Goal: Task Accomplishment & Management: Complete application form

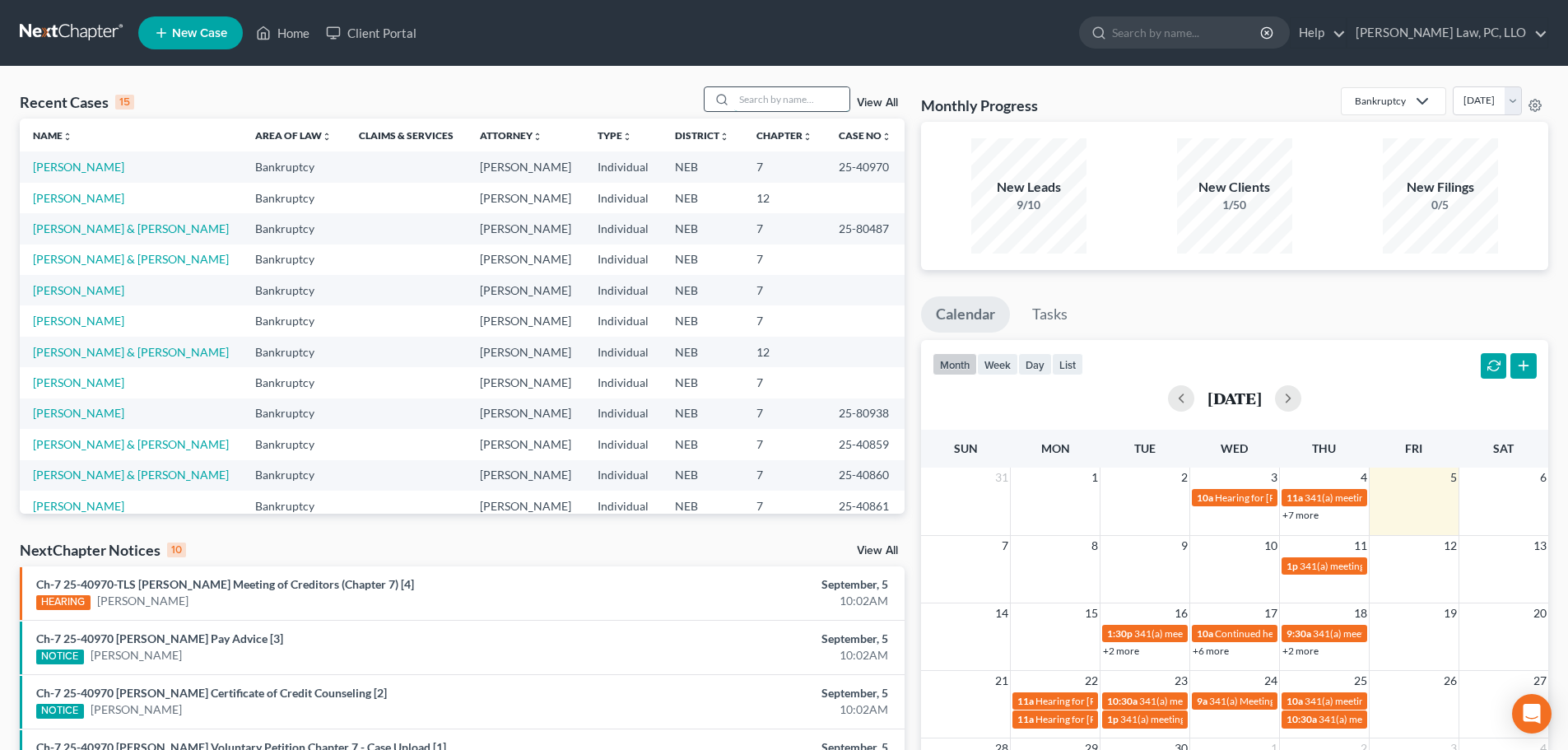
click at [808, 101] on input "search" at bounding box center [792, 99] width 115 height 24
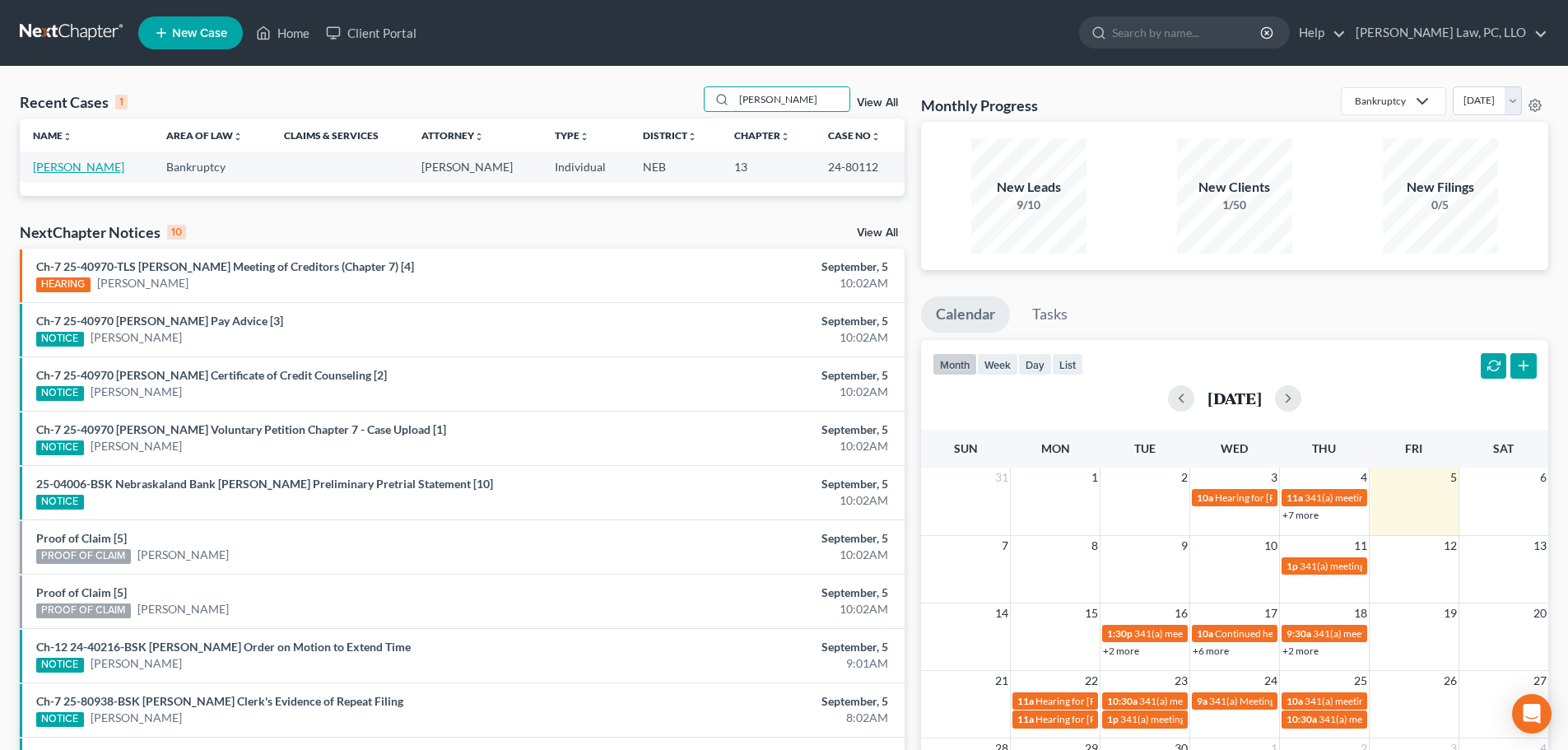
type input "[PERSON_NAME]"
click at [72, 173] on link "[PERSON_NAME]" at bounding box center [78, 166] width 91 height 14
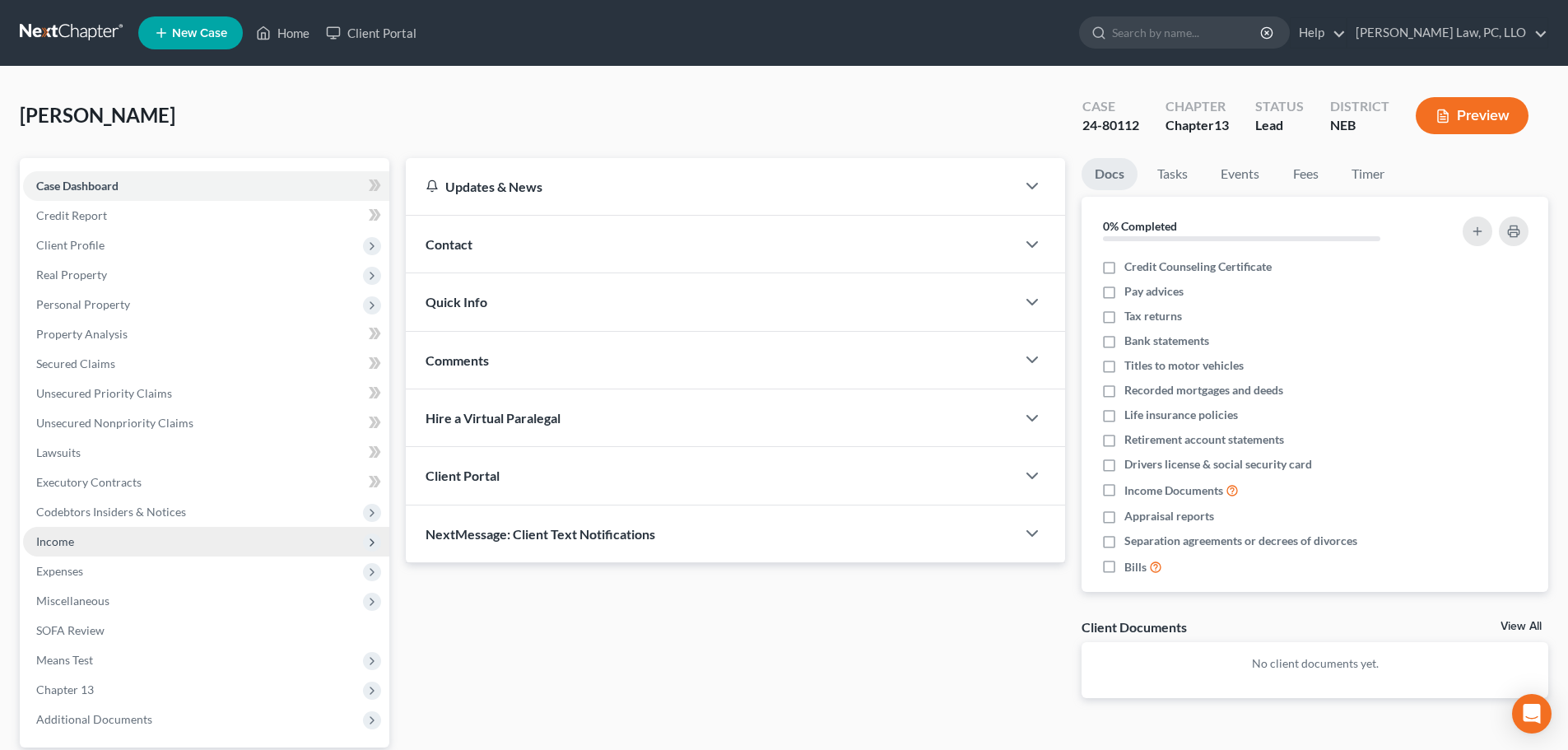
click at [69, 553] on span "Income" at bounding box center [206, 542] width 366 height 29
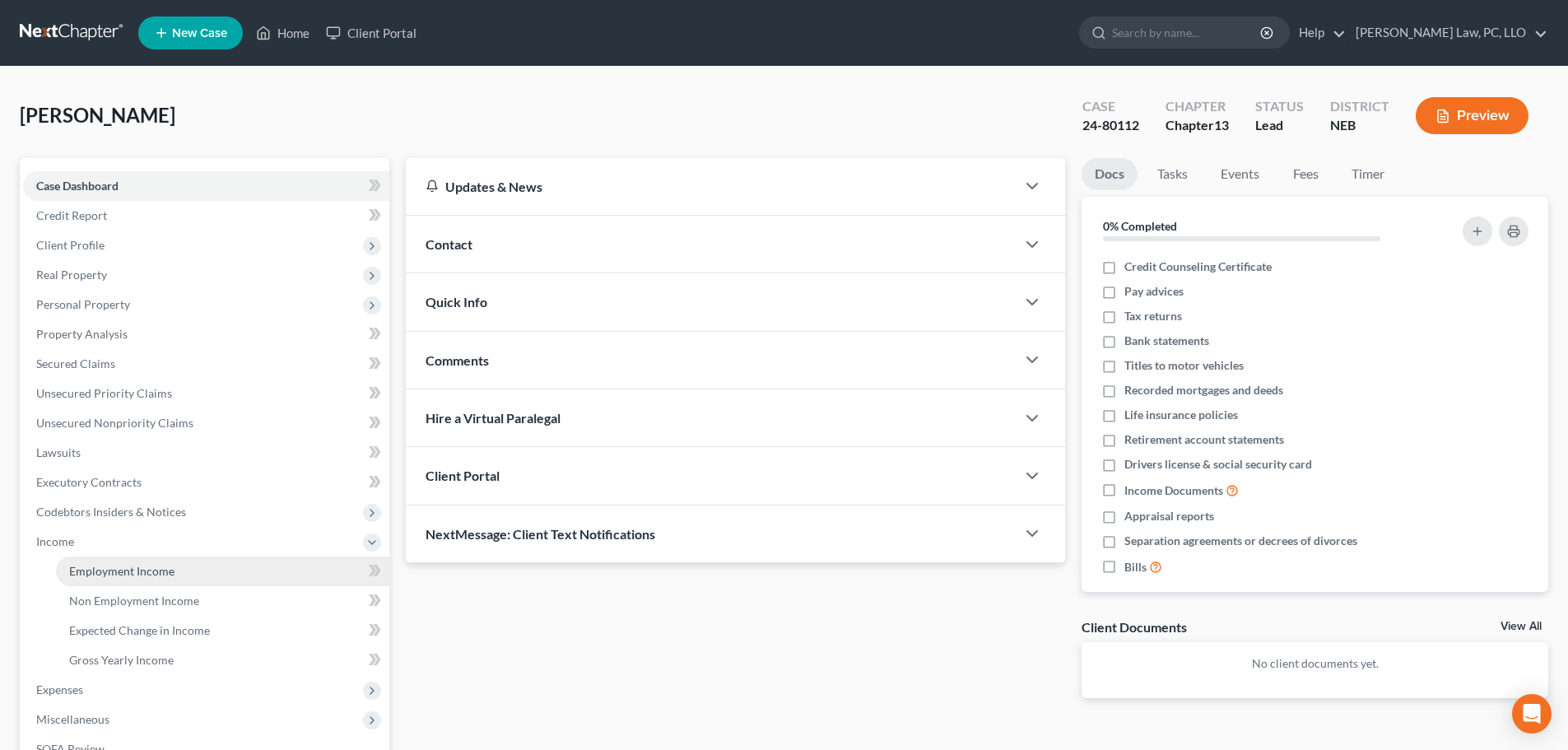
click at [89, 571] on span "Employment Income" at bounding box center [121, 572] width 105 height 14
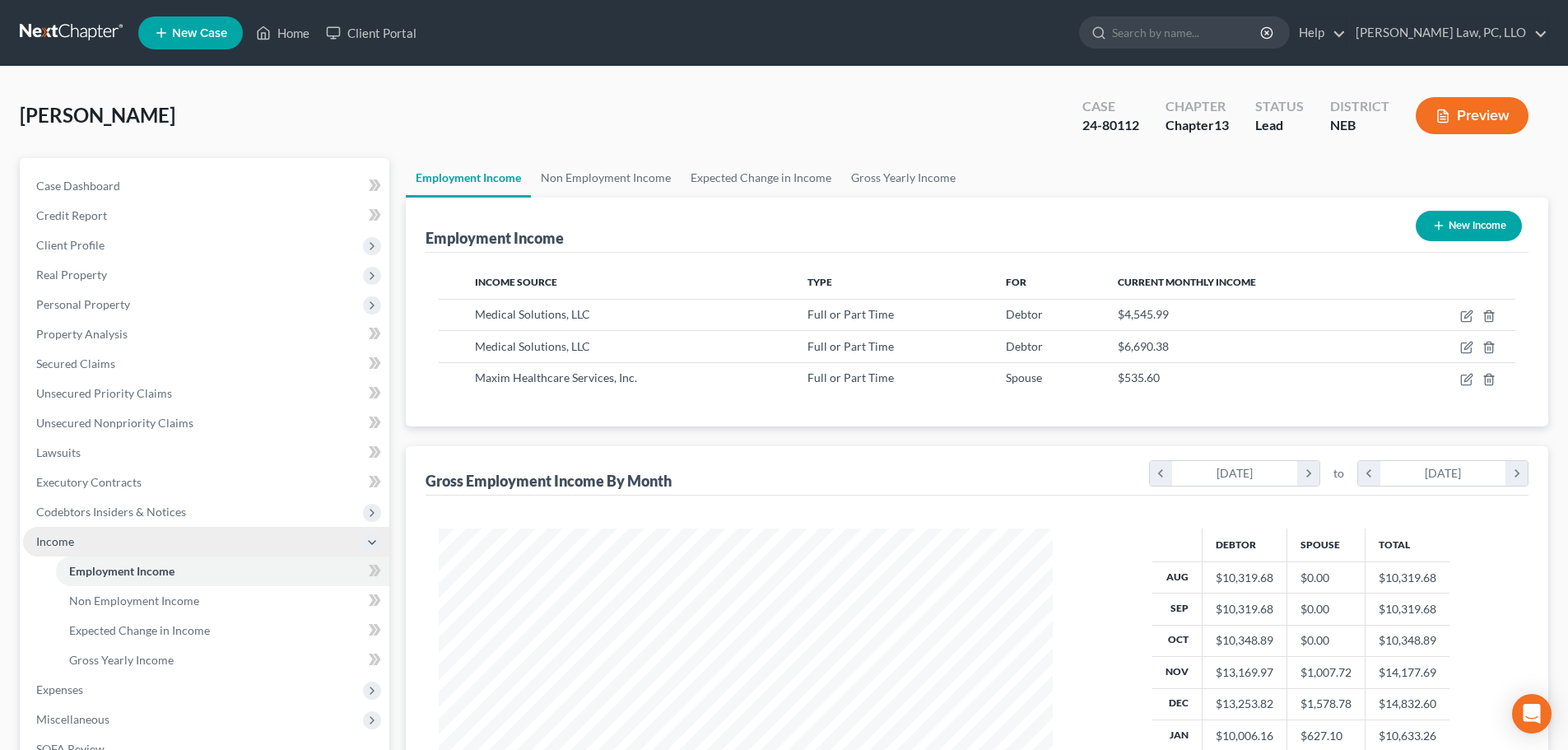
scroll to position [307, 647]
click at [566, 178] on link "Non Employment Income" at bounding box center [606, 178] width 150 height 40
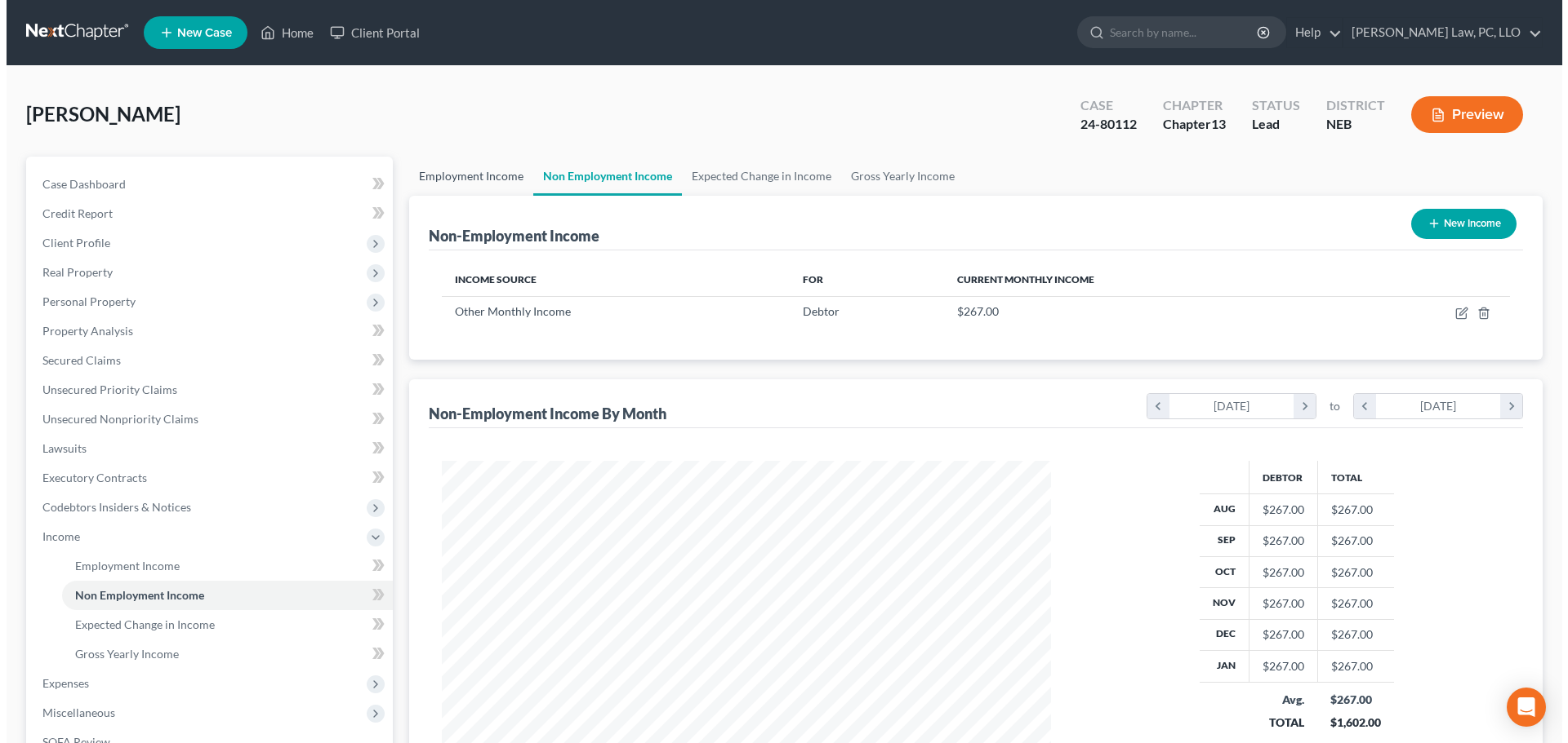
scroll to position [304, 642]
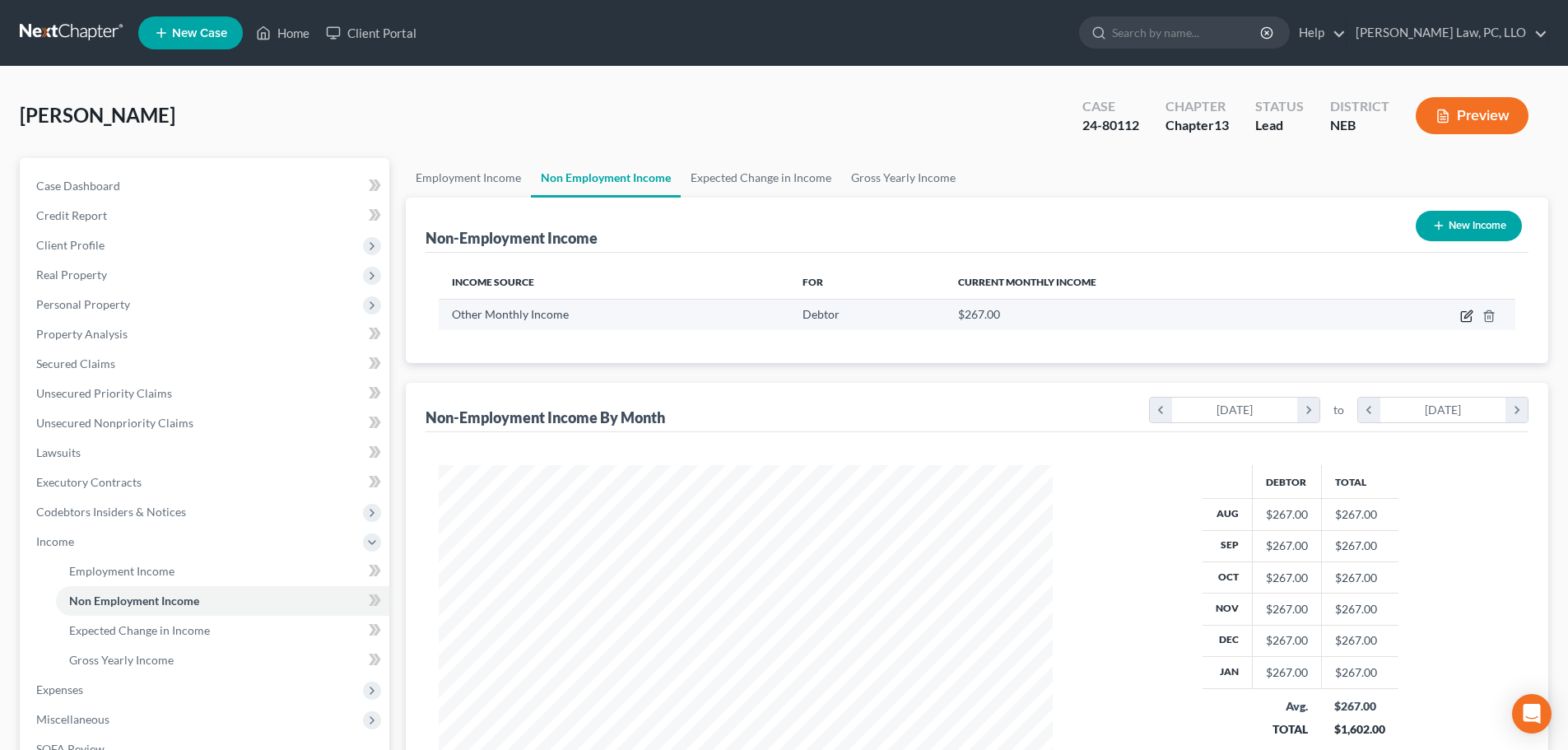
click at [1467, 313] on icon "button" at bounding box center [1466, 316] width 13 height 13
select select "13"
select select "0"
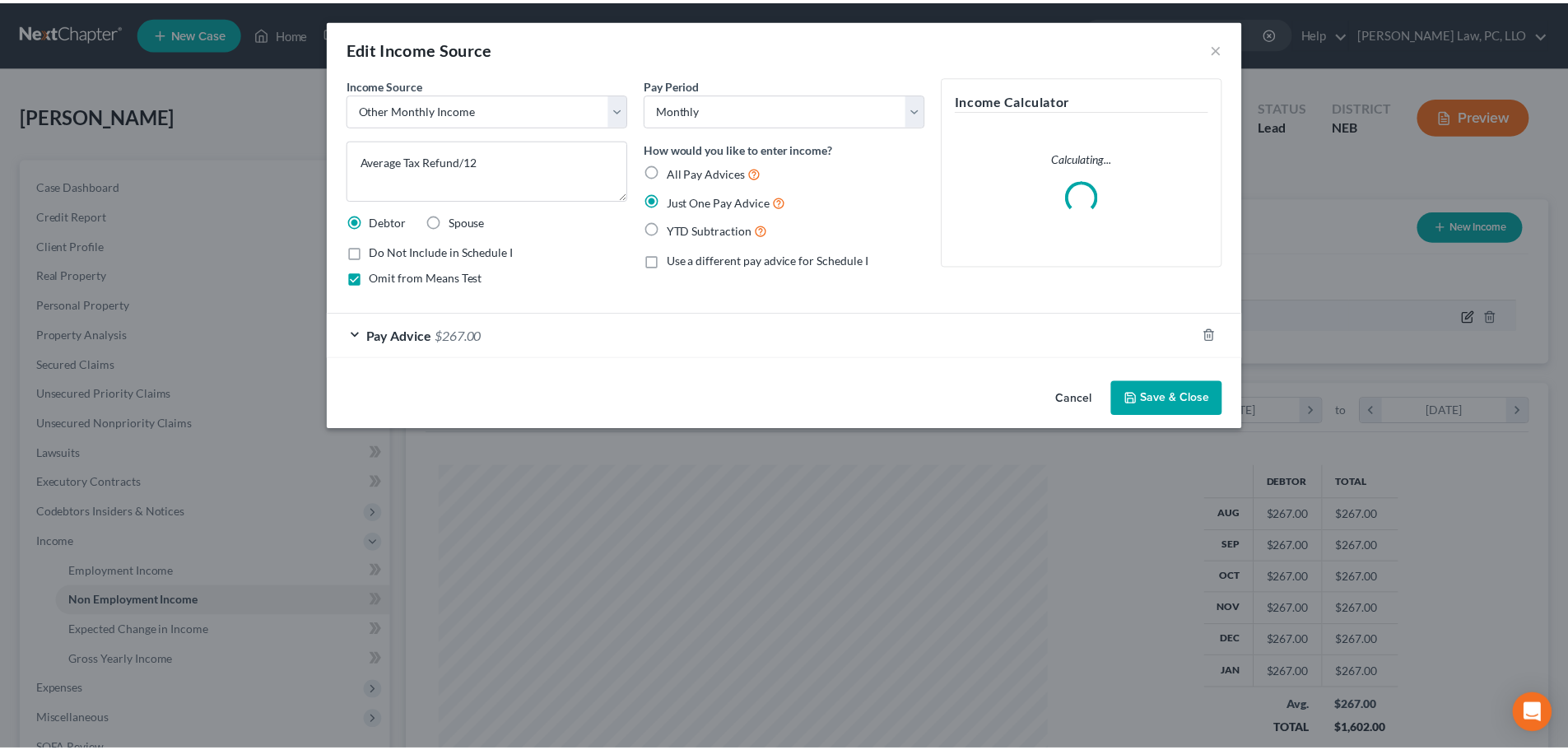
scroll to position [309, 653]
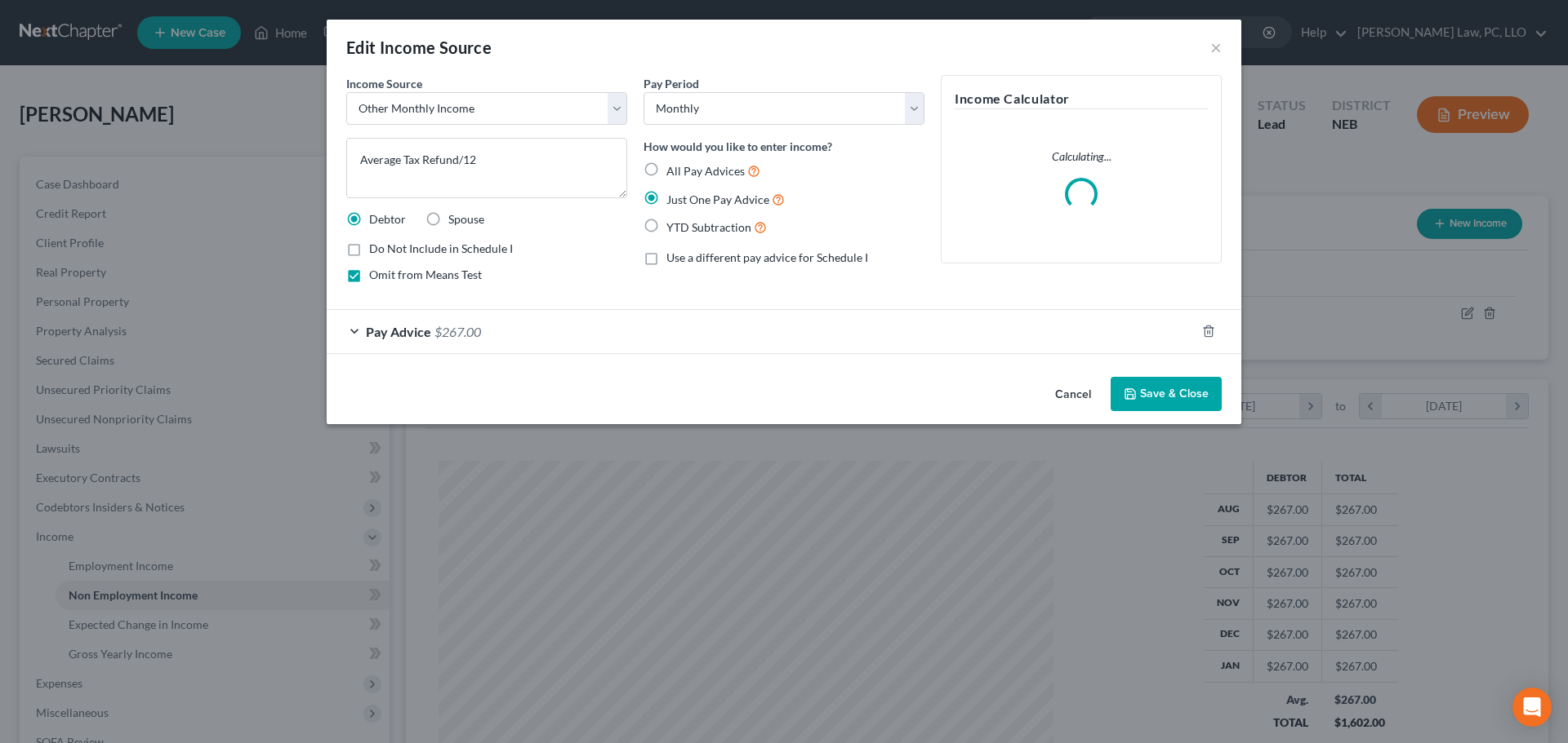
click at [1078, 389] on button "Cancel" at bounding box center [1072, 395] width 62 height 32
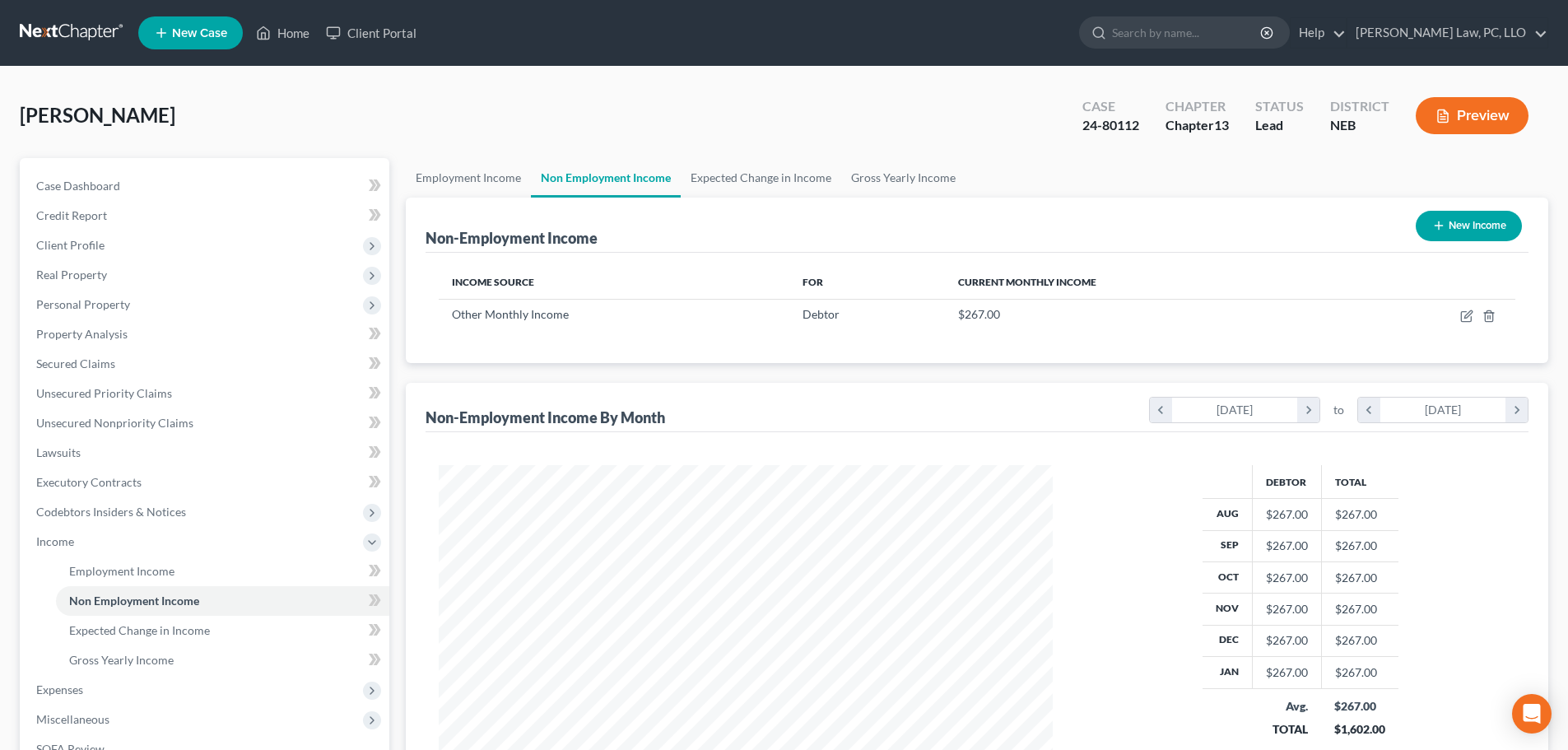
scroll to position [823434, 822587]
click at [471, 176] on link "Employment Income" at bounding box center [468, 178] width 125 height 40
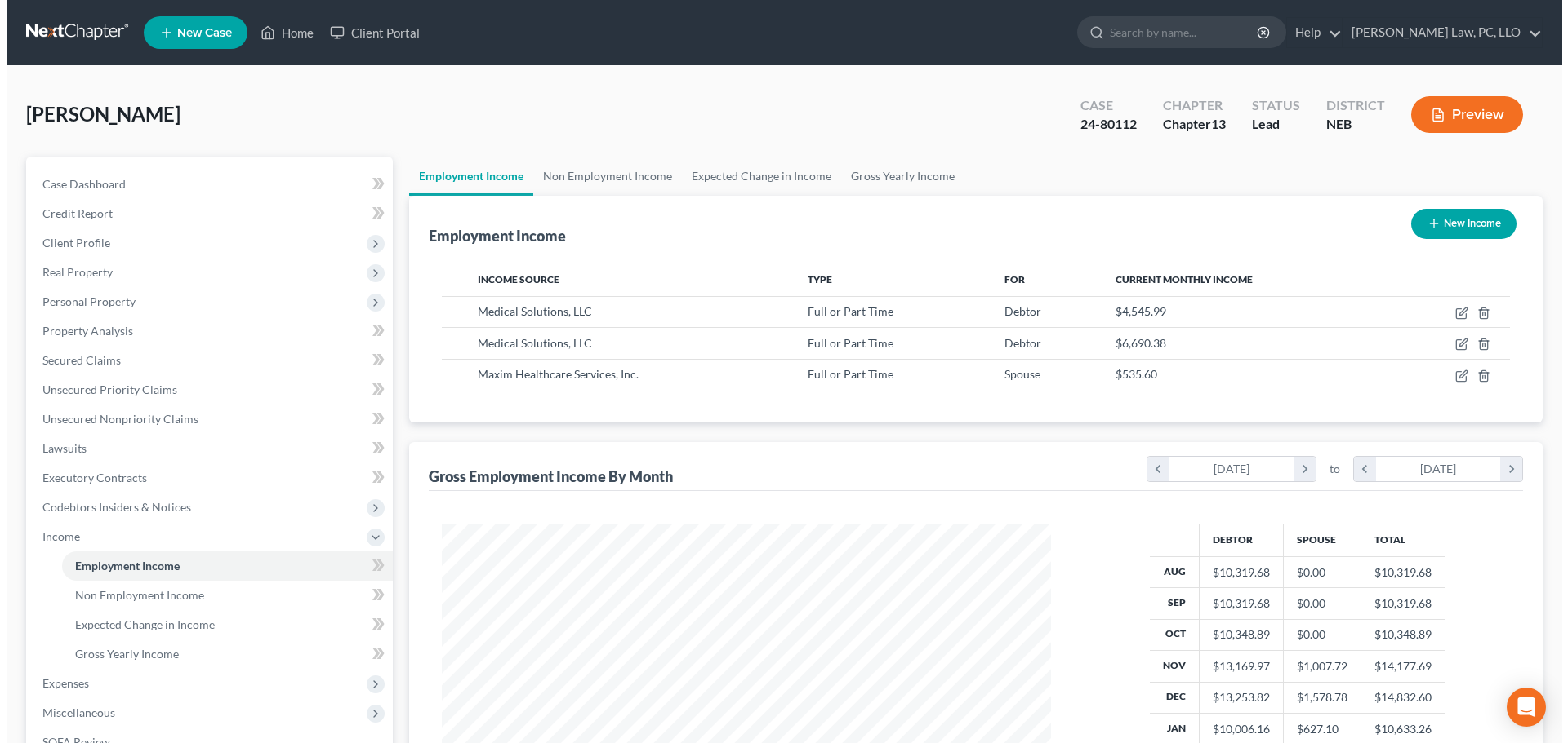
scroll to position [304, 642]
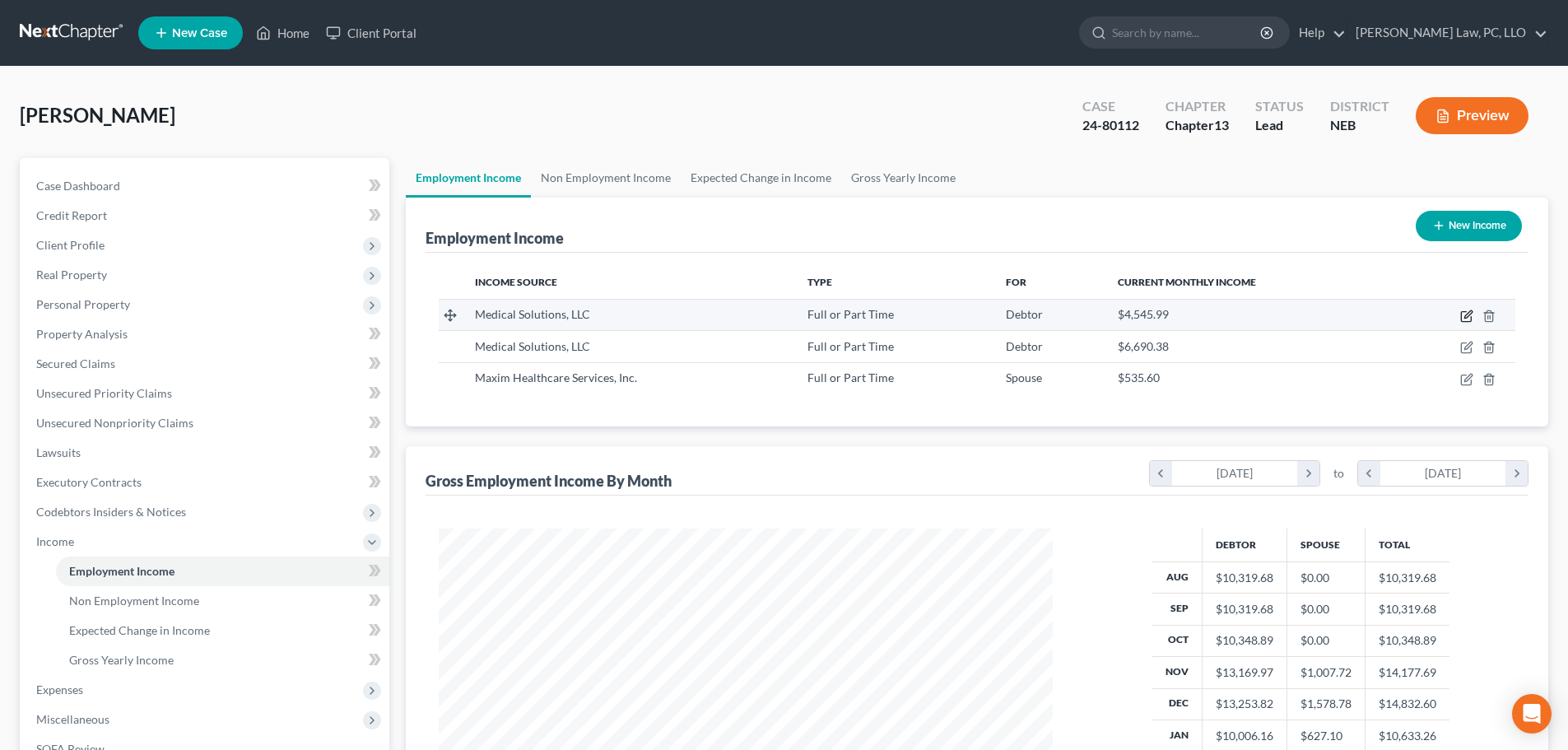
click at [1464, 314] on icon "button" at bounding box center [1466, 316] width 13 height 13
select select "0"
select select "30"
select select "1"
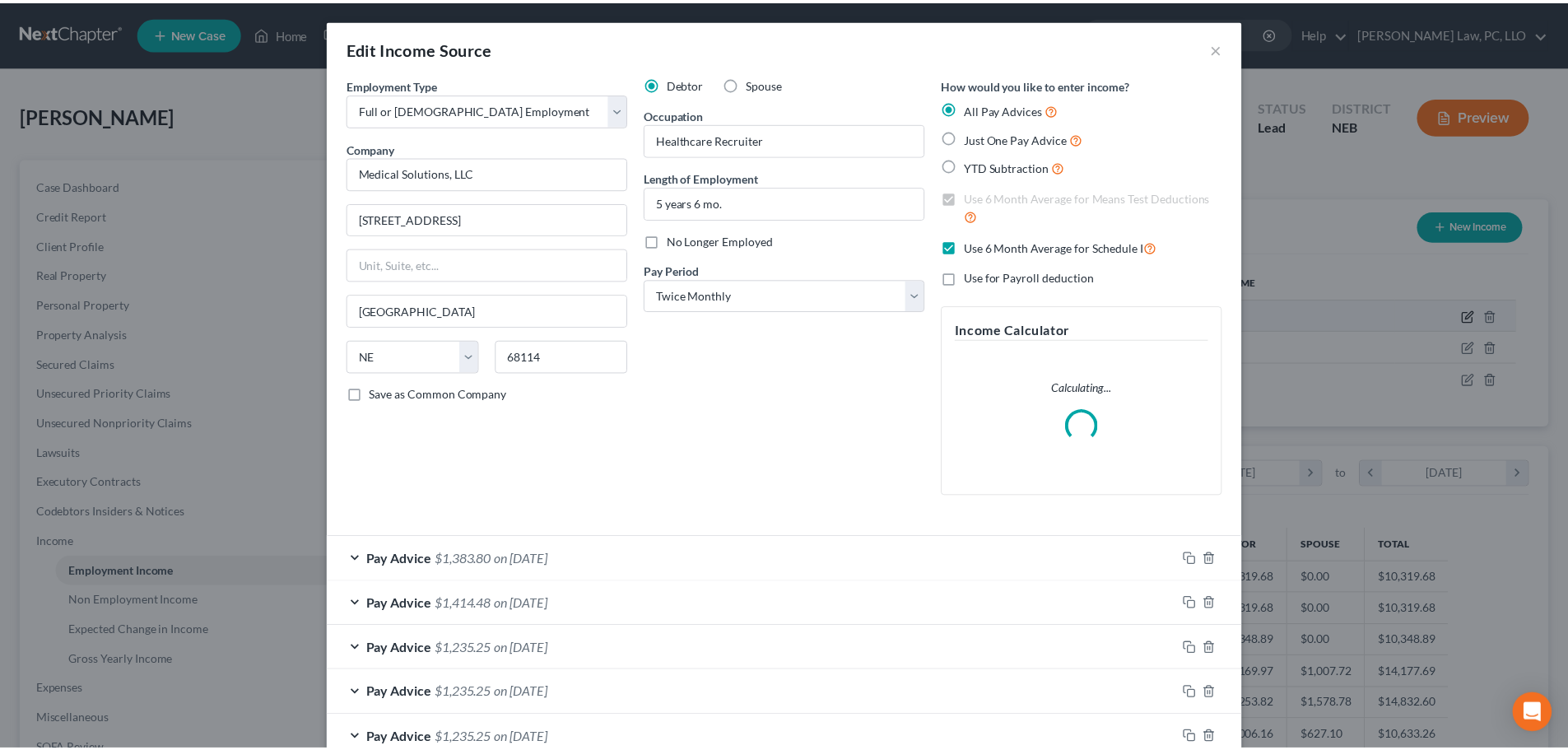
scroll to position [309, 653]
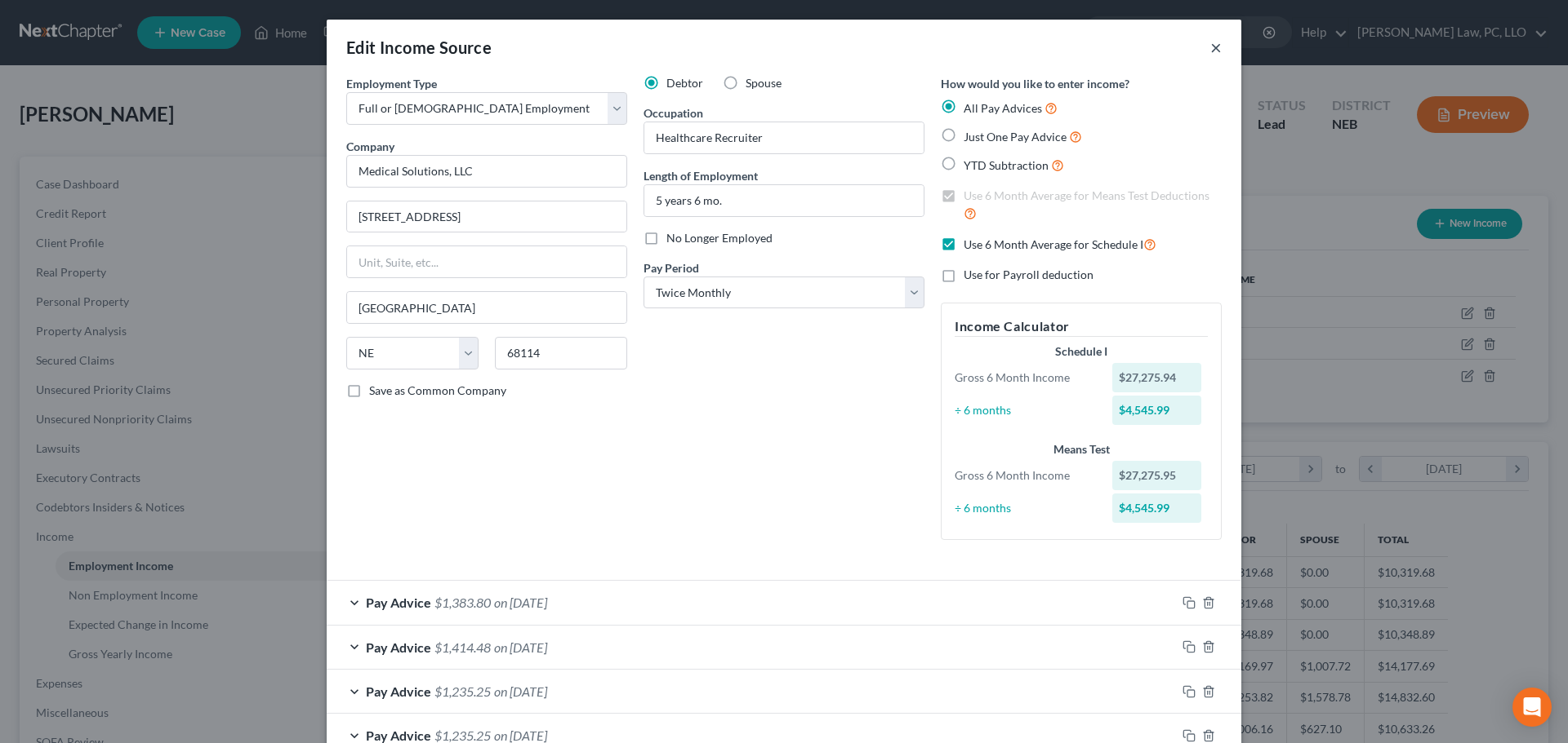
click at [1210, 50] on button "×" at bounding box center [1215, 47] width 11 height 20
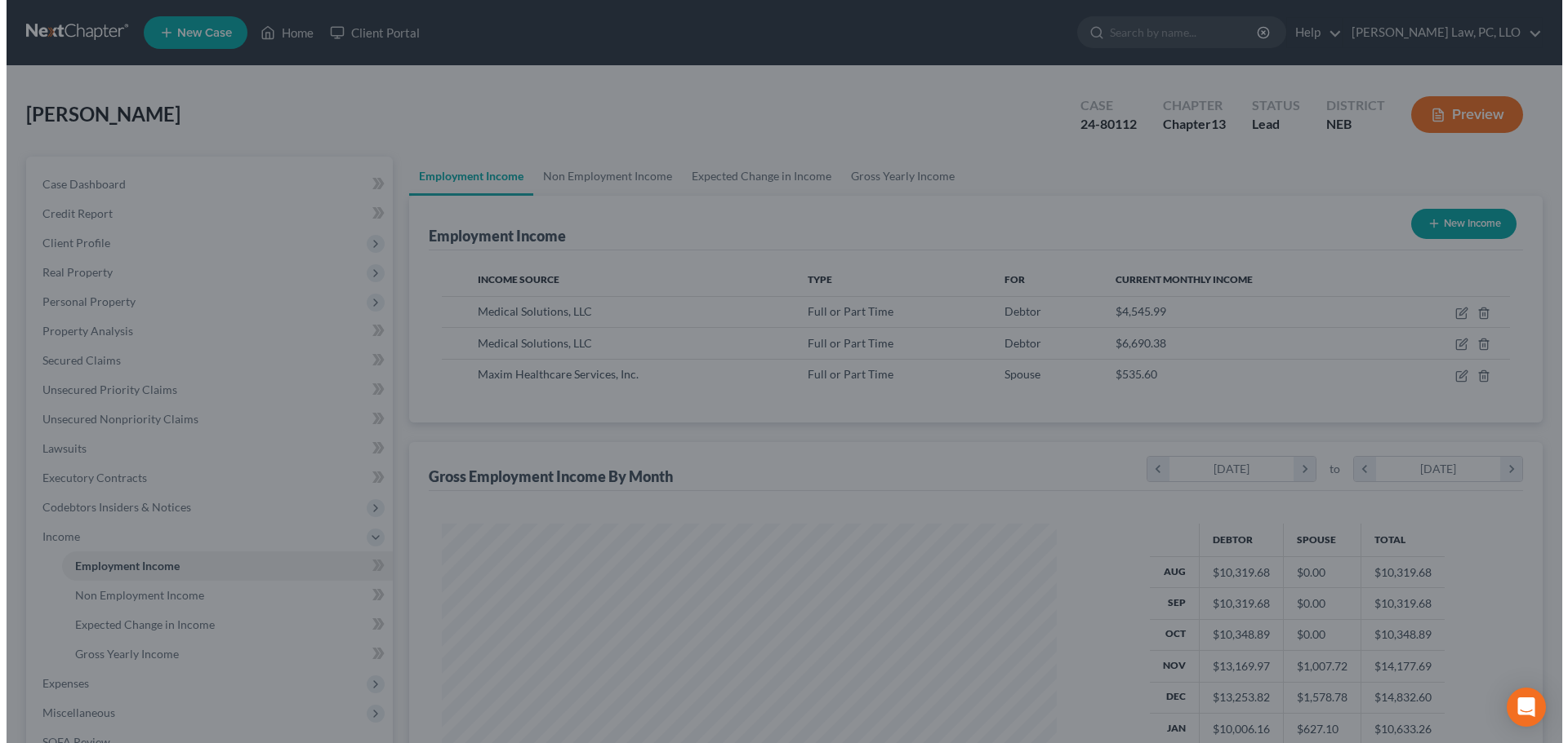
scroll to position [815749, 815863]
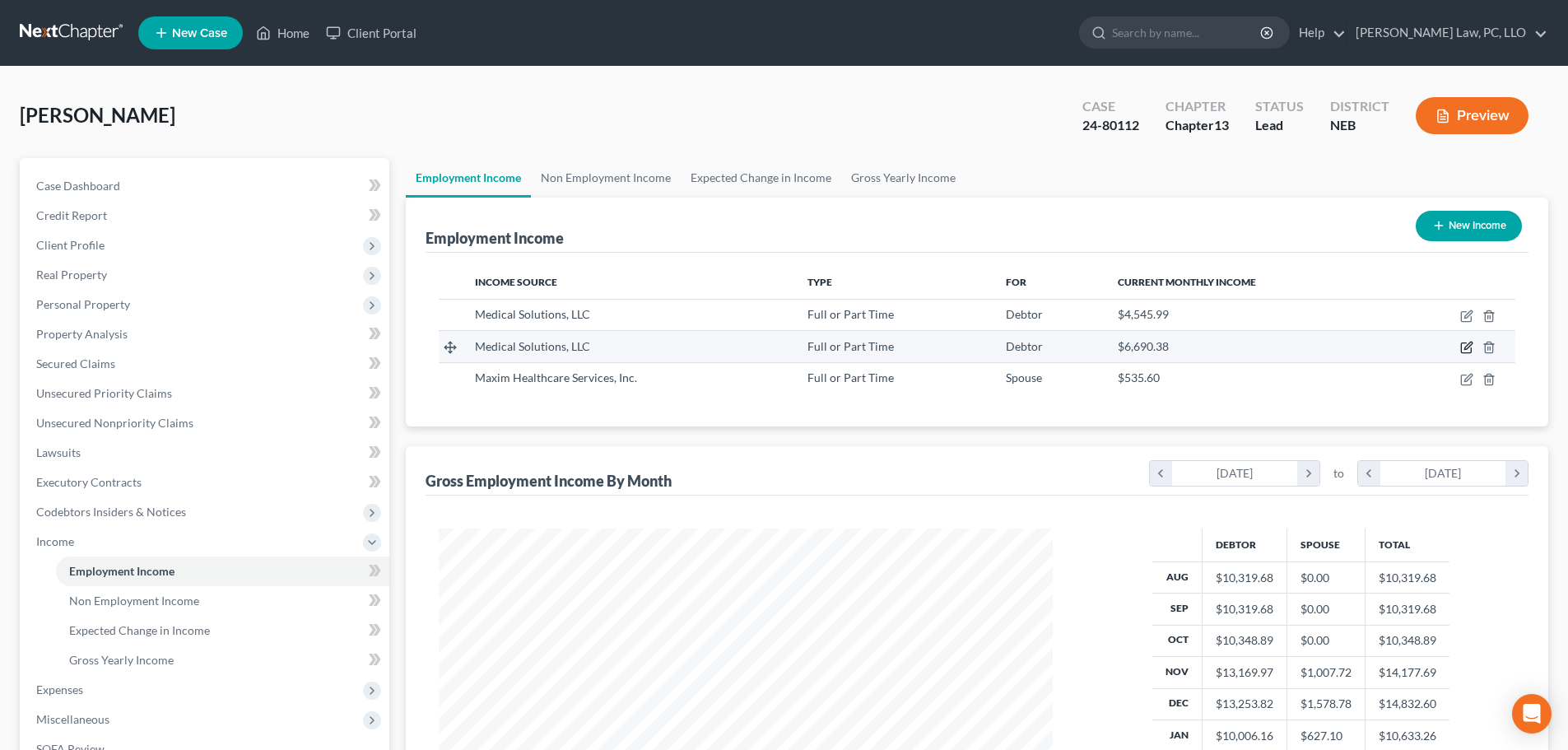
click at [1468, 349] on icon "button" at bounding box center [1468, 347] width 8 height 8
select select "0"
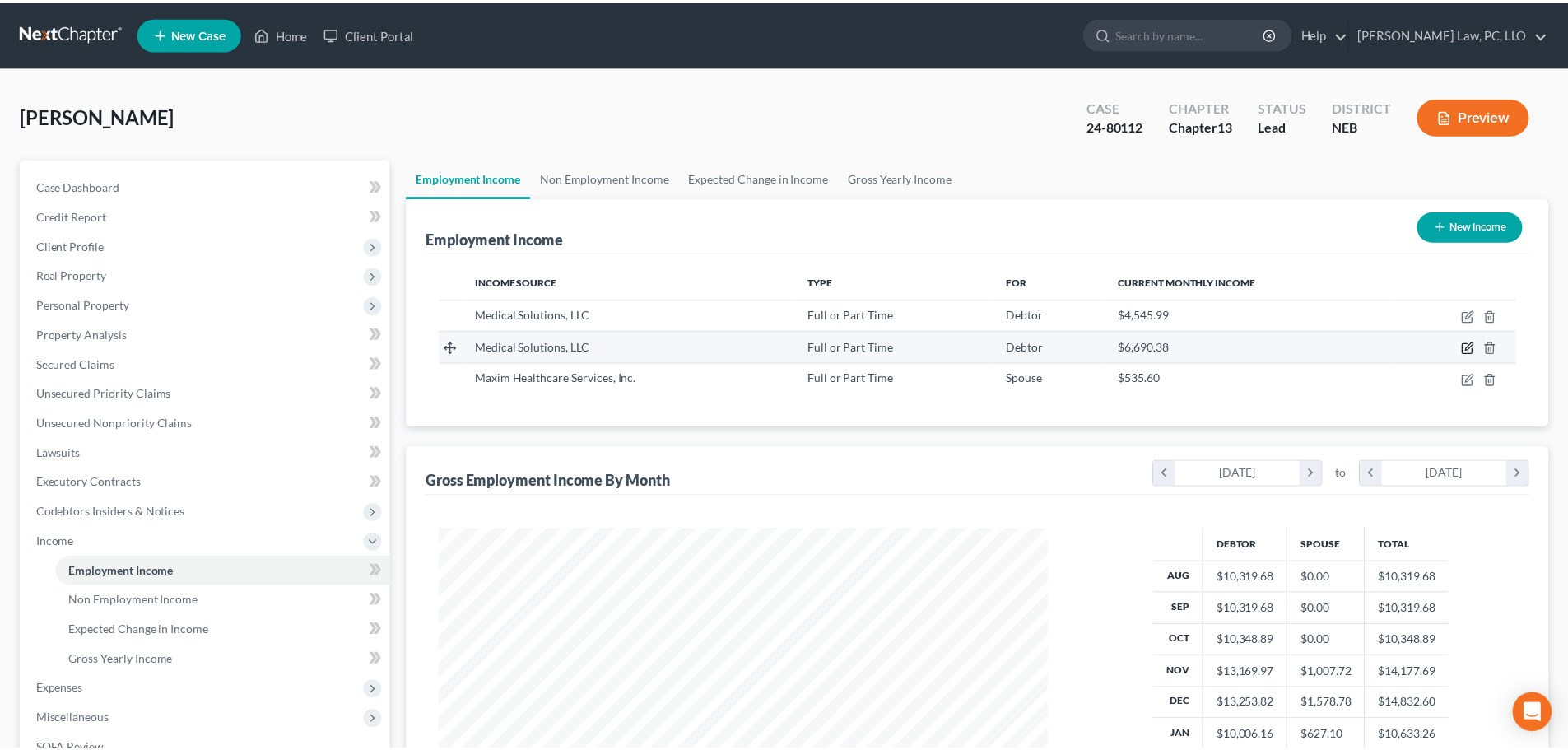
scroll to position [309, 653]
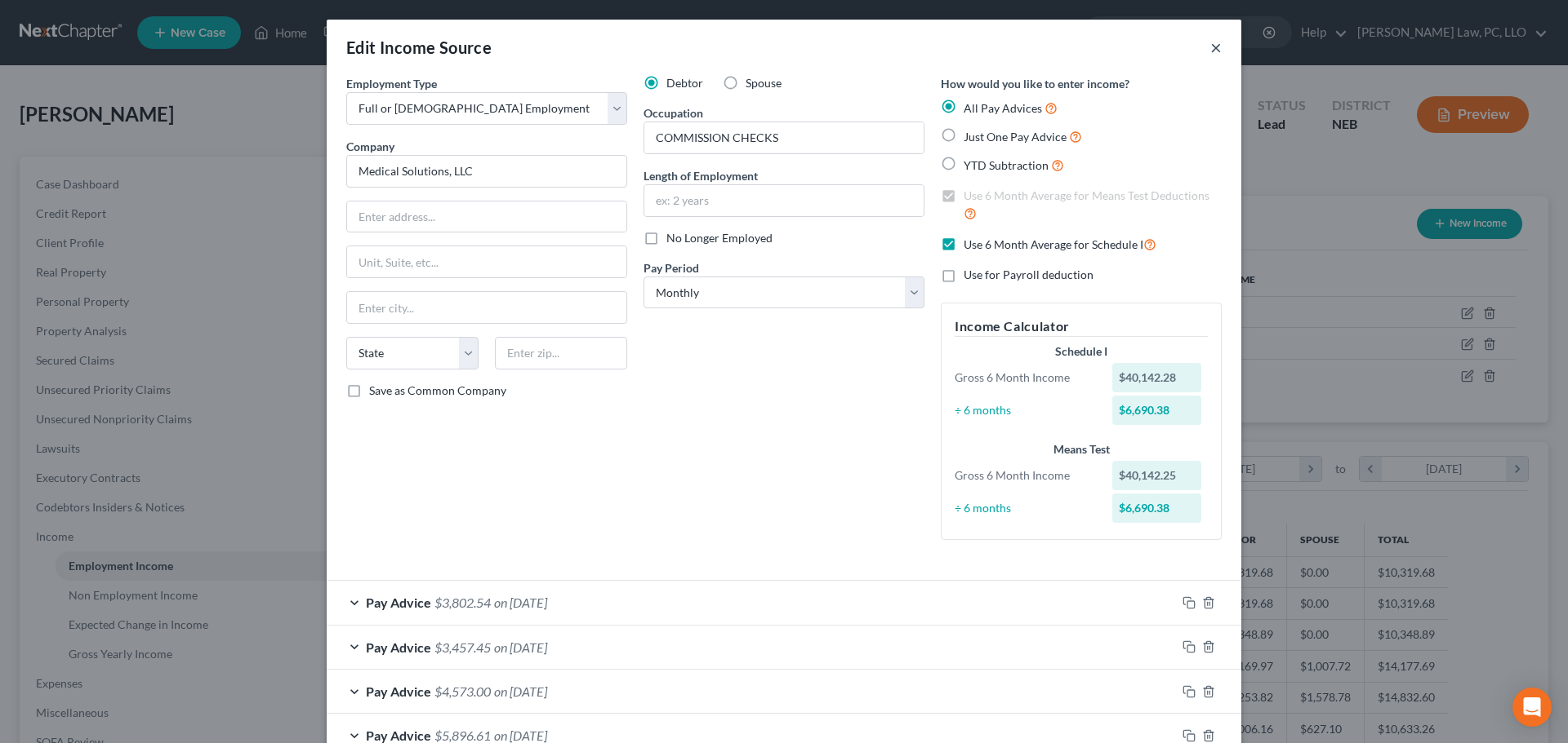
click at [1210, 50] on button "×" at bounding box center [1215, 47] width 11 height 20
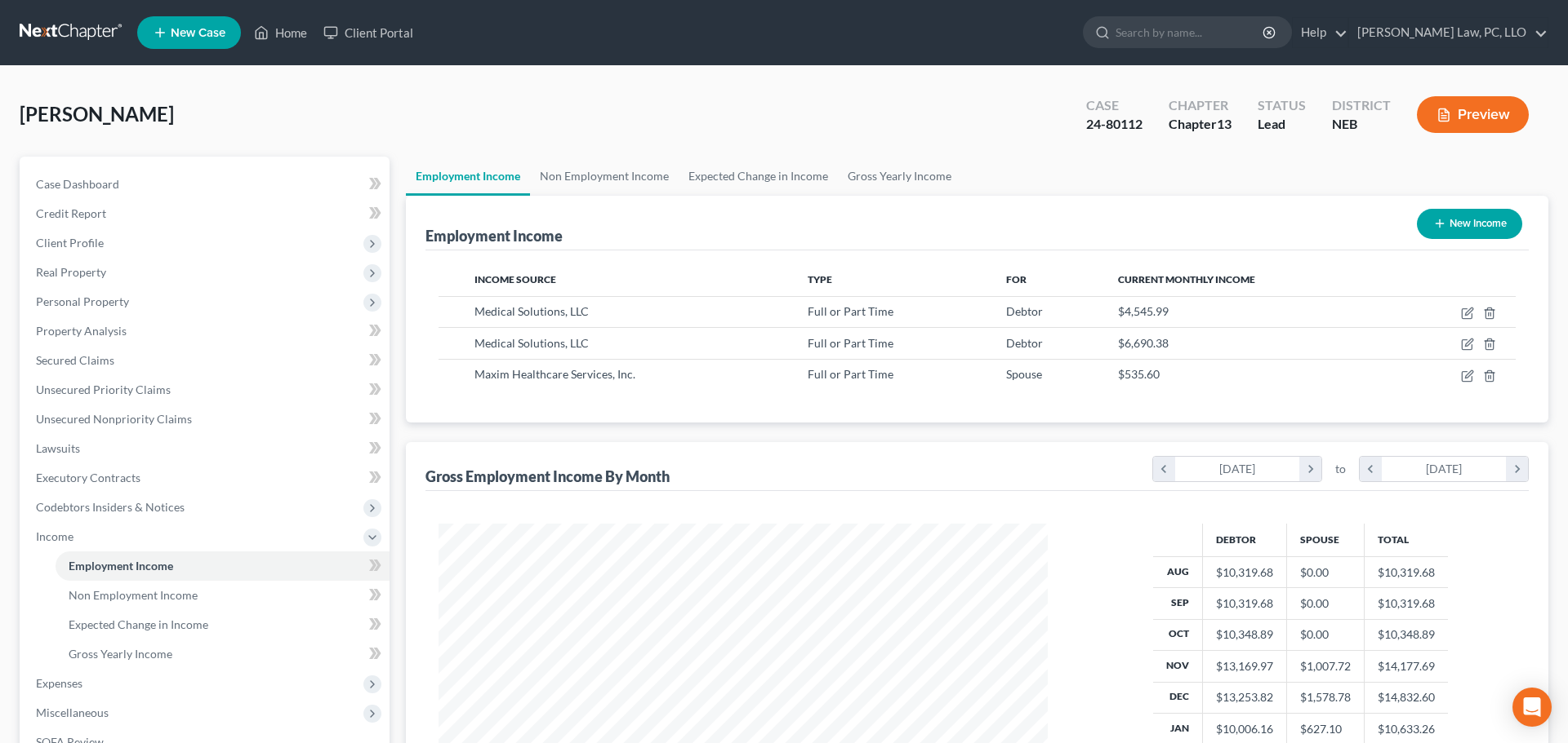
scroll to position [815749, 815863]
click at [1478, 313] on icon "button" at bounding box center [1477, 313] width 13 height 13
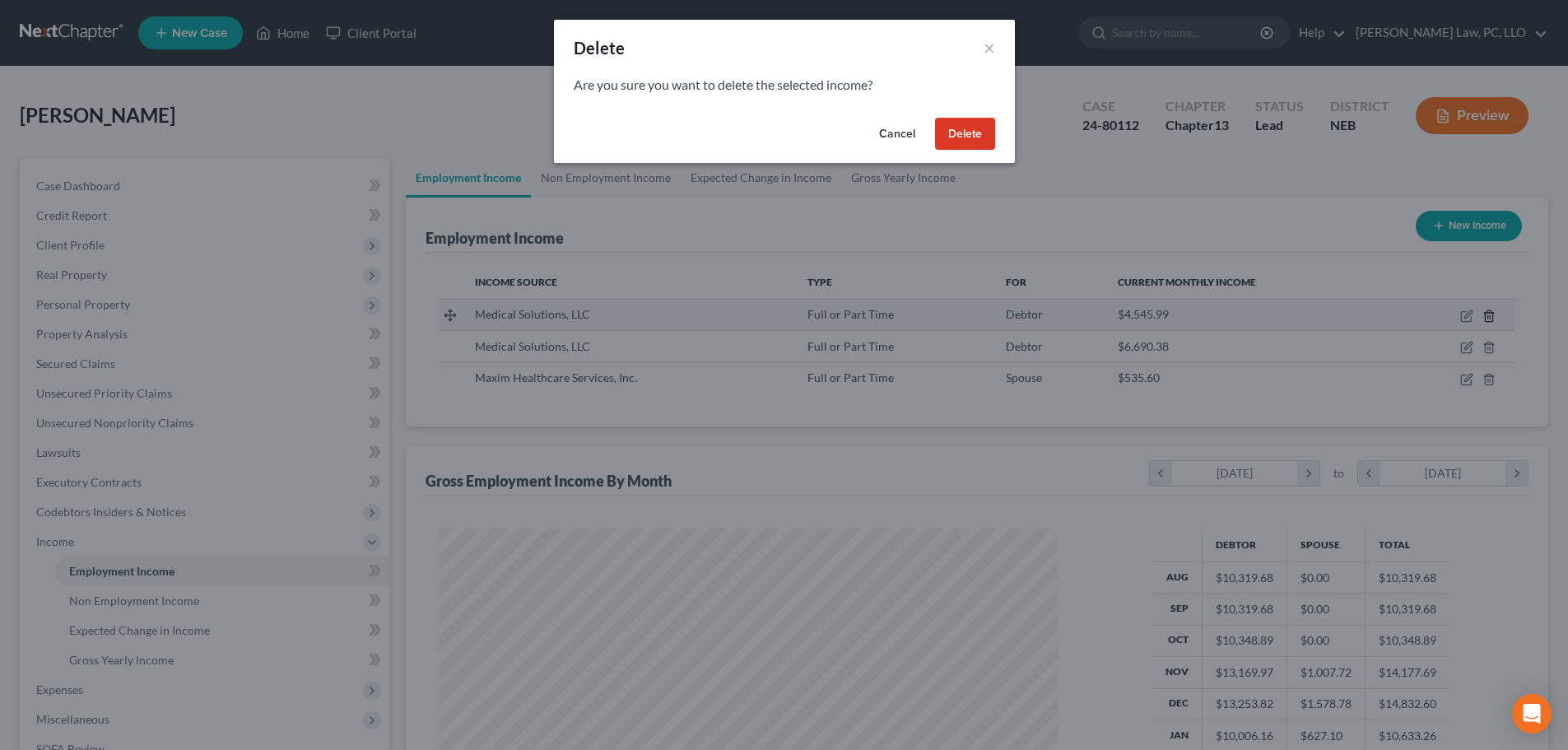
scroll to position [309, 653]
click at [965, 132] on button "Delete" at bounding box center [971, 134] width 60 height 33
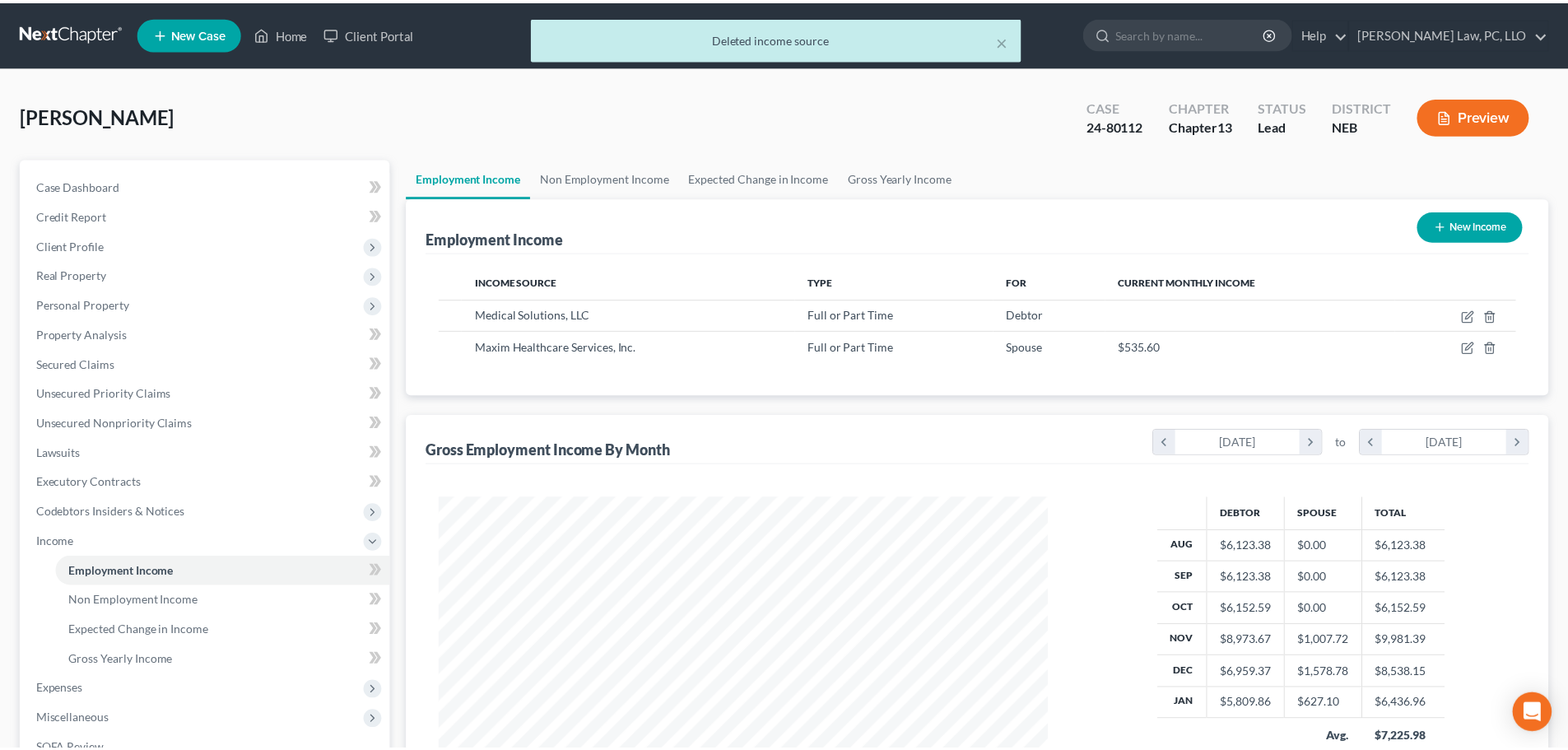
scroll to position [823434, 822587]
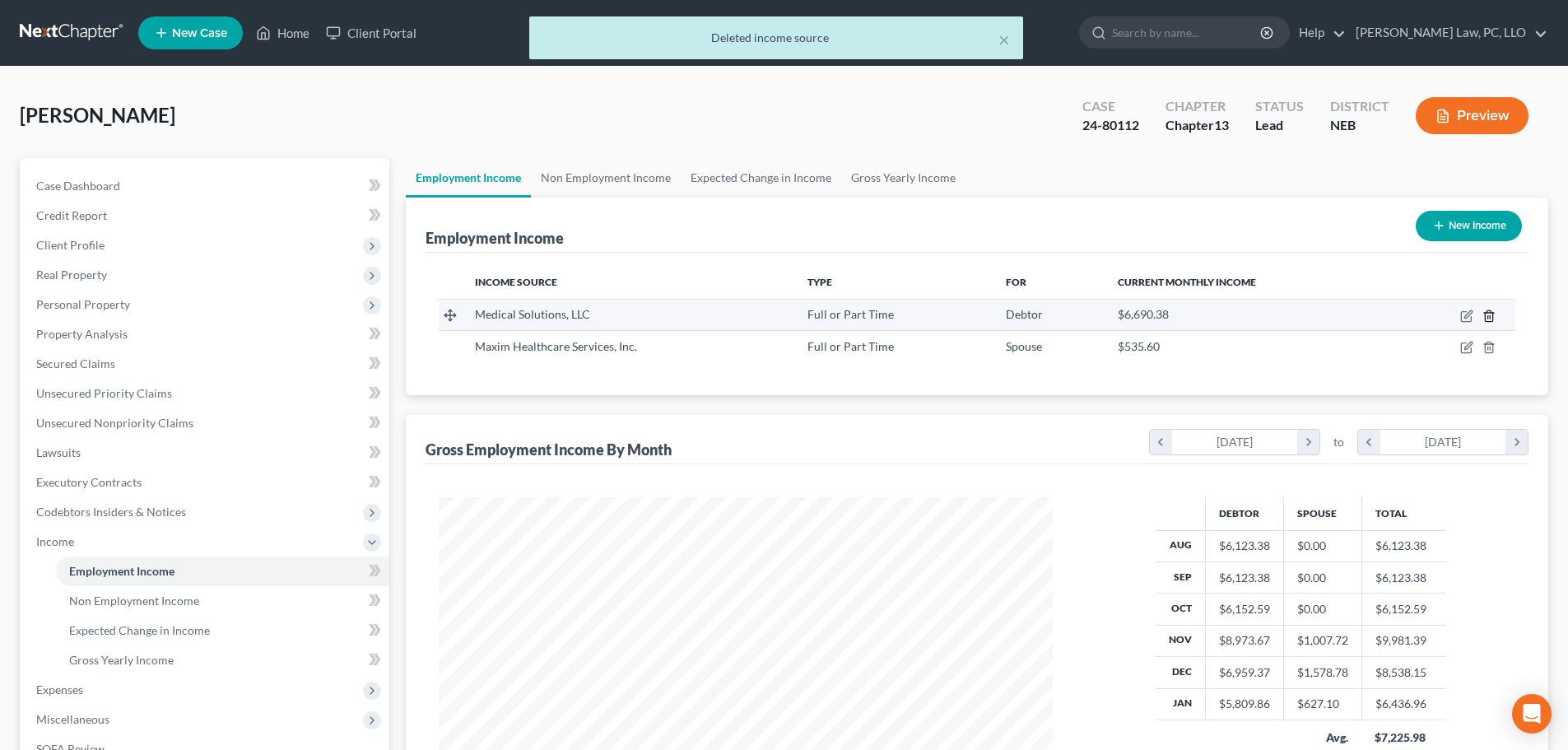
click at [1486, 316] on icon "button" at bounding box center [1489, 316] width 8 height 10
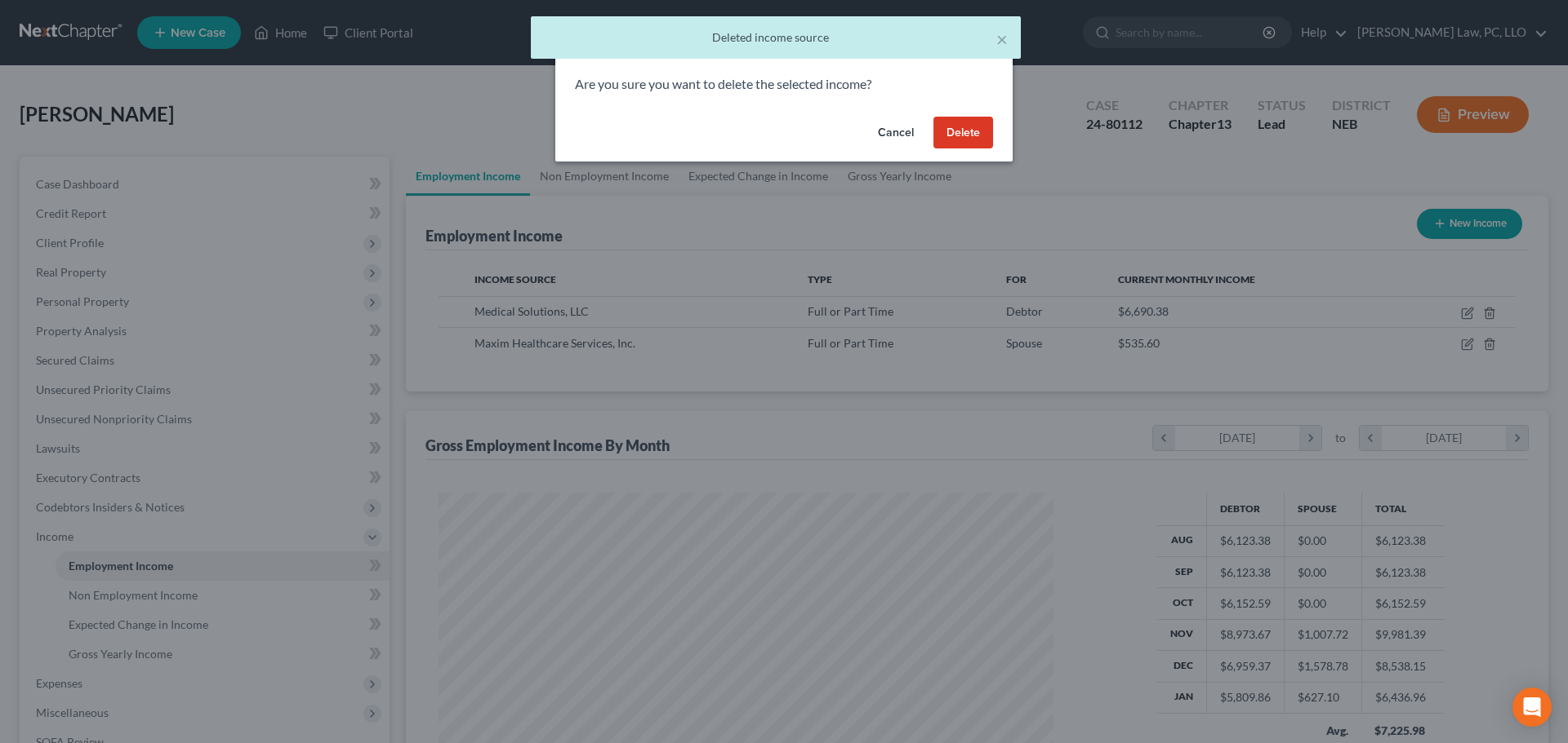
click at [967, 135] on button "Delete" at bounding box center [963, 133] width 60 height 32
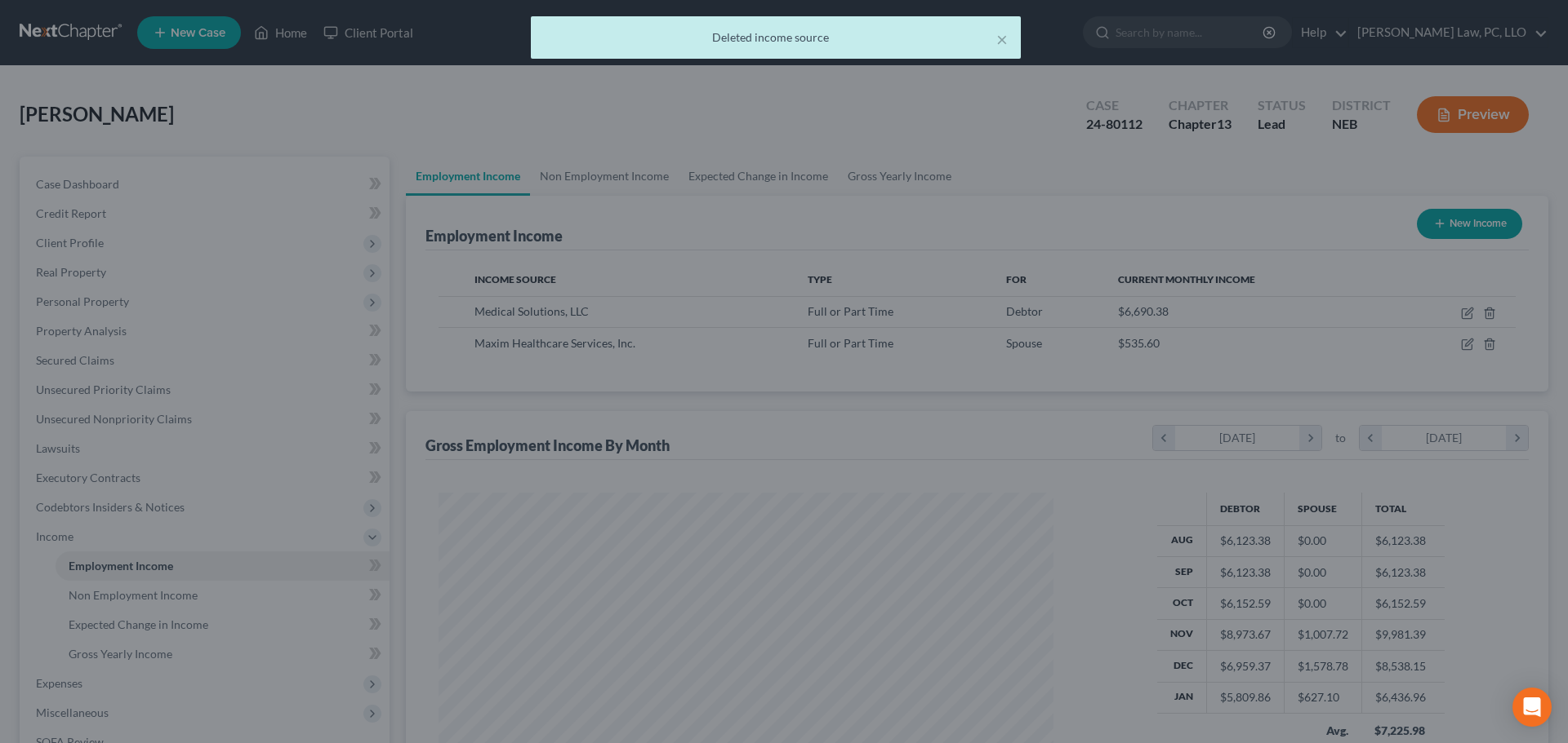
scroll to position [815749, 815863]
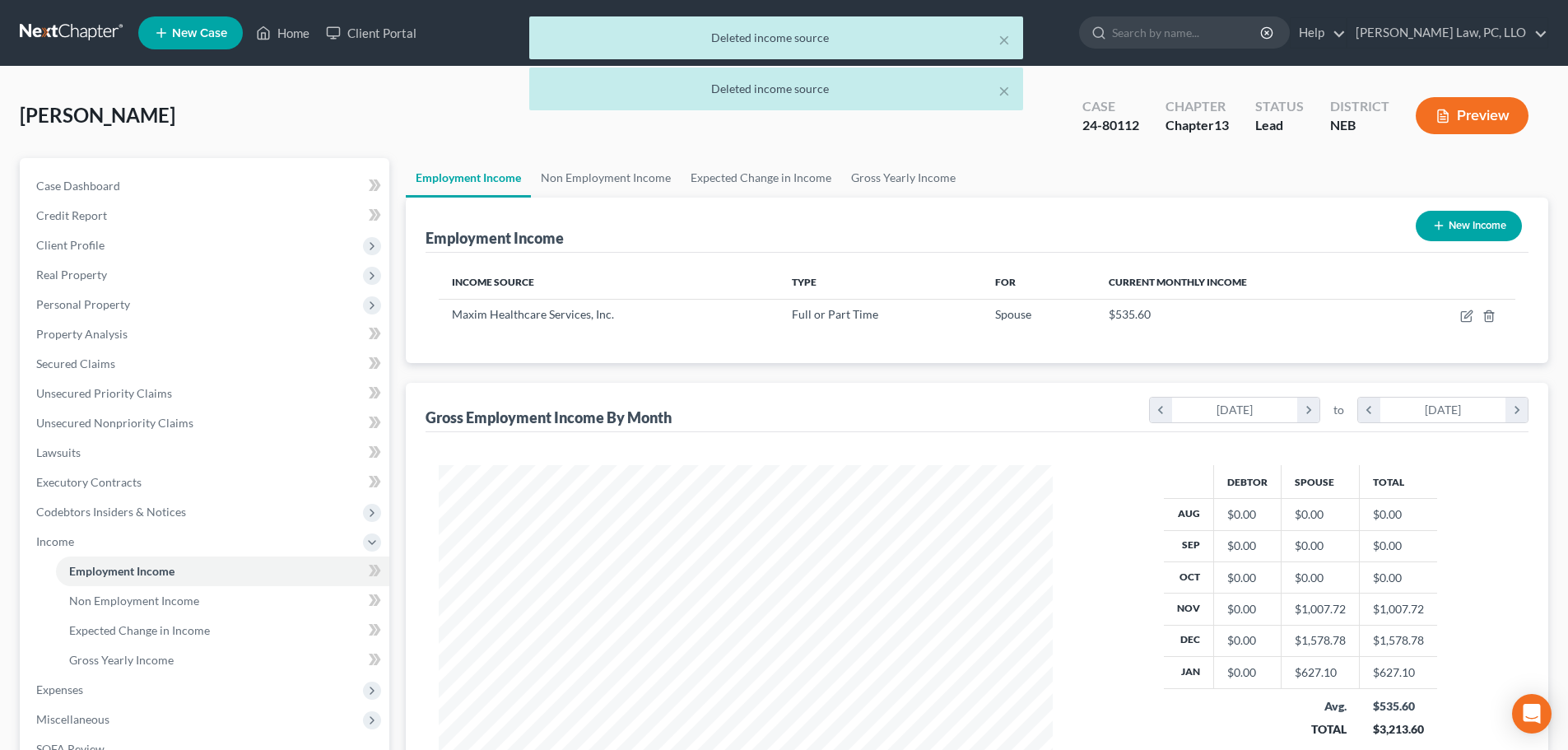
click at [1462, 231] on button "New Income" at bounding box center [1469, 226] width 106 height 30
select select "0"
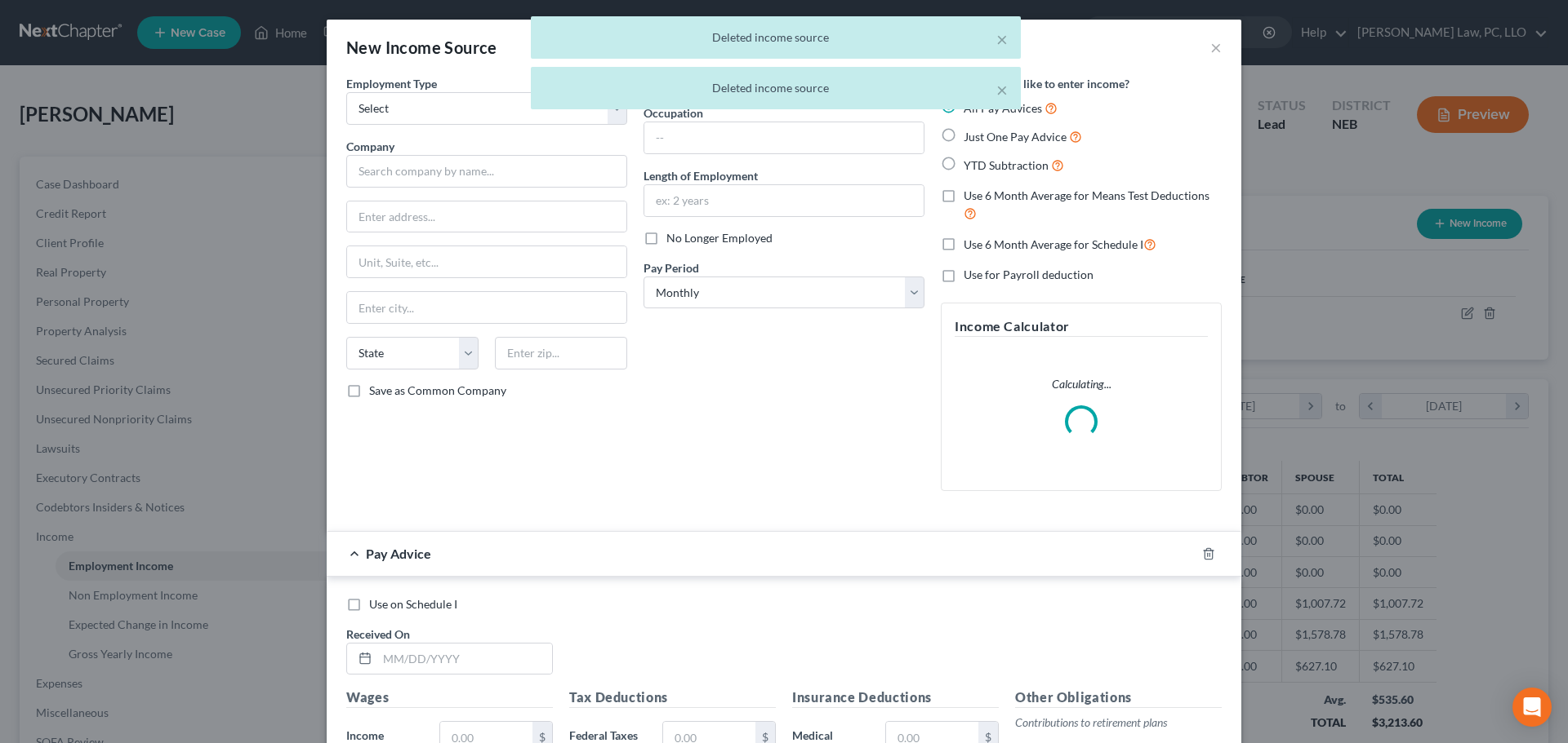
scroll to position [307, 648]
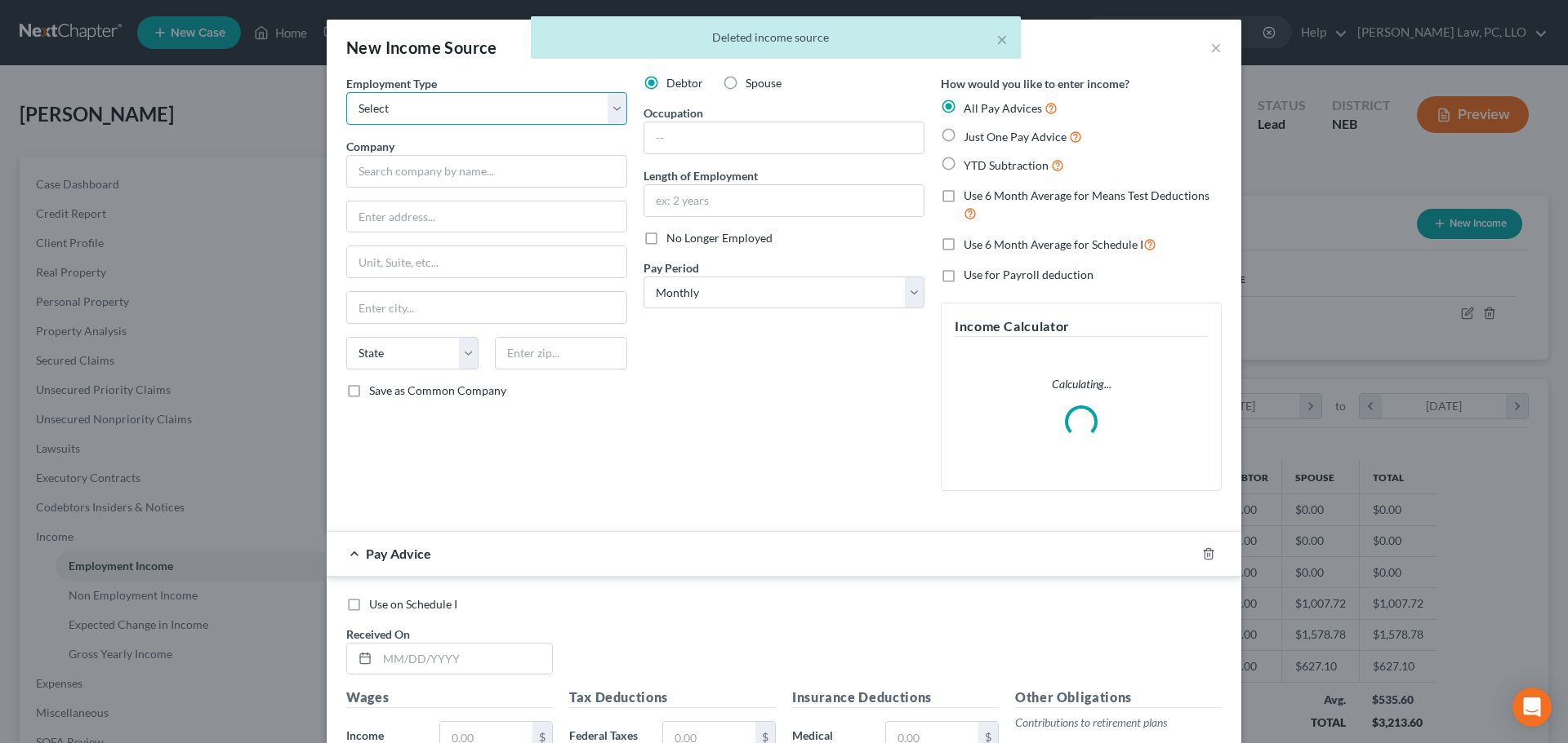
click at [416, 115] on select "Select Full or [DEMOGRAPHIC_DATA] Employment Self Employment" at bounding box center [486, 108] width 281 height 32
select select "0"
click at [346, 92] on select "Select Full or [DEMOGRAPHIC_DATA] Employment Self Employment" at bounding box center [486, 108] width 281 height 32
drag, startPoint x: 395, startPoint y: 173, endPoint x: 411, endPoint y: 182, distance: 18.4
click at [395, 173] on input "text" at bounding box center [486, 172] width 281 height 32
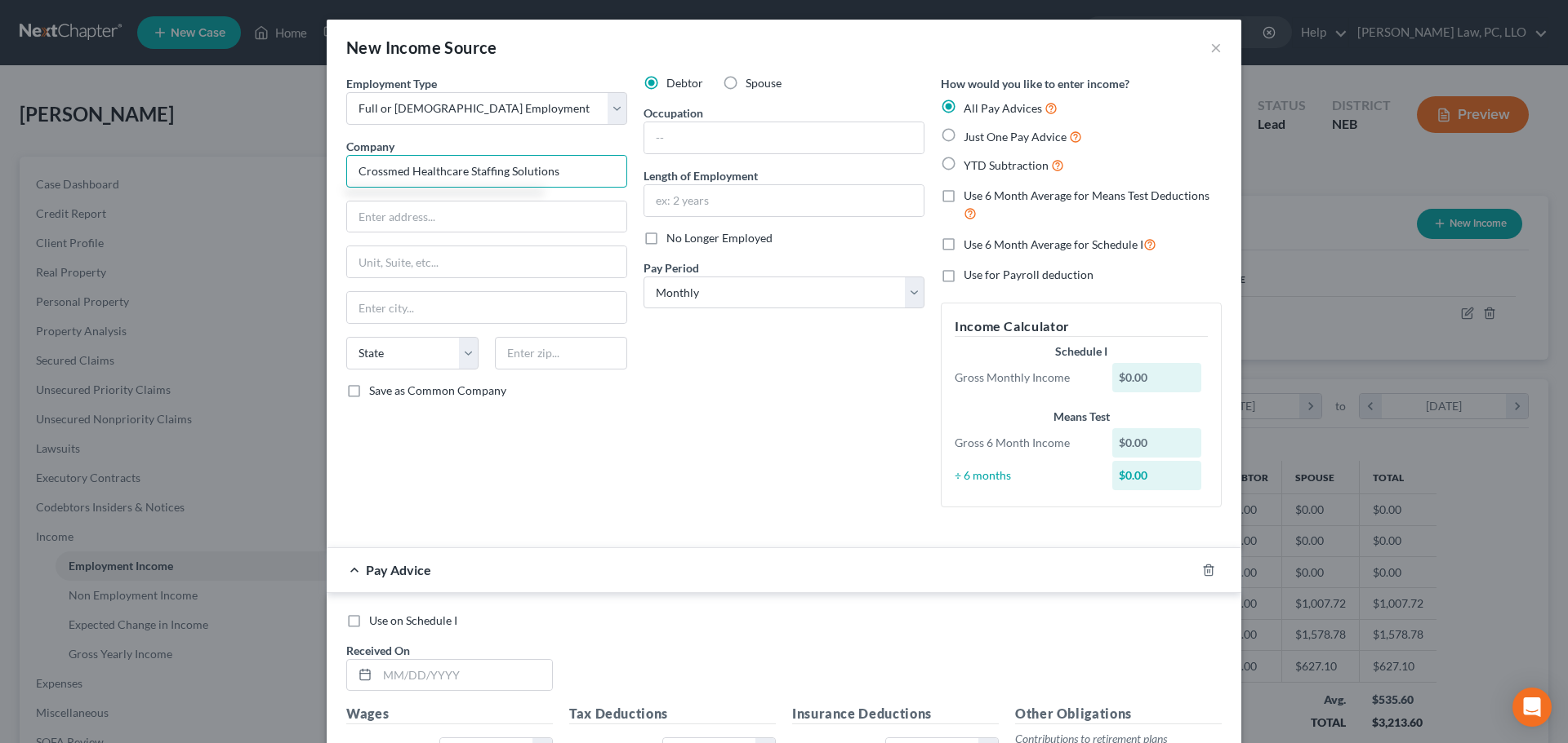
type input "Crossmed Healthcare Staffing Solutions"
type input "PO BOx 540654"
type input "68154"
type input "[GEOGRAPHIC_DATA]"
select select "30"
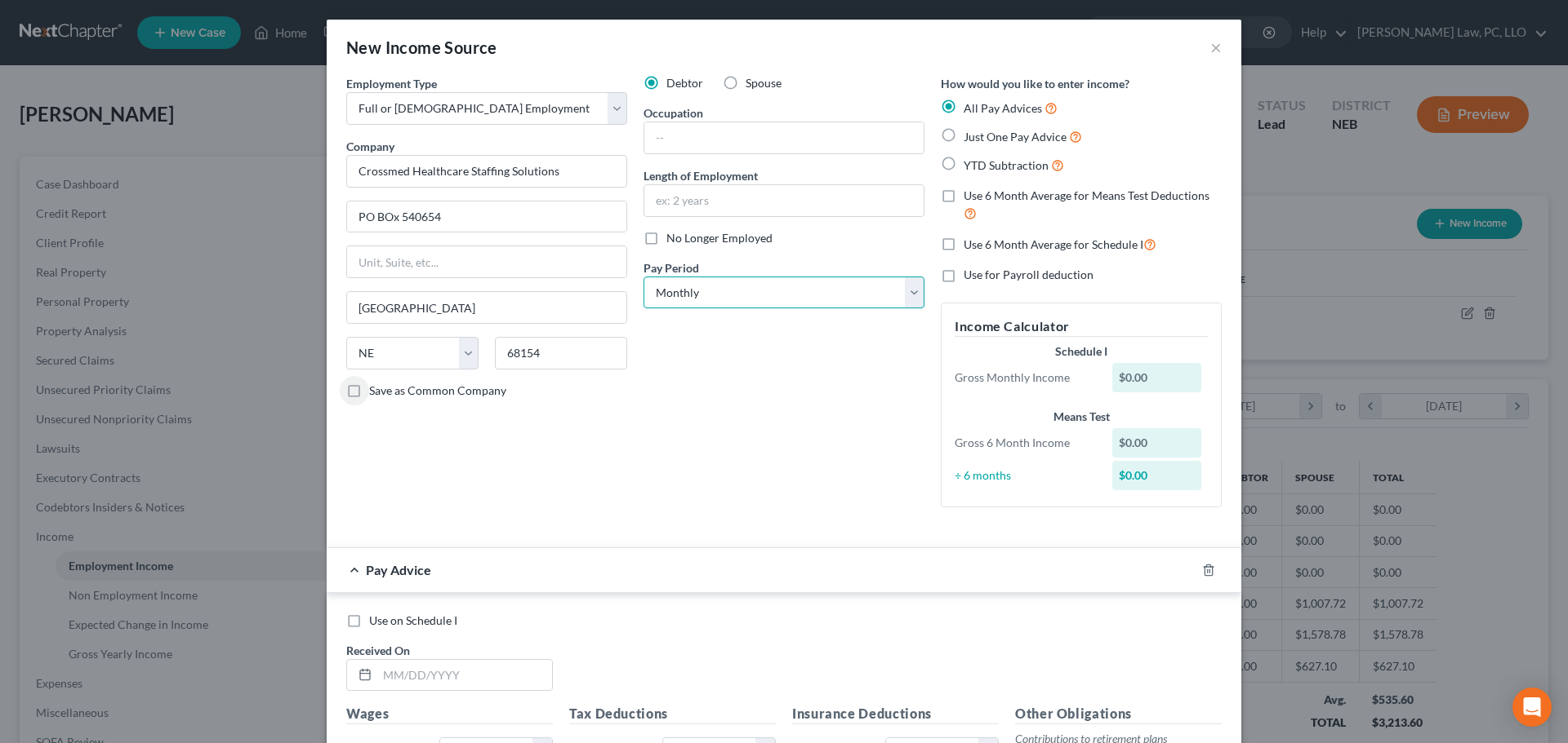
click at [804, 301] on select "Select Monthly Twice Monthly Every Other Week Weekly" at bounding box center [784, 293] width 281 height 32
select select "3"
click at [643, 277] on select "Select Monthly Twice Monthly Every Other Week Weekly" at bounding box center [784, 293] width 281 height 32
click at [964, 198] on label "Use 6 Month Average for Means Test Deductions" at bounding box center [1093, 205] width 258 height 35
click at [970, 198] on input "Use 6 Month Average for Means Test Deductions" at bounding box center [975, 193] width 10 height 10
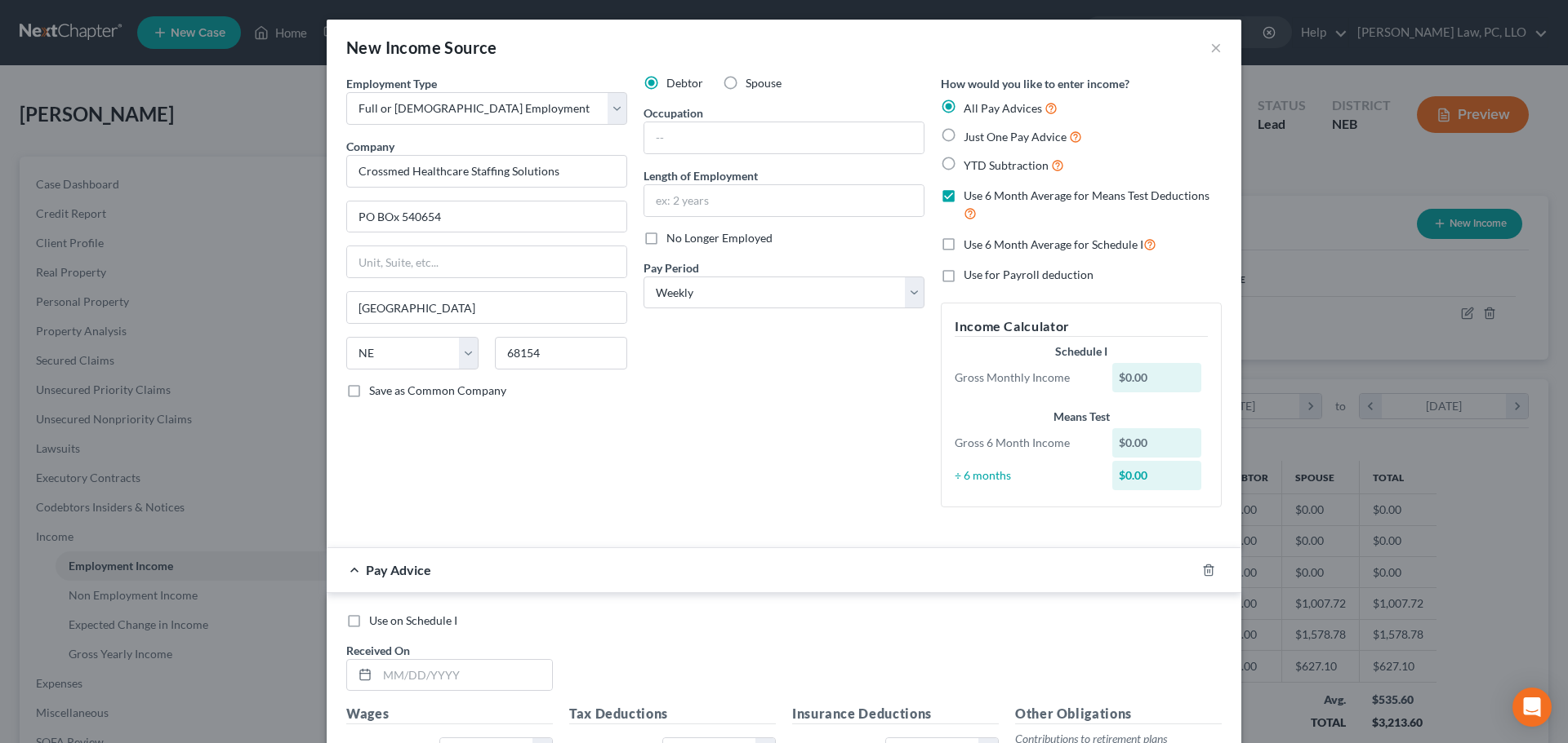
click at [964, 198] on label "Use 6 Month Average for Means Test Deductions" at bounding box center [1093, 205] width 258 height 35
click at [970, 198] on input "Use 6 Month Average for Means Test Deductions" at bounding box center [975, 193] width 10 height 10
checkbox input "false"
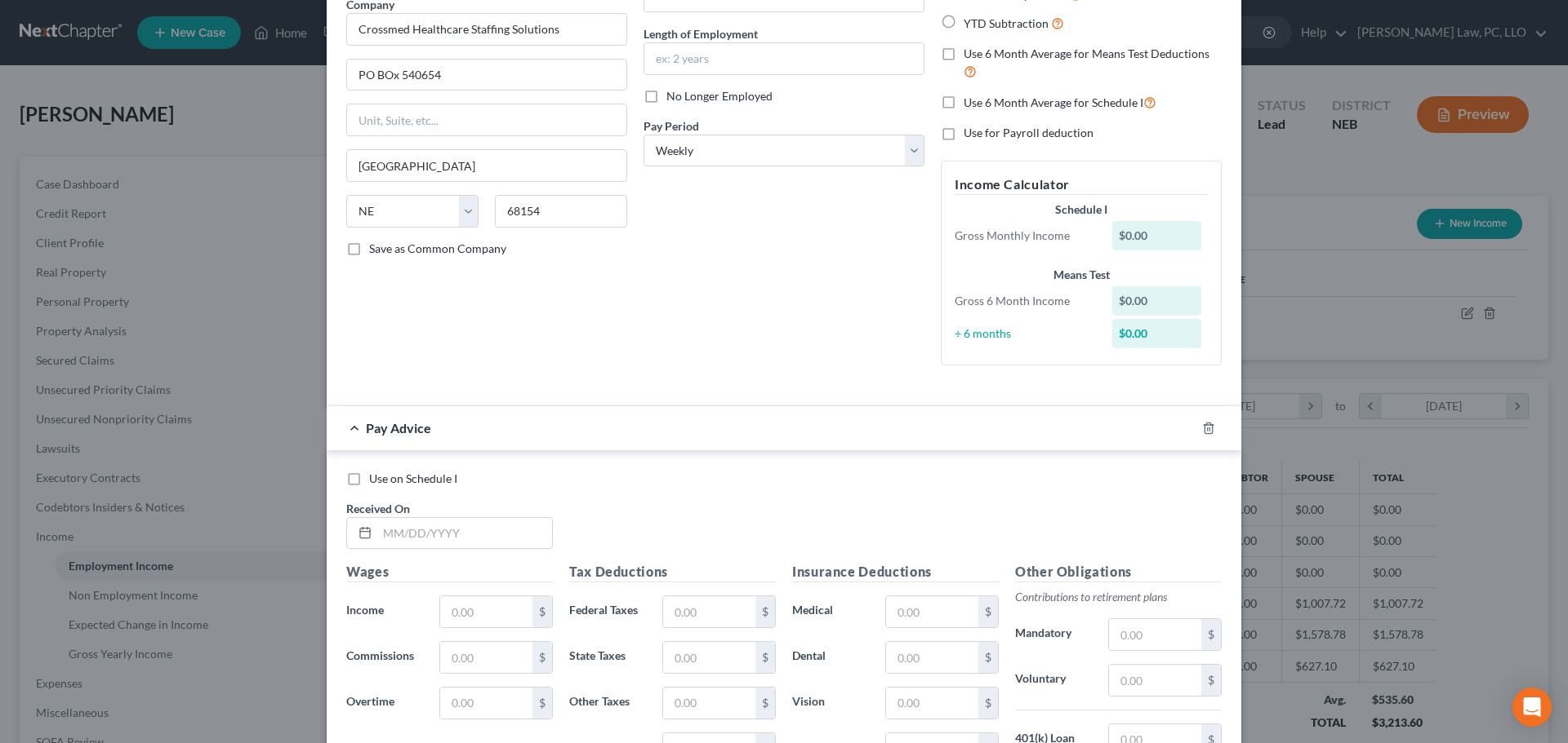
scroll to position [163, 0]
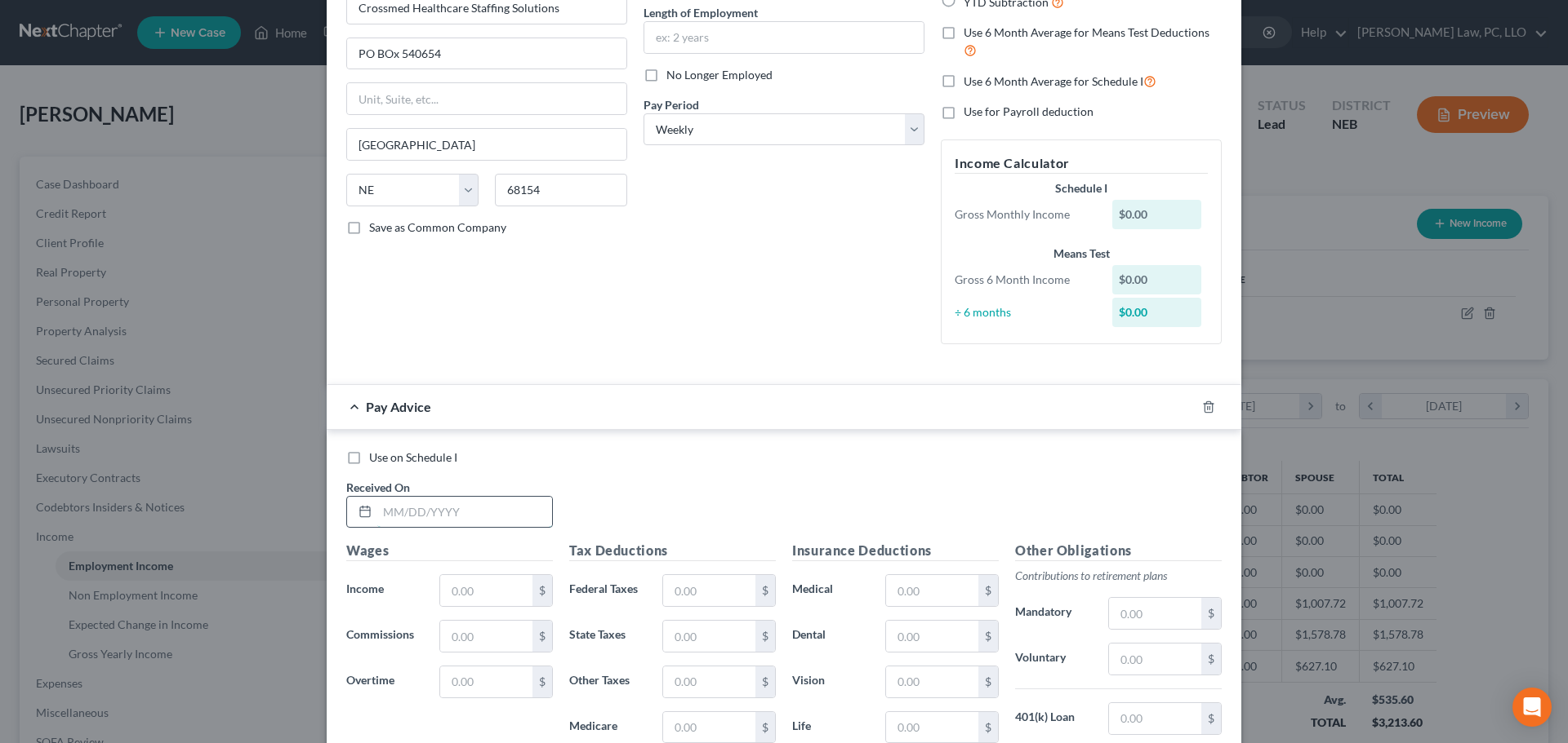
click at [497, 517] on input "text" at bounding box center [464, 512] width 174 height 31
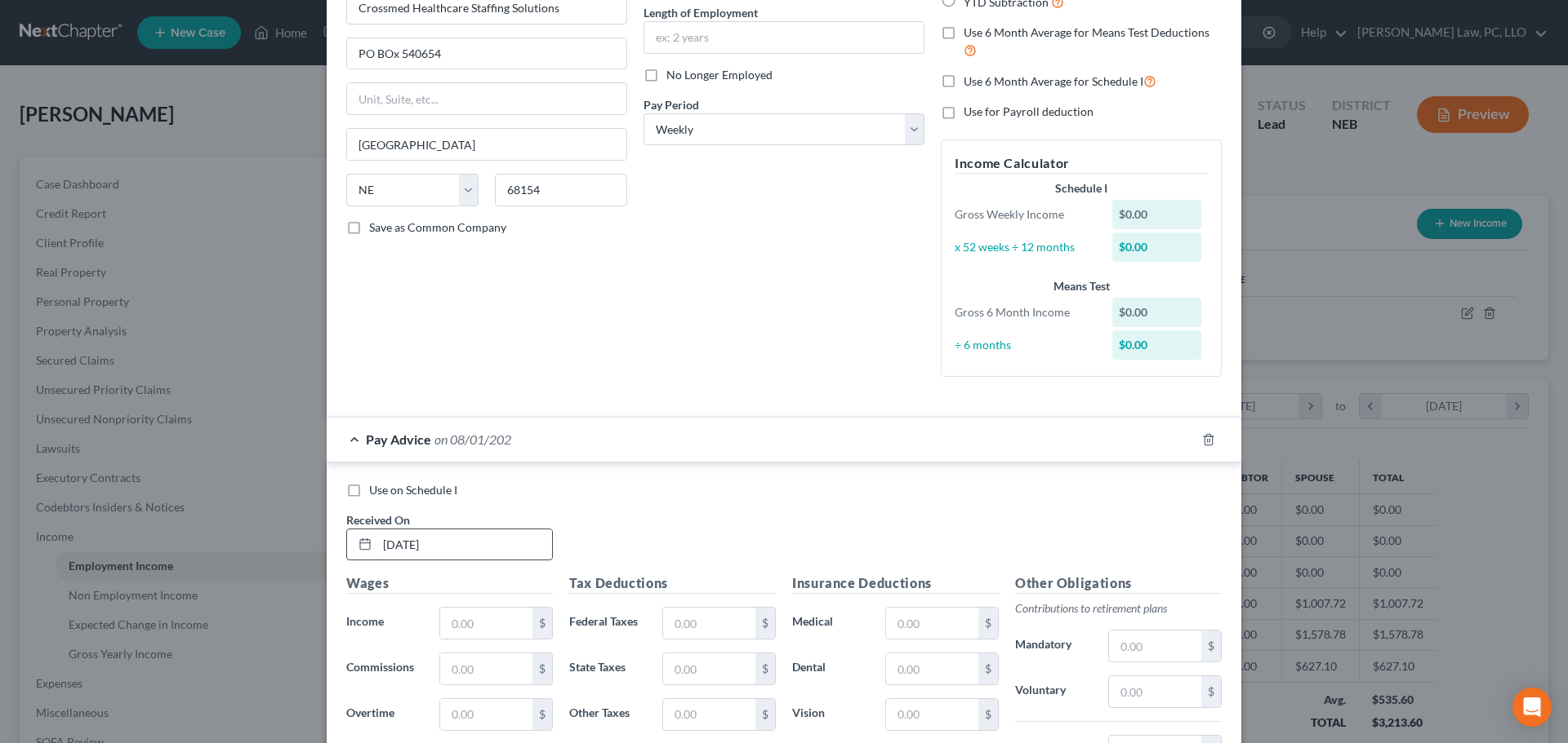
type input "[DATE]"
type input "769.23"
type input "11.07"
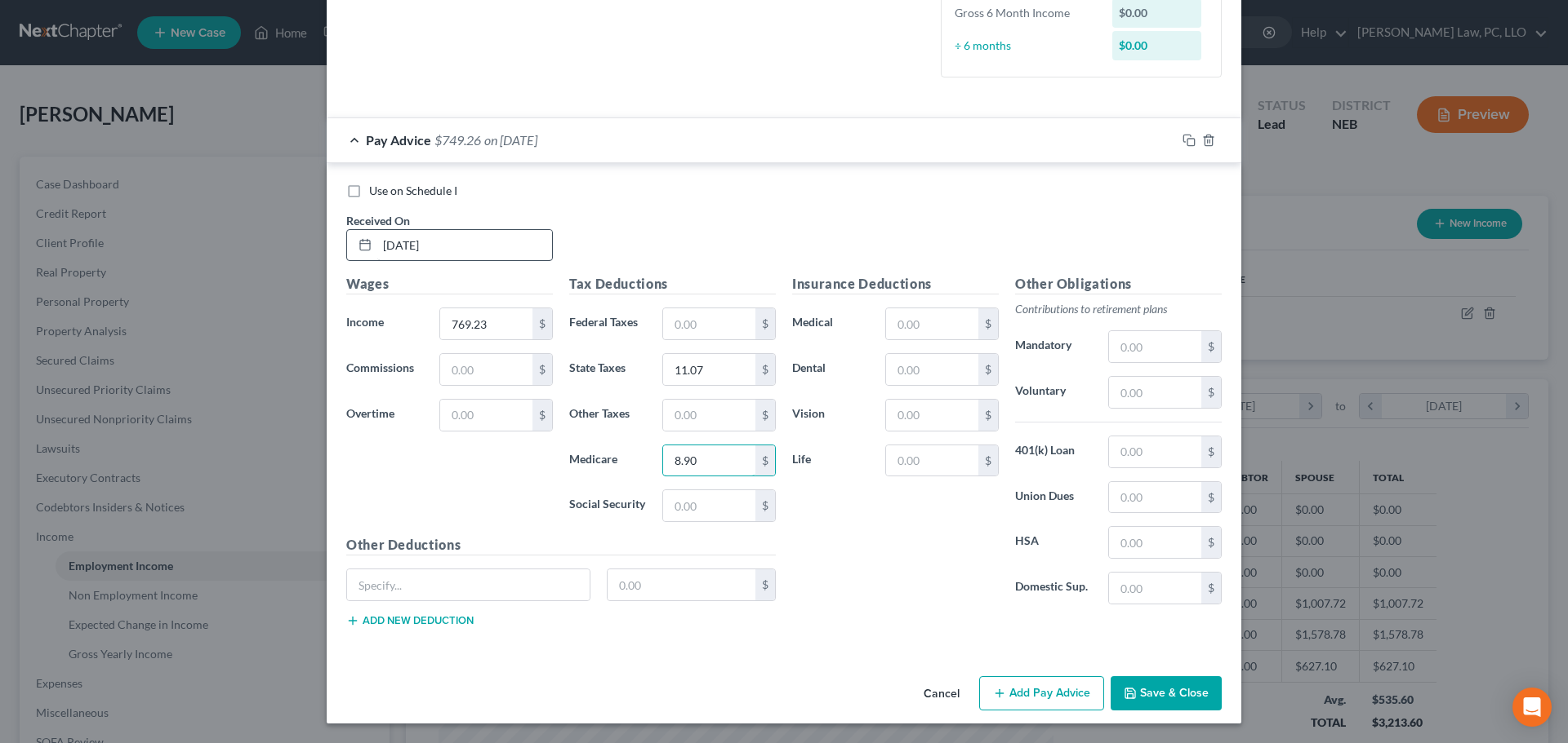
type input "8.90"
type input "38.02"
click at [918, 366] on input "text" at bounding box center [932, 370] width 92 height 31
type input "24.17"
click at [928, 333] on input "text" at bounding box center [932, 324] width 92 height 31
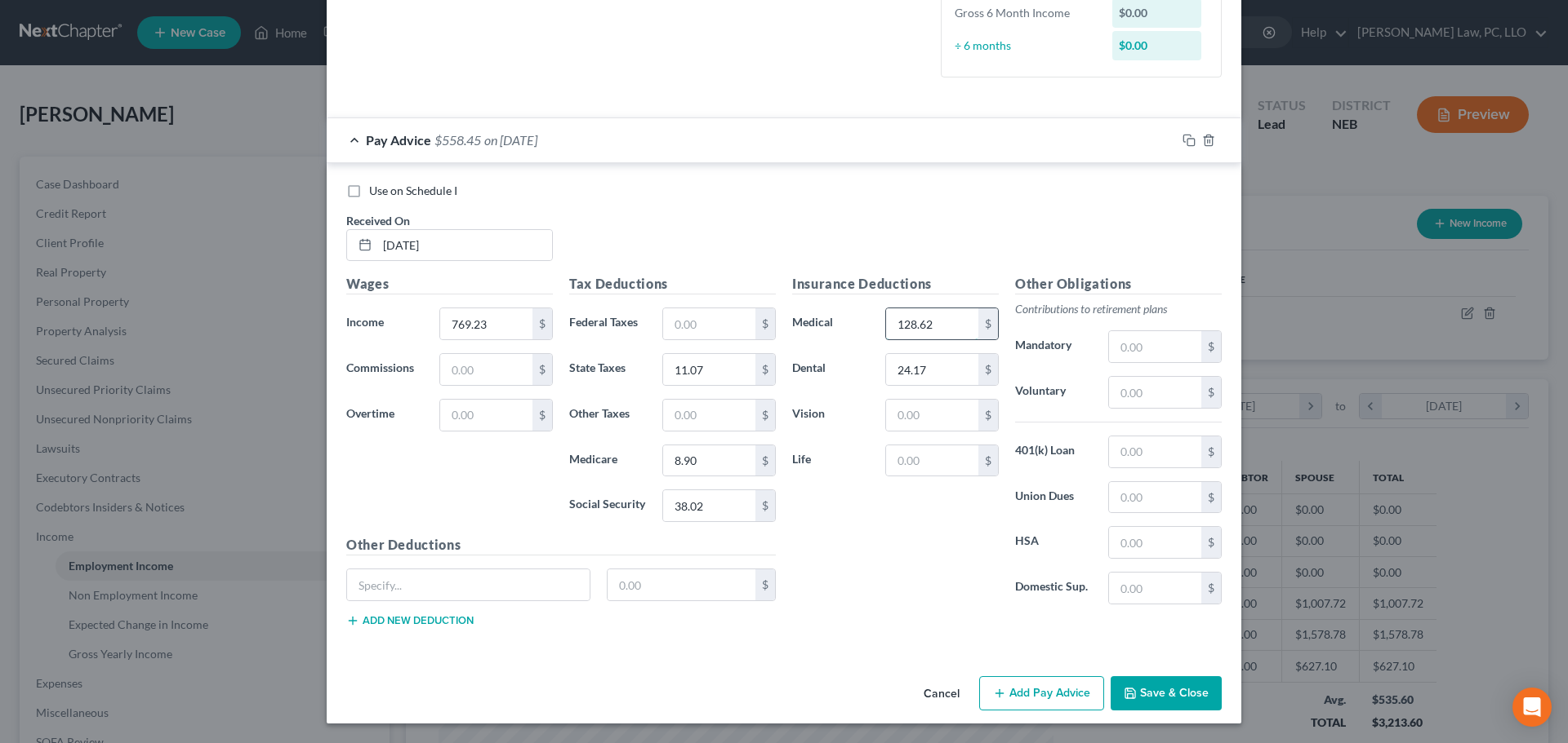
type input "128.62"
type input "3.18"
click at [1187, 142] on rect "button" at bounding box center [1190, 142] width 8 height 8
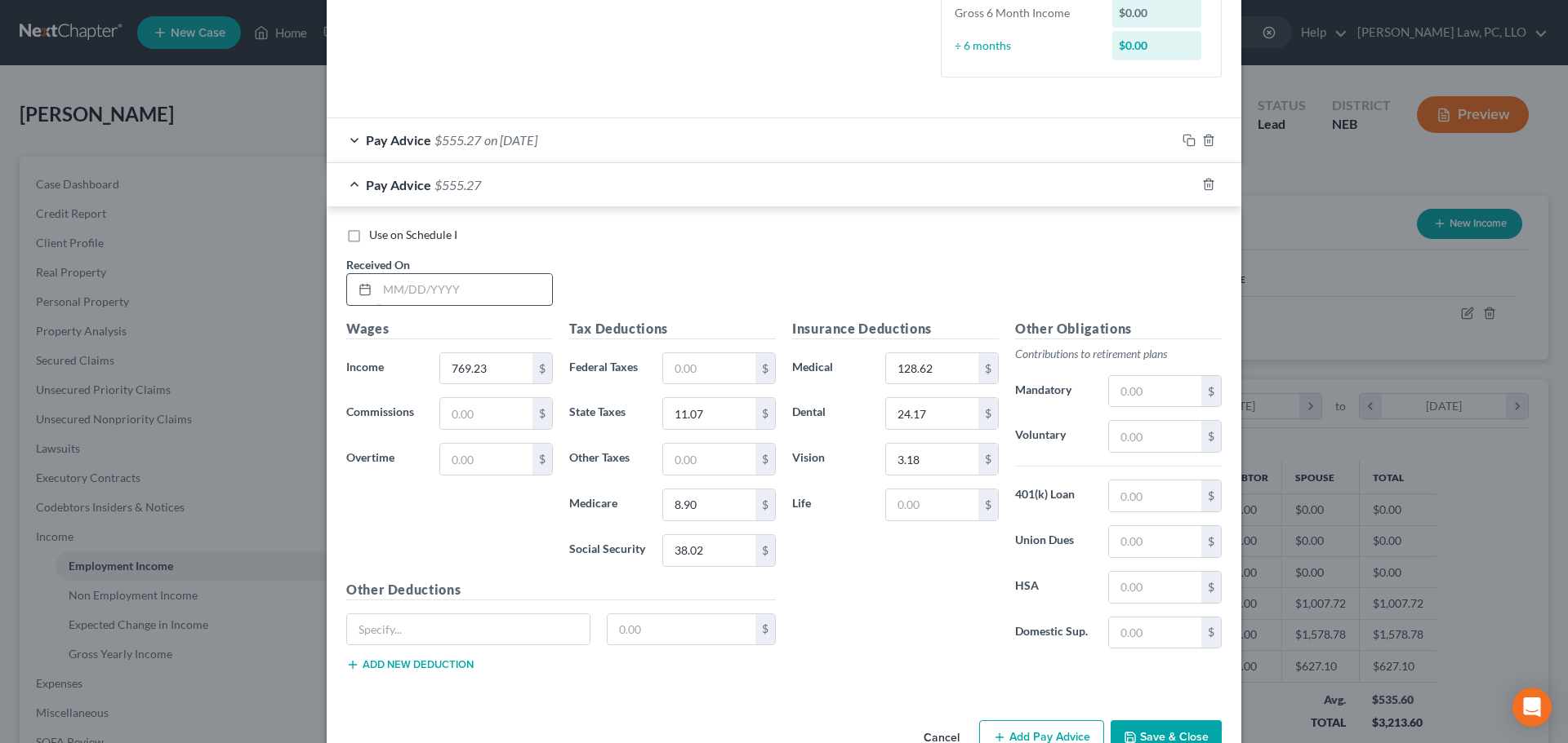
click at [403, 290] on input "text" at bounding box center [464, 290] width 174 height 31
type input "[DATE]"
type input "769.23"
click at [1183, 182] on icon "button" at bounding box center [1189, 184] width 13 height 13
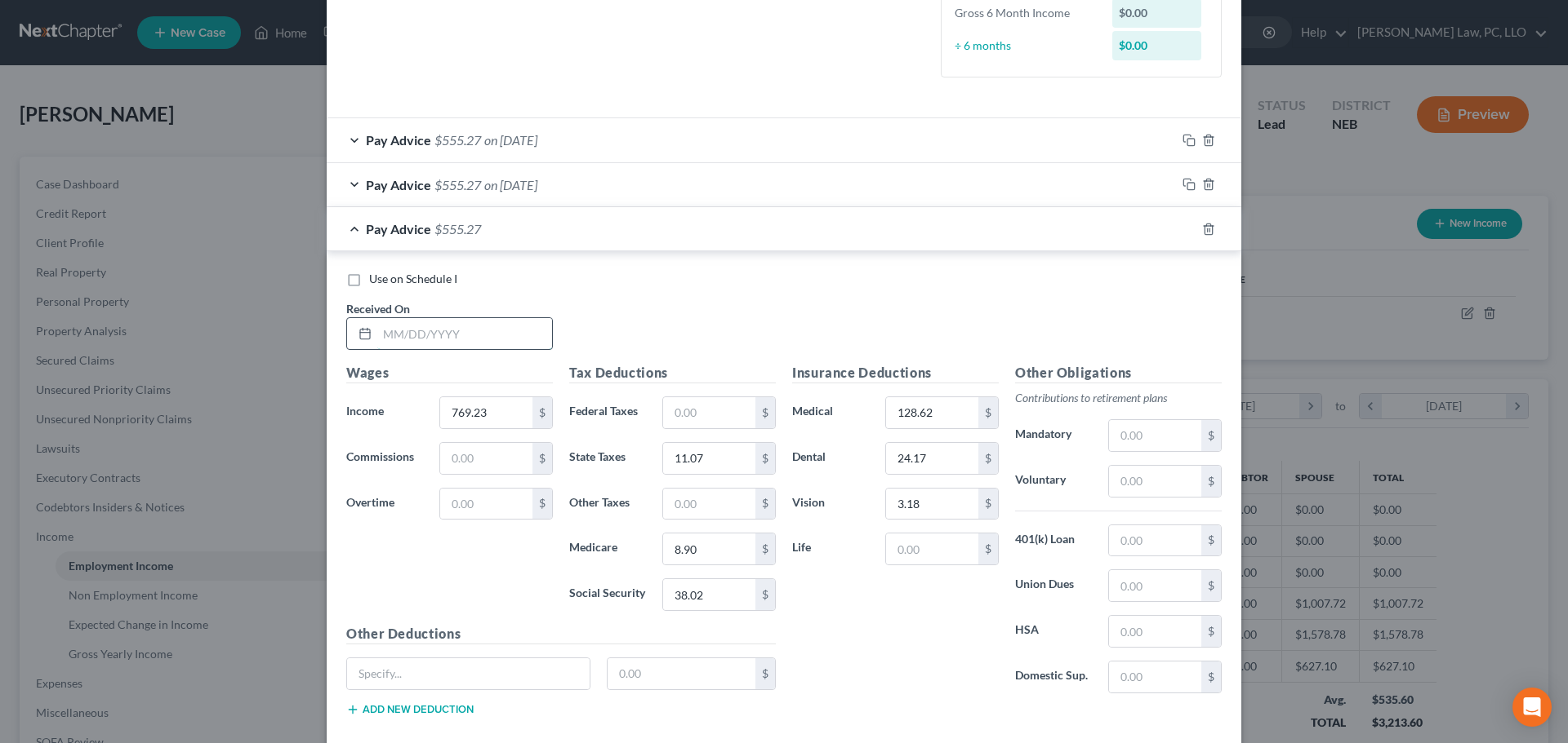
click at [436, 335] on input "text" at bounding box center [464, 334] width 174 height 31
type input "[DATE]"
drag, startPoint x: 1186, startPoint y: 233, endPoint x: 1140, endPoint y: 246, distance: 47.8
click at [1186, 234] on icon "button" at bounding box center [1189, 229] width 13 height 13
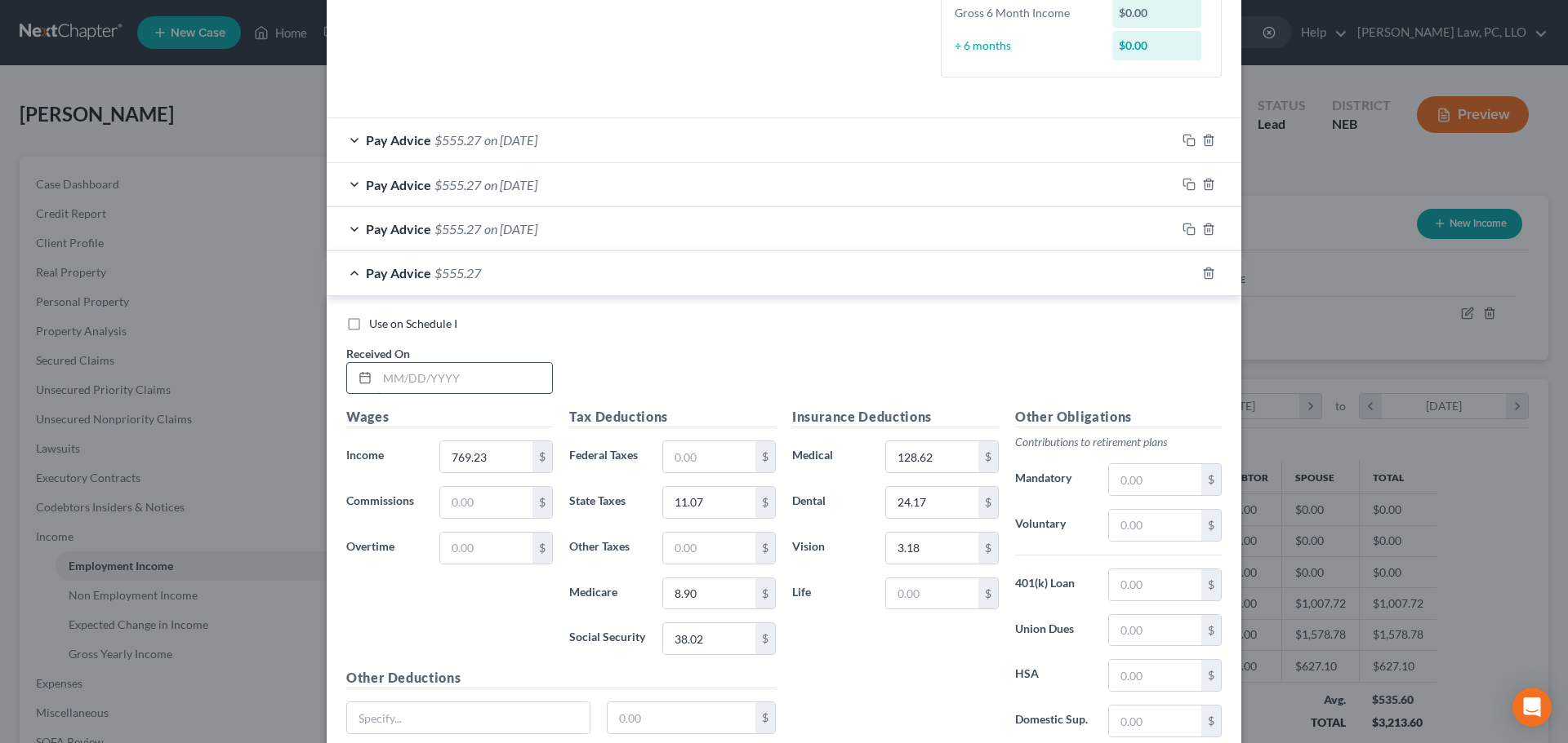
click at [514, 386] on input "text" at bounding box center [464, 378] width 174 height 31
click at [476, 389] on input "[DATE]" at bounding box center [464, 378] width 174 height 31
click at [432, 379] on input "[DATE]" at bounding box center [464, 378] width 174 height 31
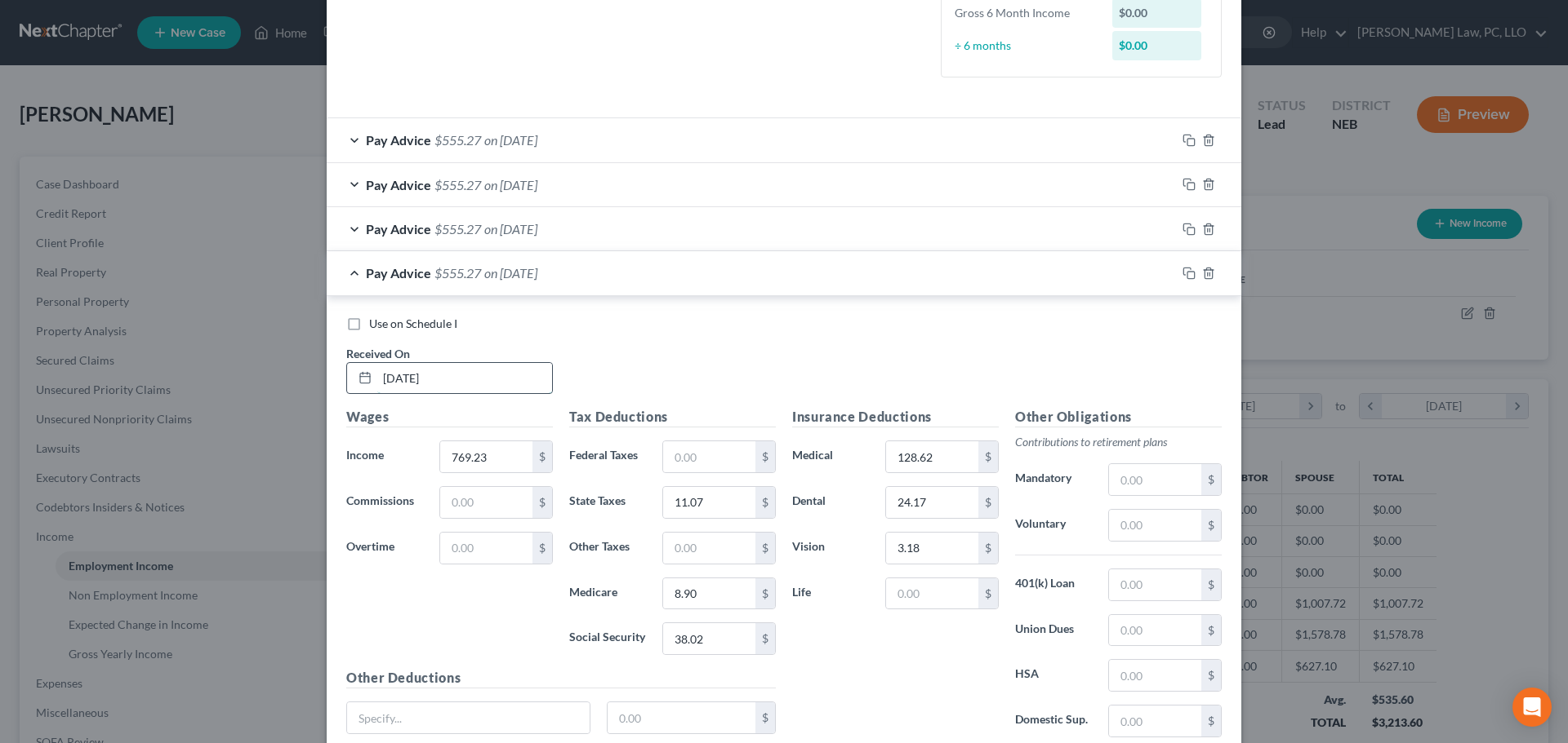
type input "[DATE]"
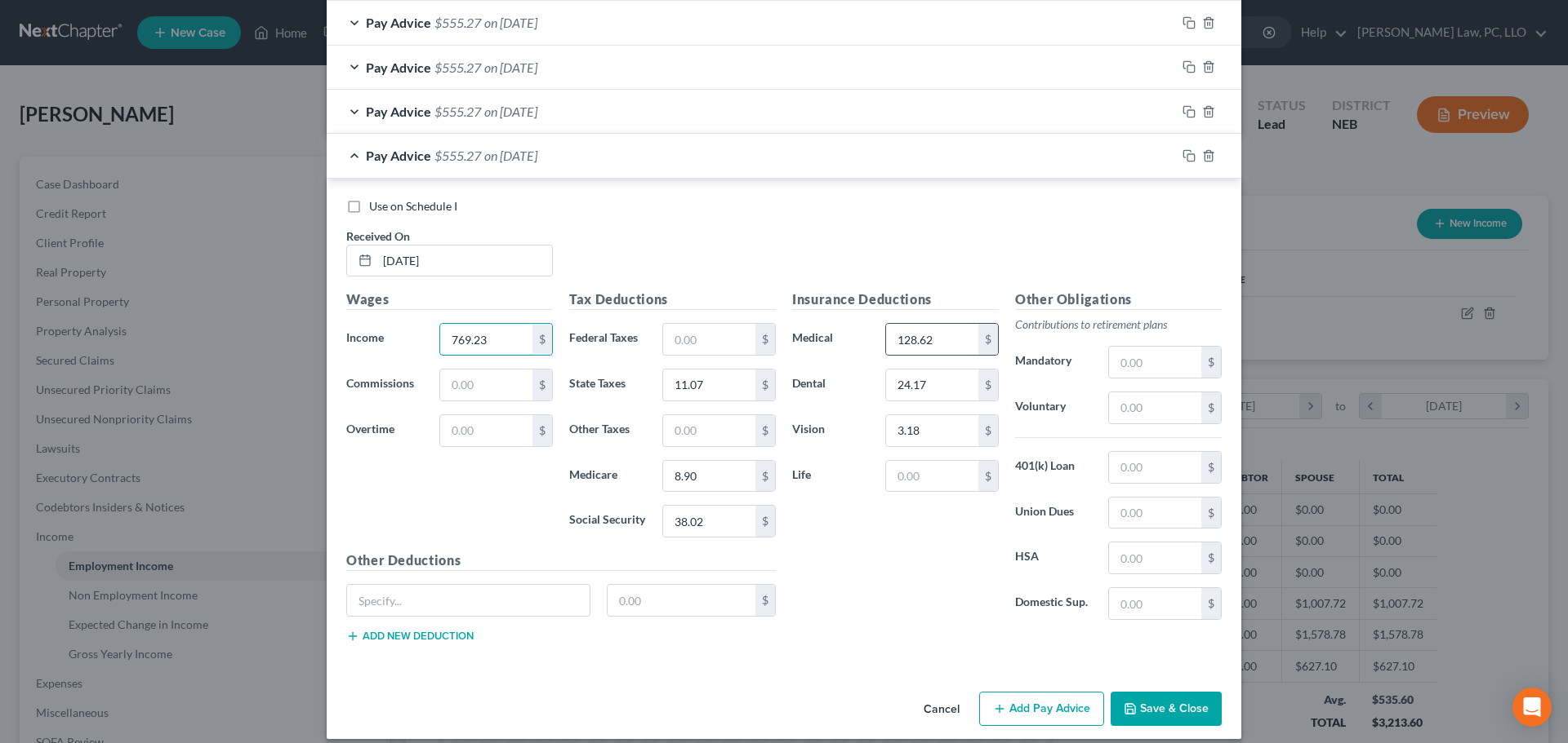
scroll to position [596, 0]
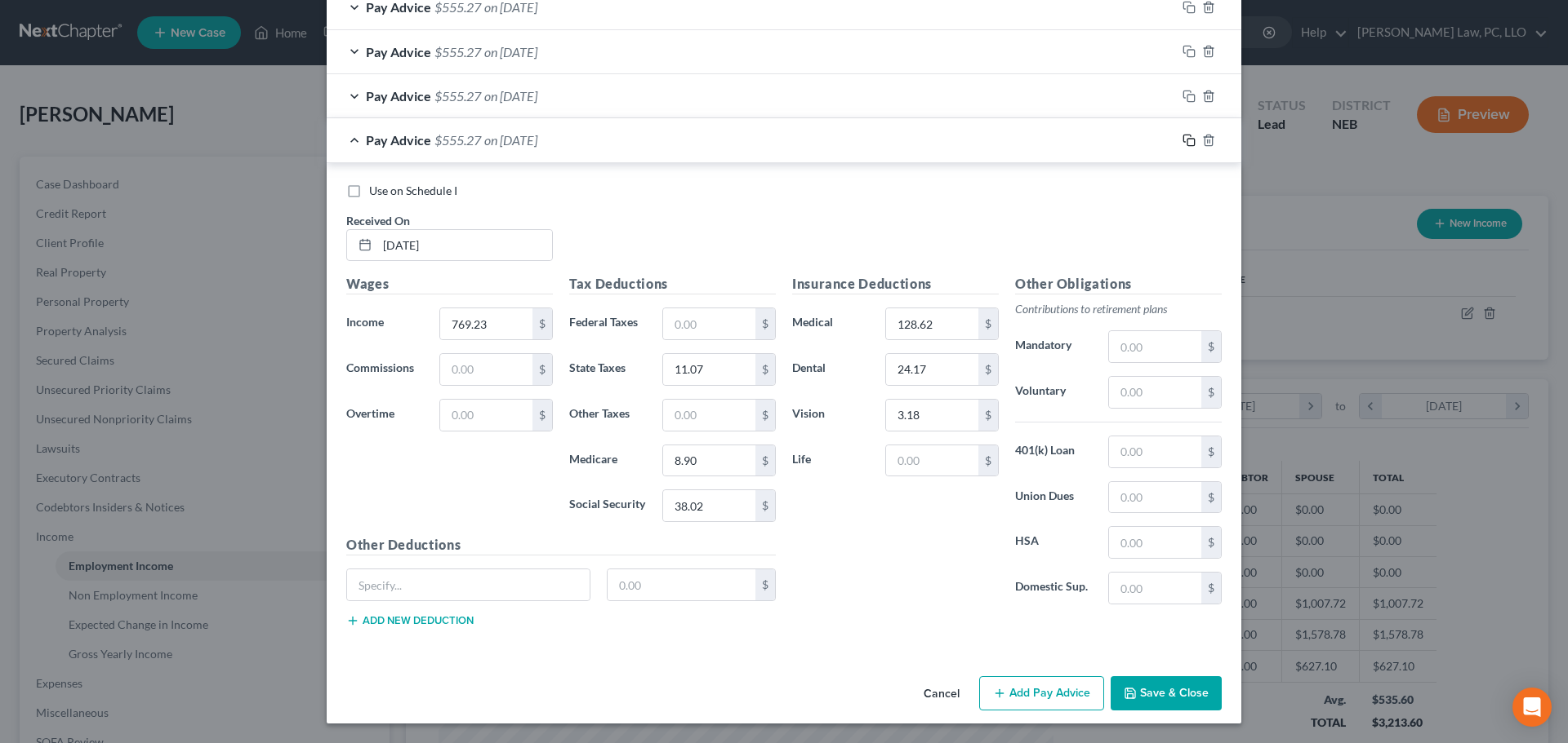
click at [1185, 139] on icon "button" at bounding box center [1189, 140] width 13 height 13
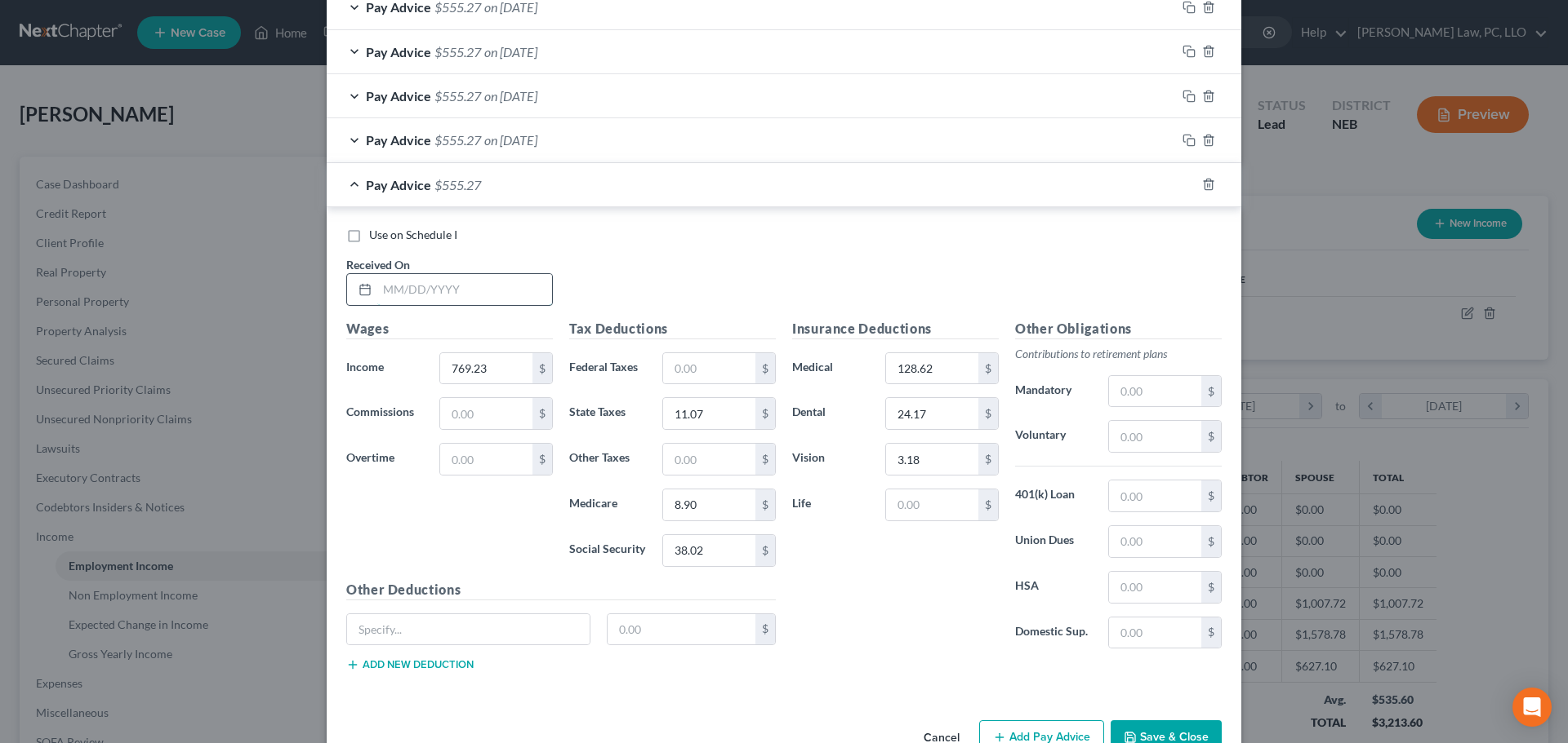
click at [426, 294] on input "text" at bounding box center [464, 290] width 174 height 31
click at [475, 290] on input "text" at bounding box center [464, 290] width 174 height 31
type input "[DATE]"
drag, startPoint x: 1183, startPoint y: 185, endPoint x: 612, endPoint y: 275, distance: 578.0
click at [1183, 185] on icon "button" at bounding box center [1189, 184] width 13 height 13
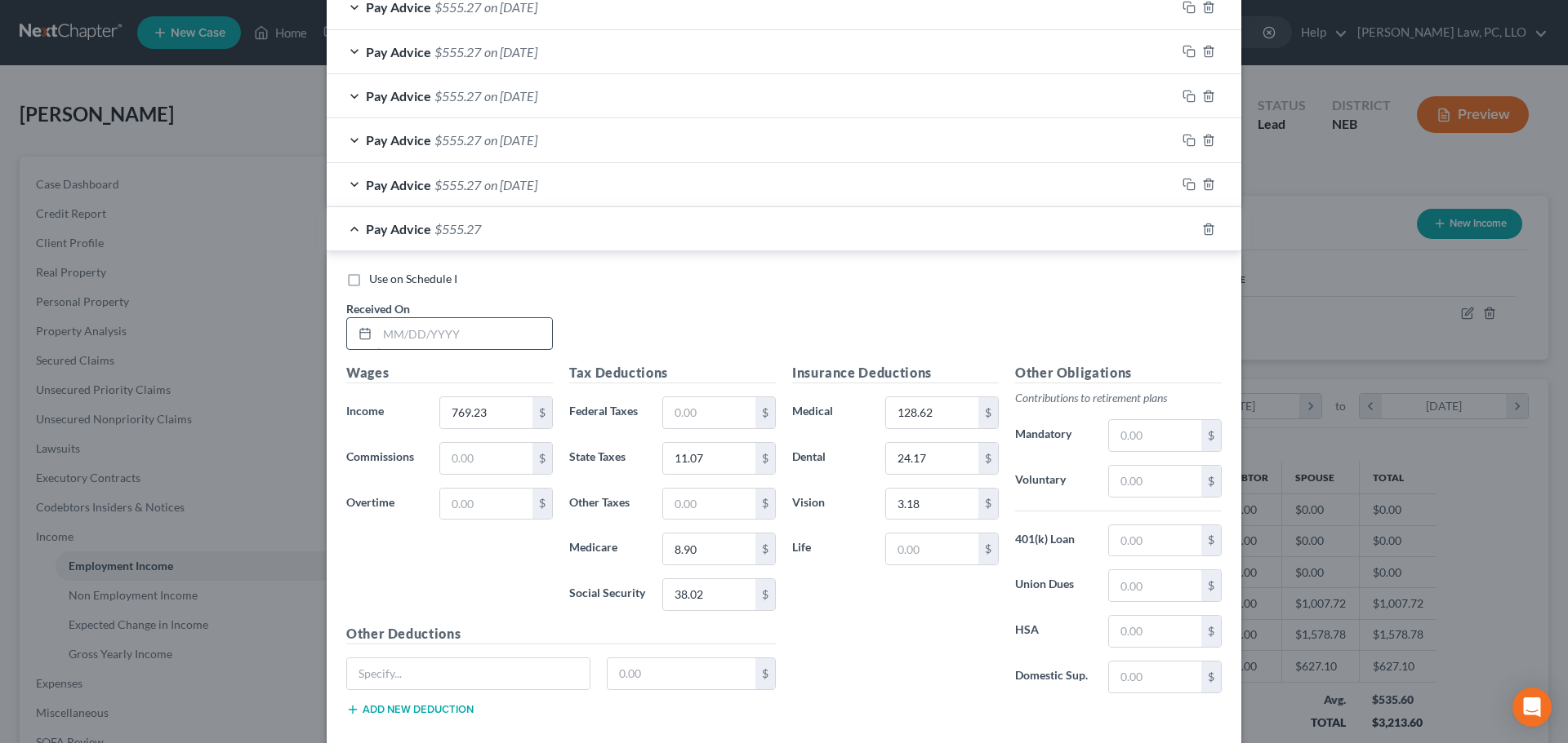
click at [438, 339] on input "text" at bounding box center [464, 334] width 174 height 31
type input "[DATE]"
click at [1183, 226] on icon "button" at bounding box center [1189, 229] width 13 height 13
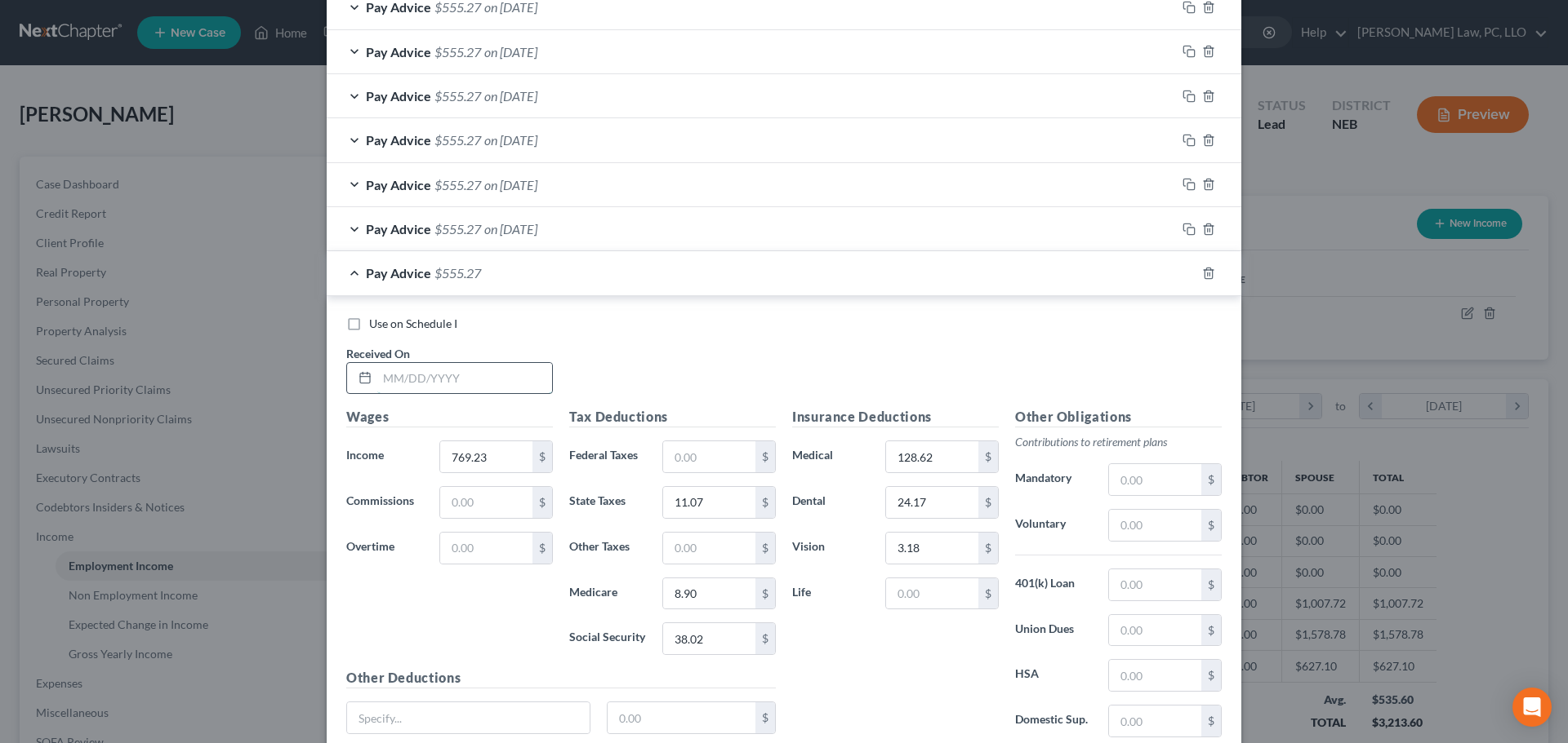
click at [468, 380] on input "text" at bounding box center [464, 378] width 174 height 31
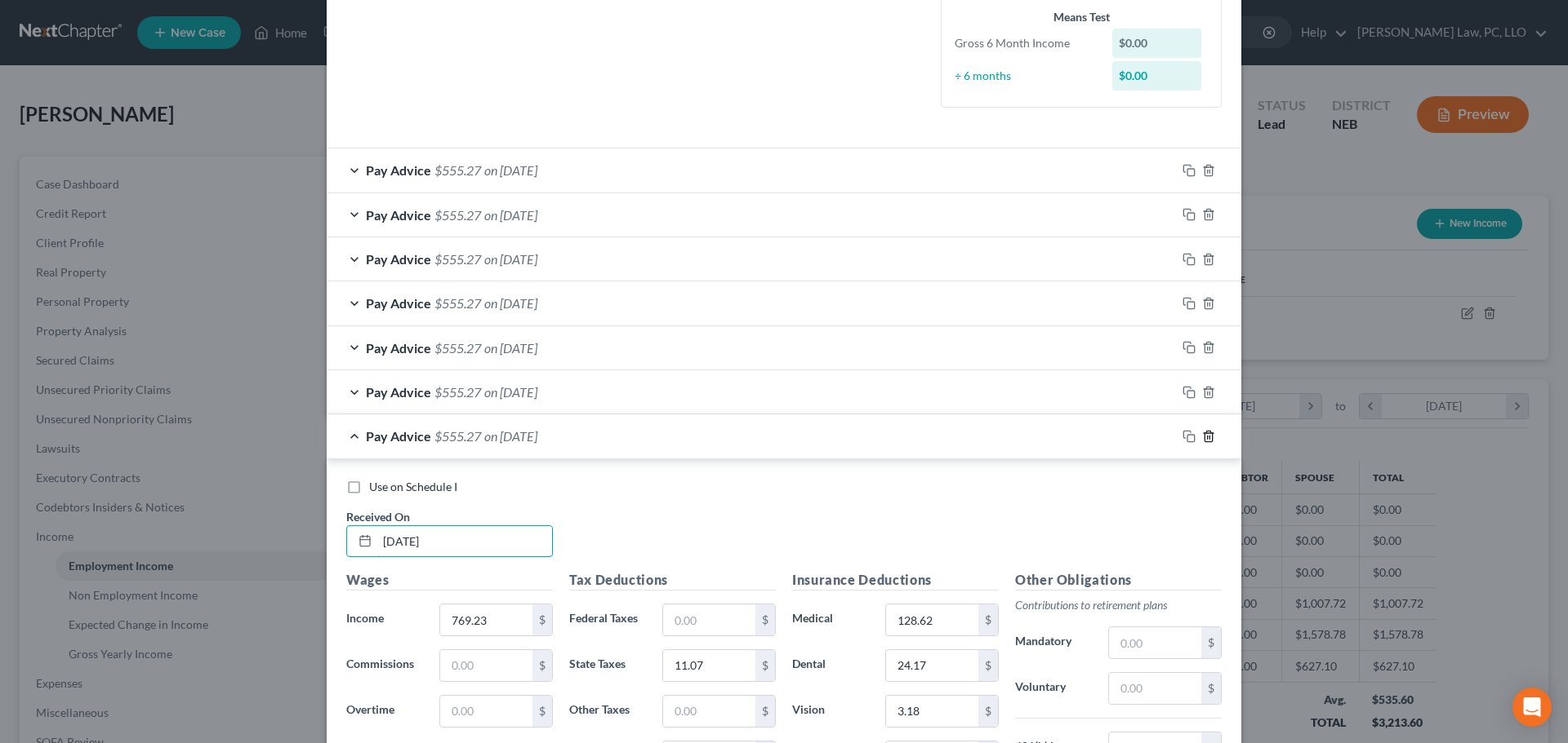
type input "[DATE]"
click at [1203, 438] on icon "button" at bounding box center [1208, 436] width 13 height 13
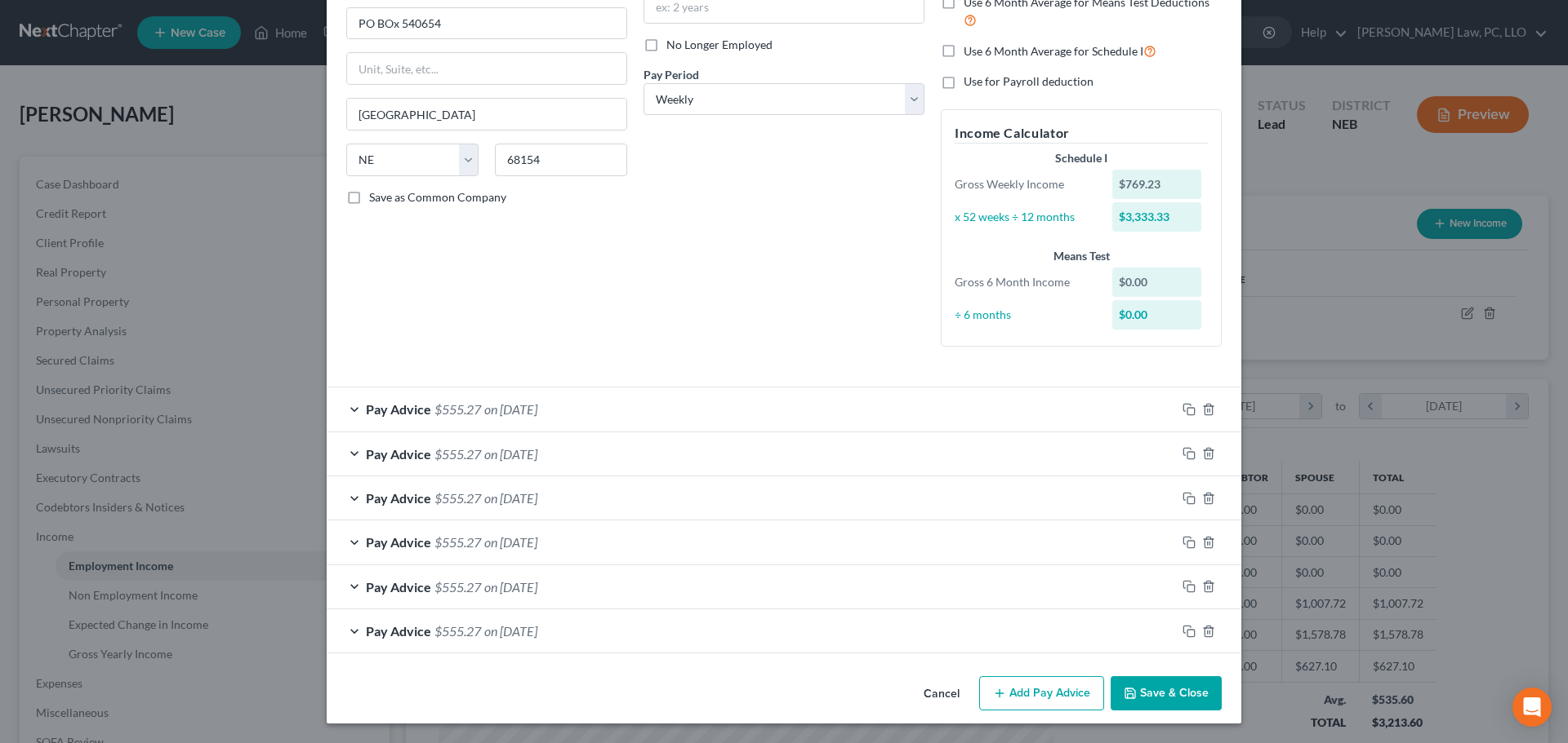
click at [578, 417] on div "Pay Advice $555.27 on [DATE]" at bounding box center [751, 409] width 849 height 44
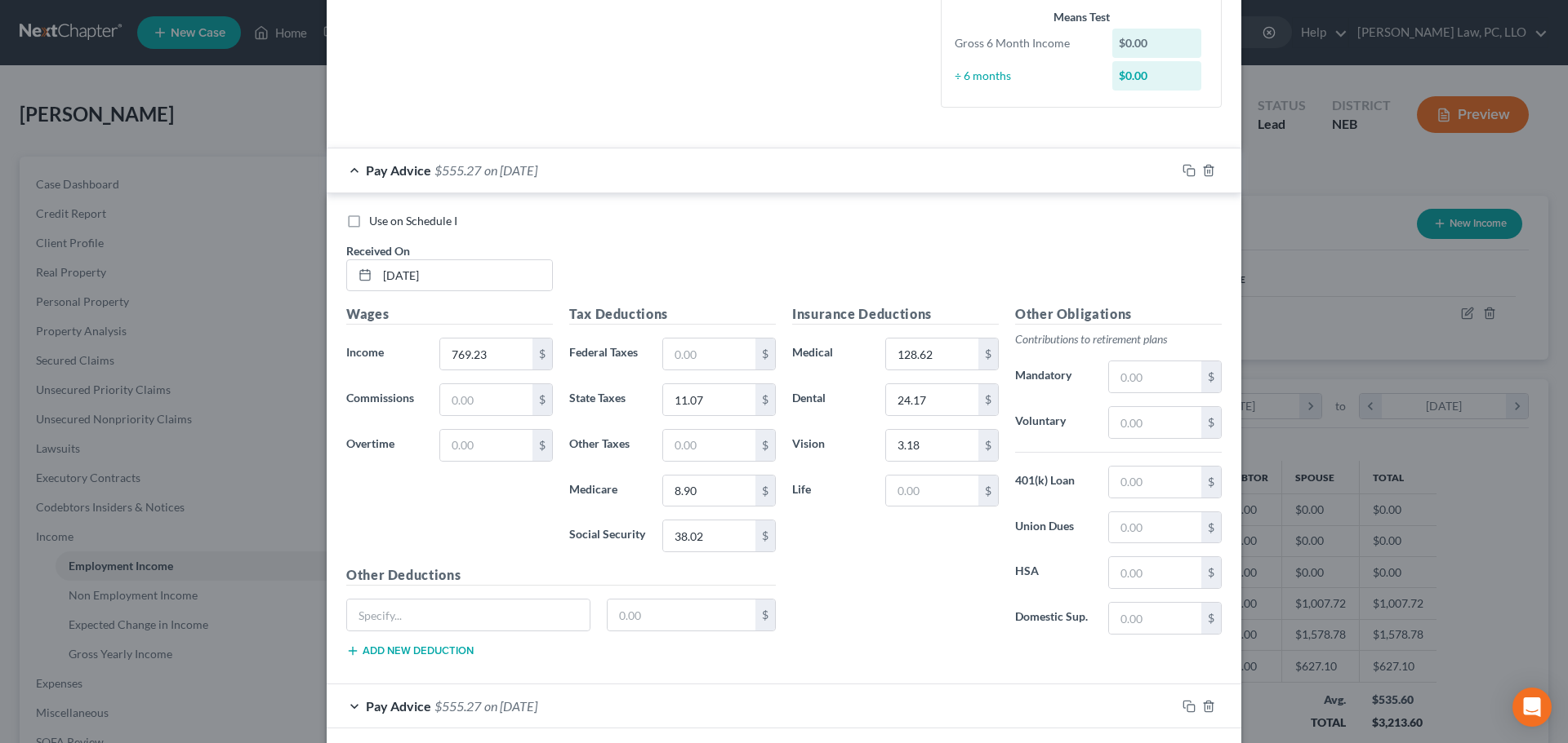
click at [387, 217] on span "Use on Schedule I" at bounding box center [413, 220] width 88 height 14
click at [386, 217] on input "Use on Schedule I" at bounding box center [381, 218] width 10 height 10
checkbox input "true"
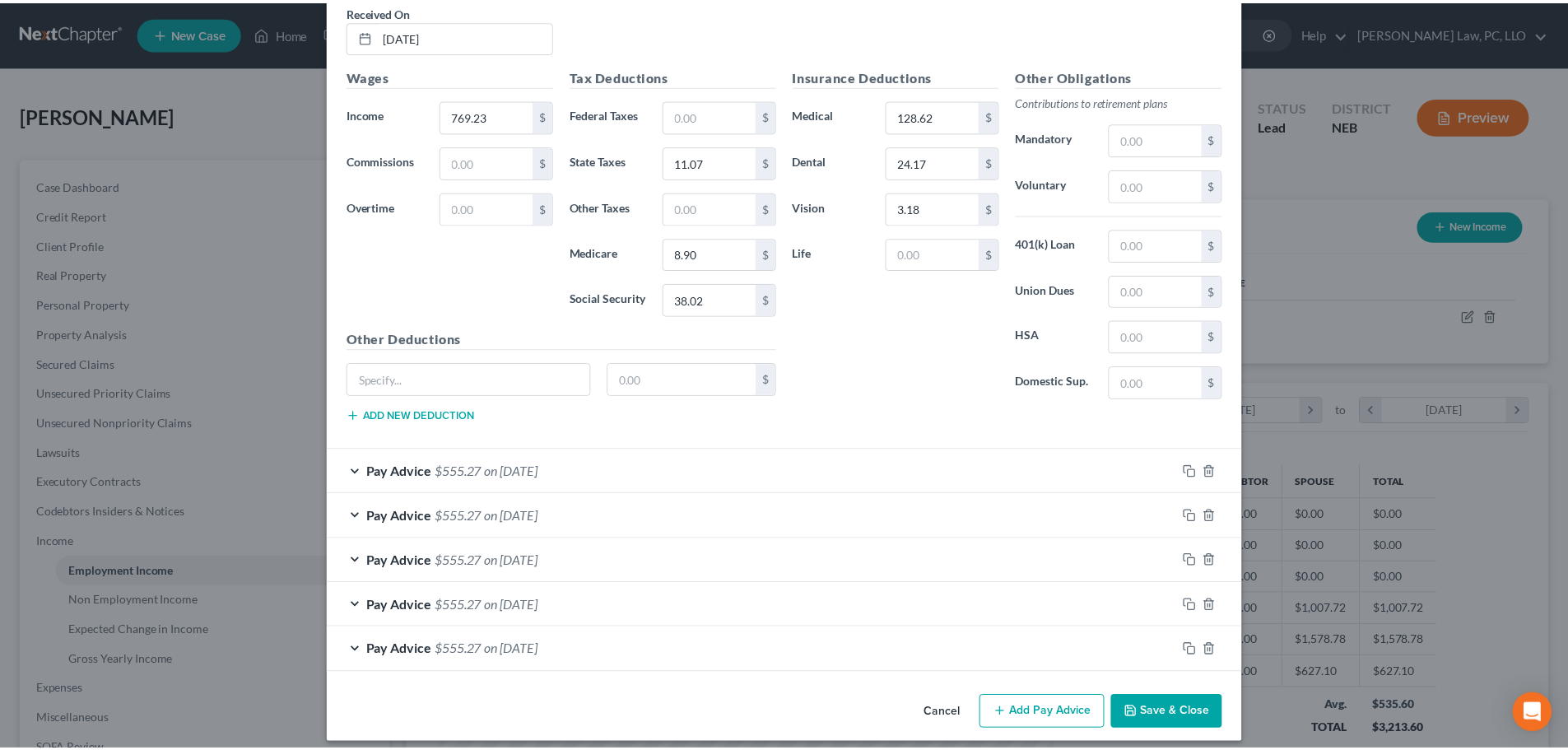
scroll to position [684, 0]
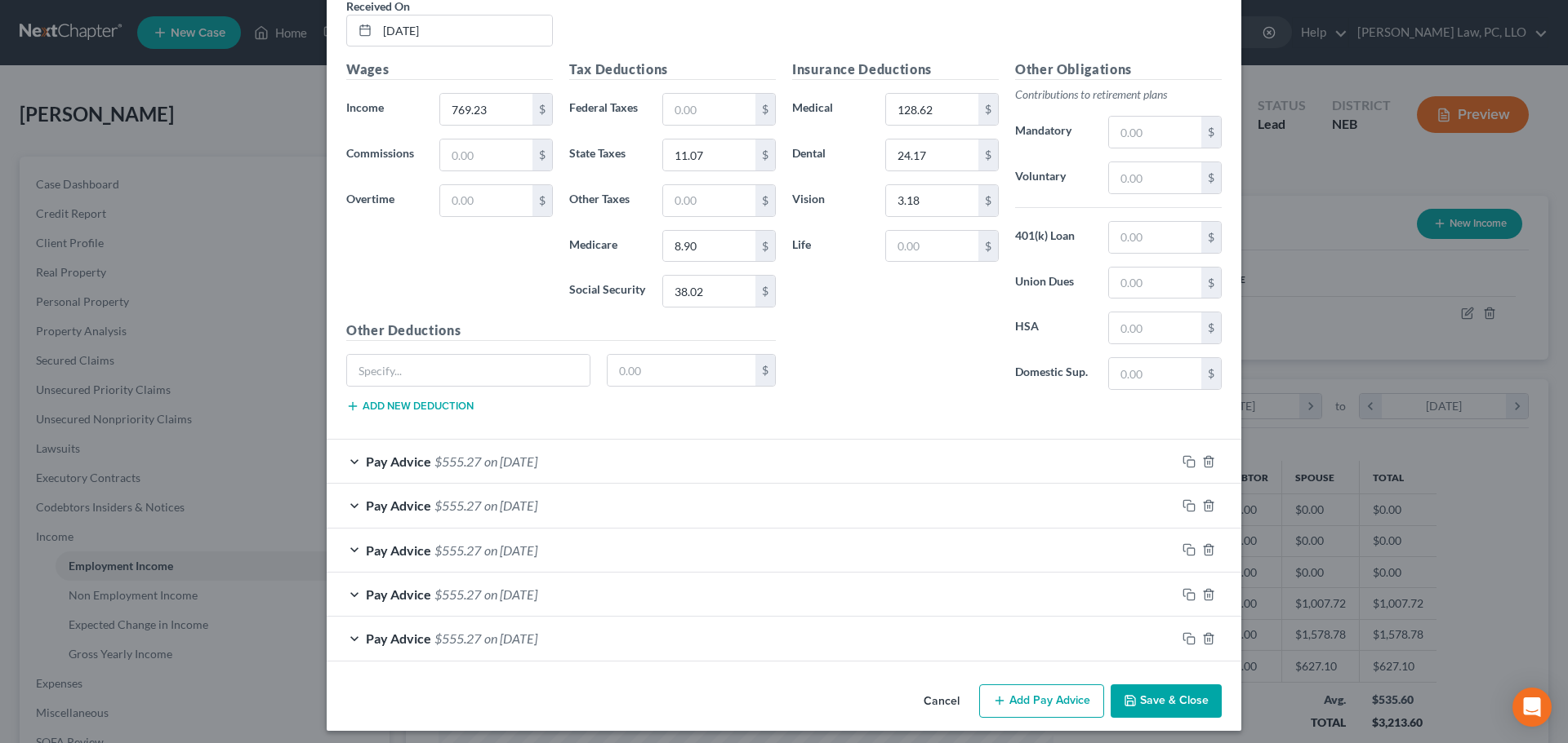
click at [1135, 693] on button "Save & Close" at bounding box center [1166, 702] width 111 height 34
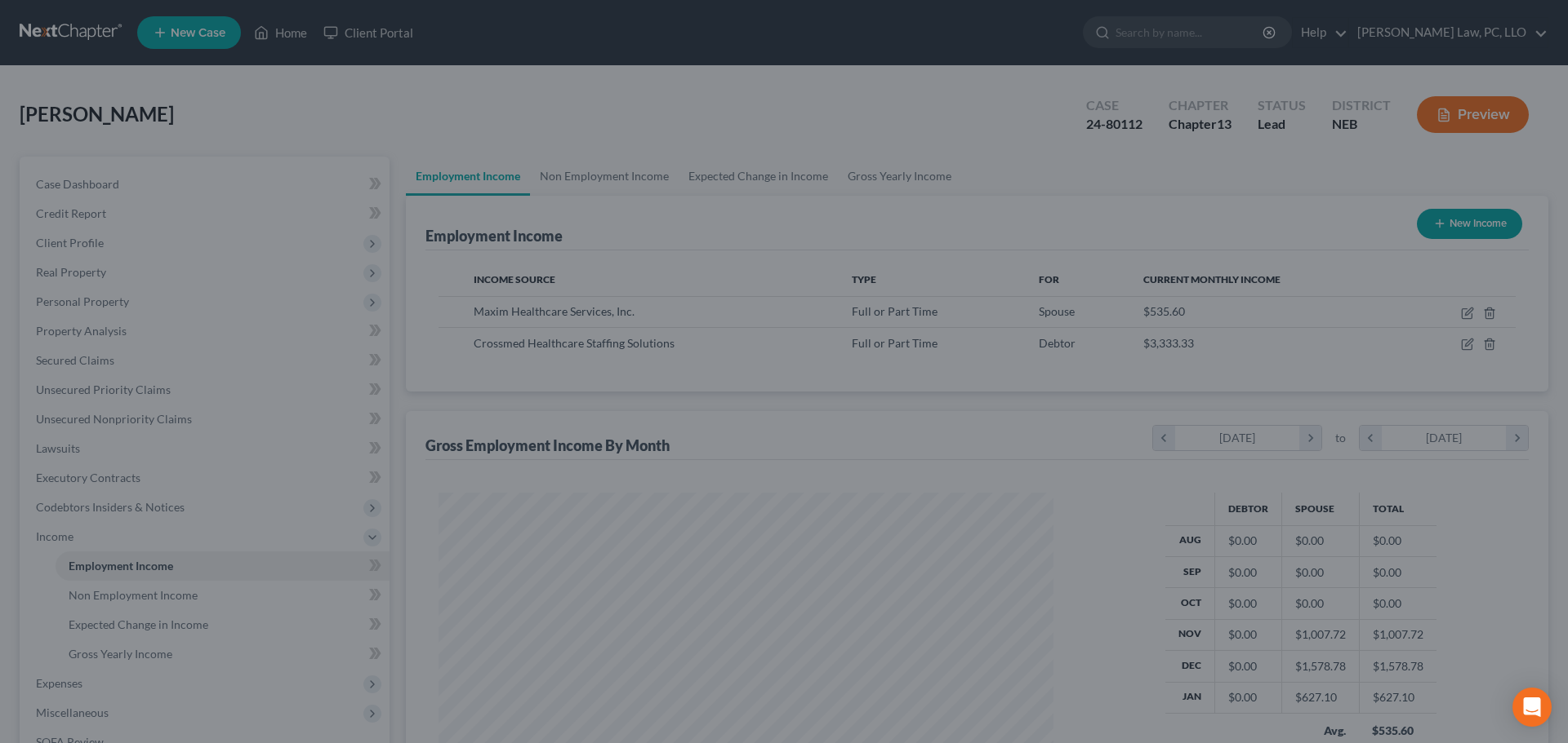
scroll to position [815749, 815863]
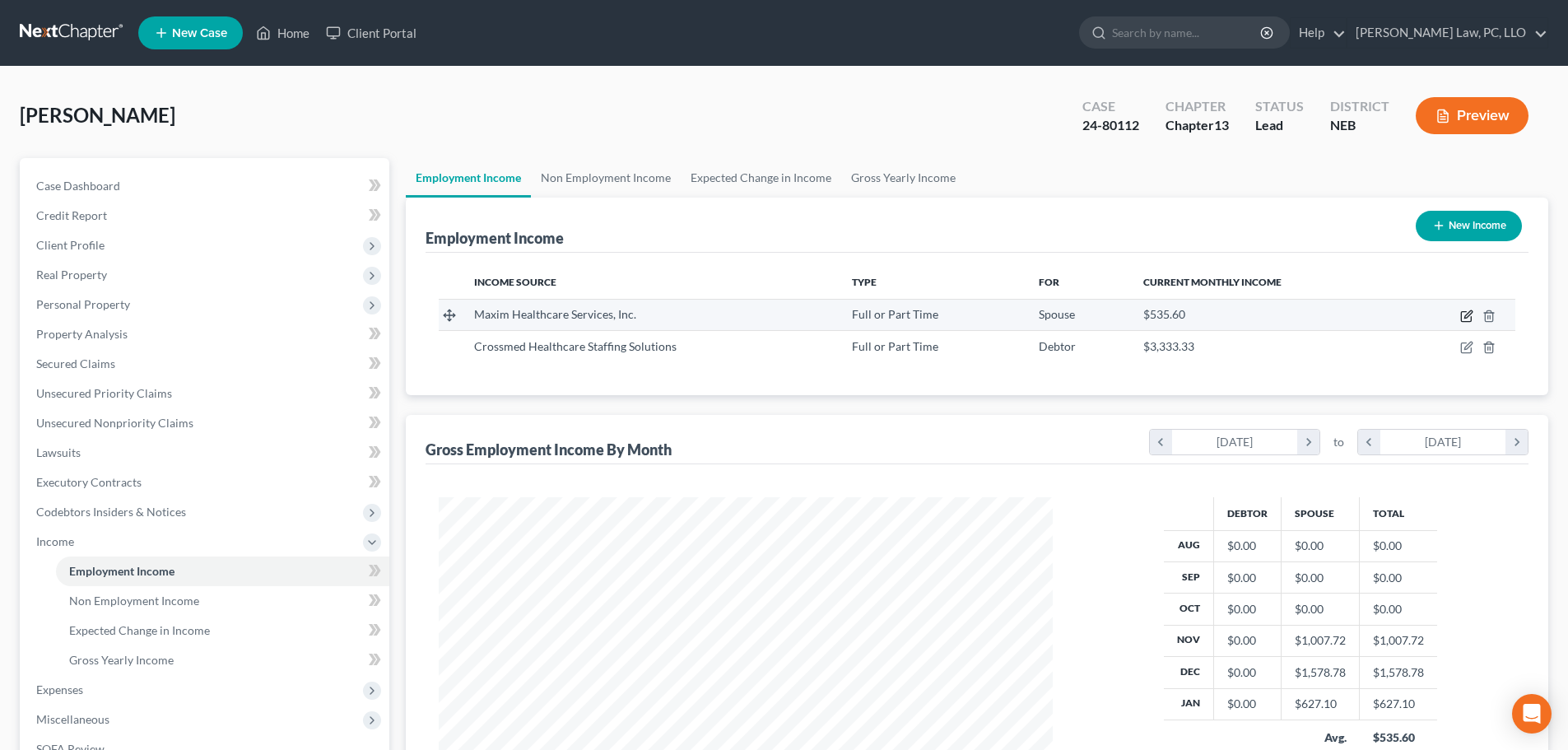
click at [1463, 315] on icon "button" at bounding box center [1466, 316] width 13 height 13
select select "0"
select select "21"
select select "3"
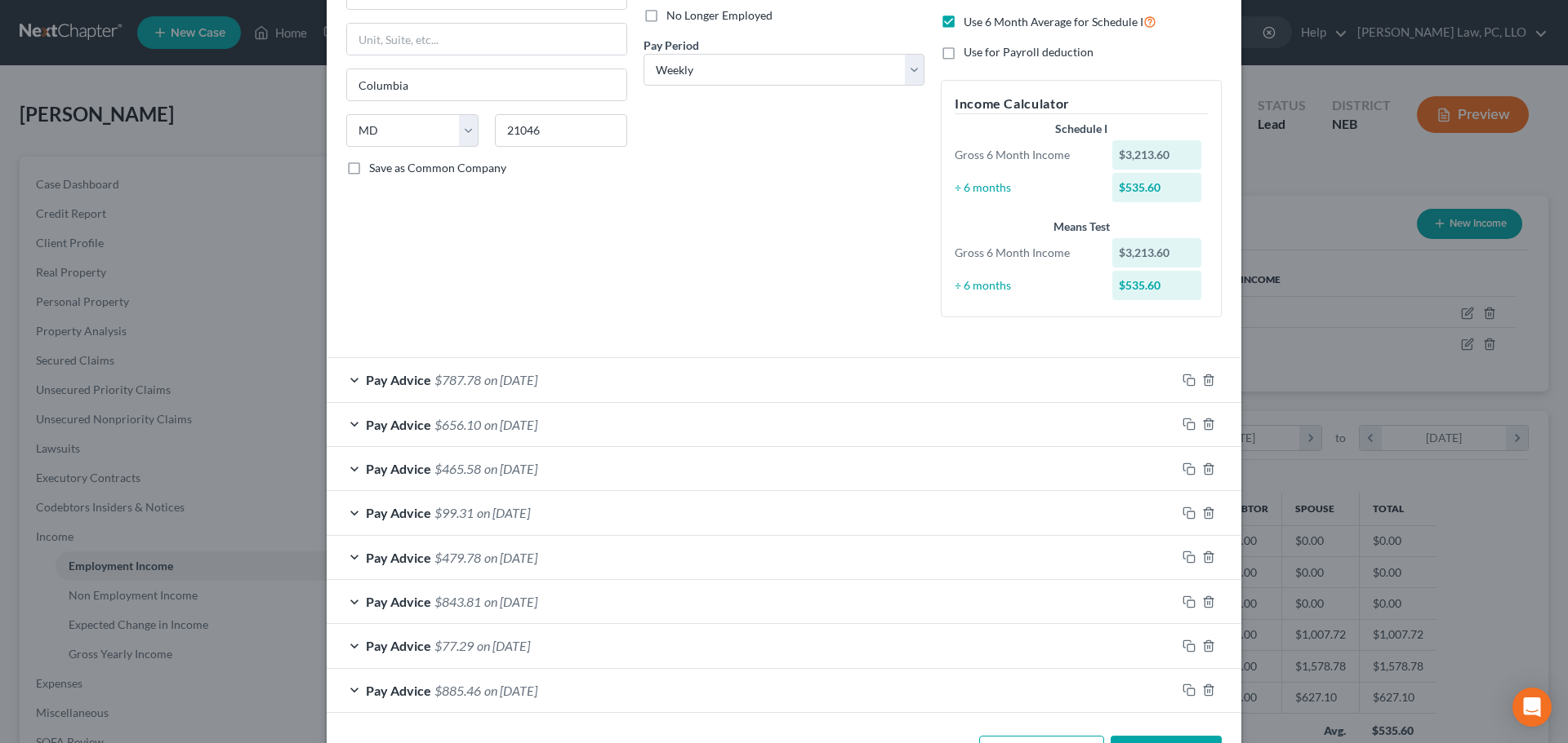
scroll to position [245, 0]
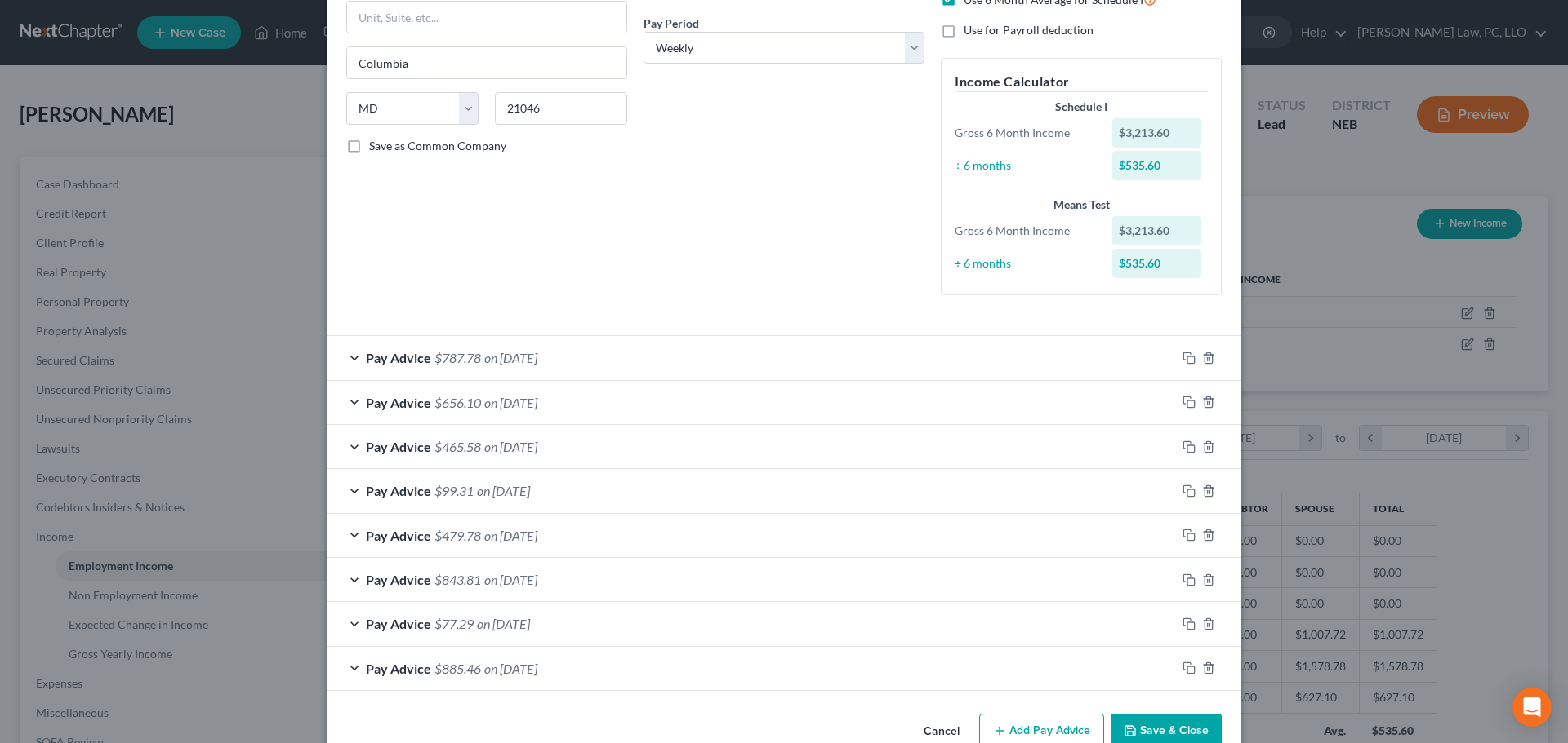
click at [633, 360] on div "Pay Advice $787.78 on [DATE]" at bounding box center [751, 358] width 849 height 44
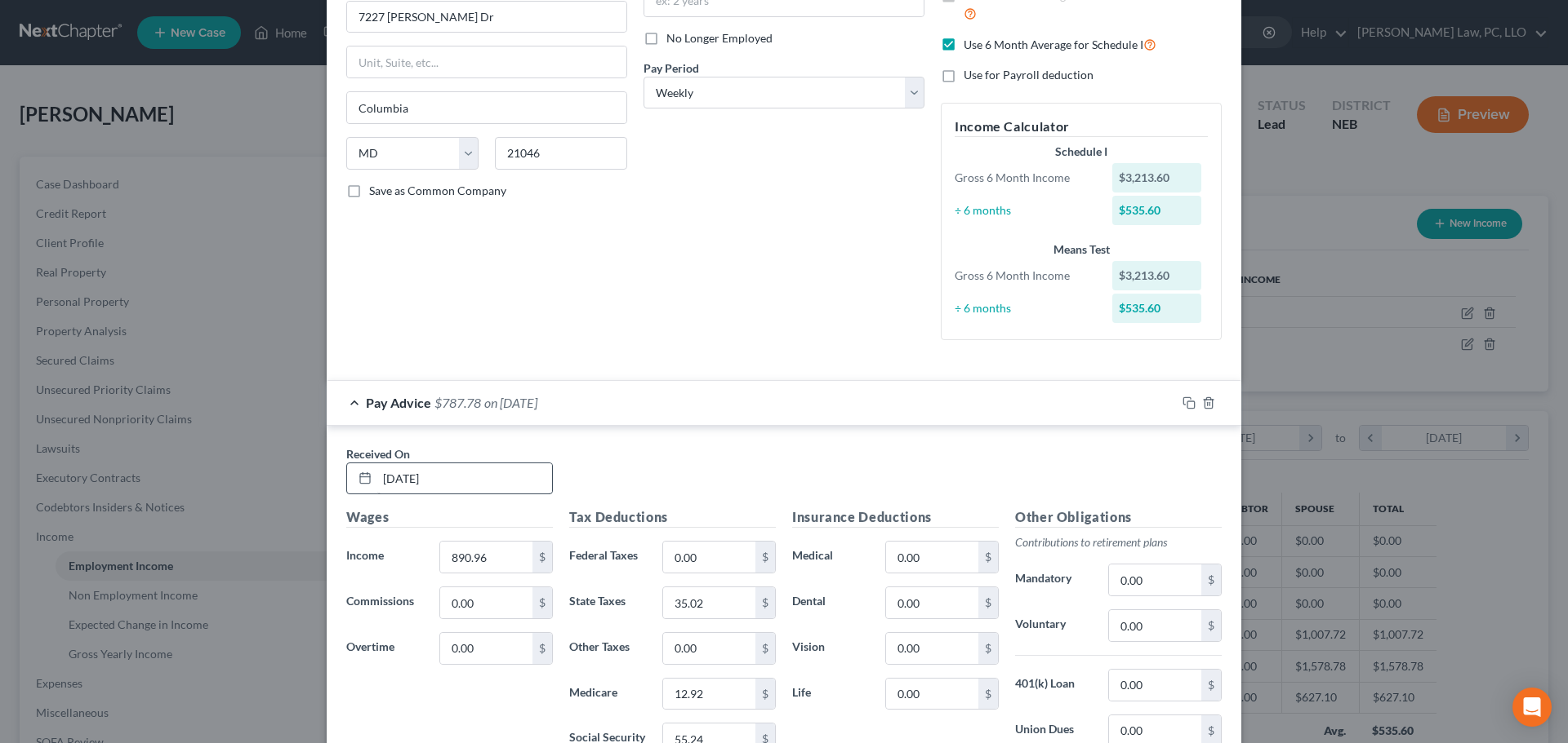
scroll to position [82, 0]
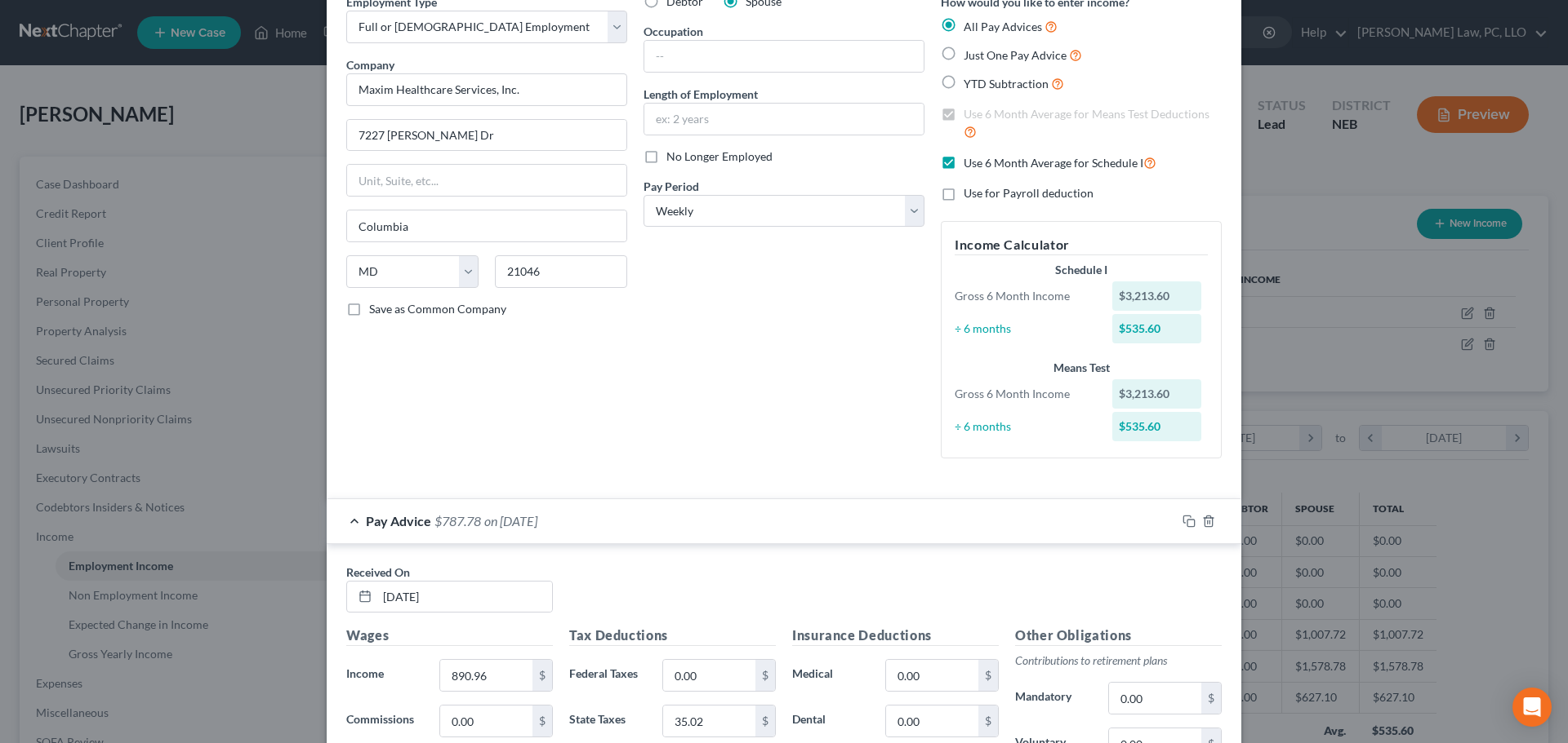
click at [964, 162] on label "Use 6 Month Average for Schedule I" at bounding box center [1060, 163] width 193 height 19
click at [970, 162] on input "Use 6 Month Average for Schedule I" at bounding box center [975, 159] width 10 height 10
checkbox input "false"
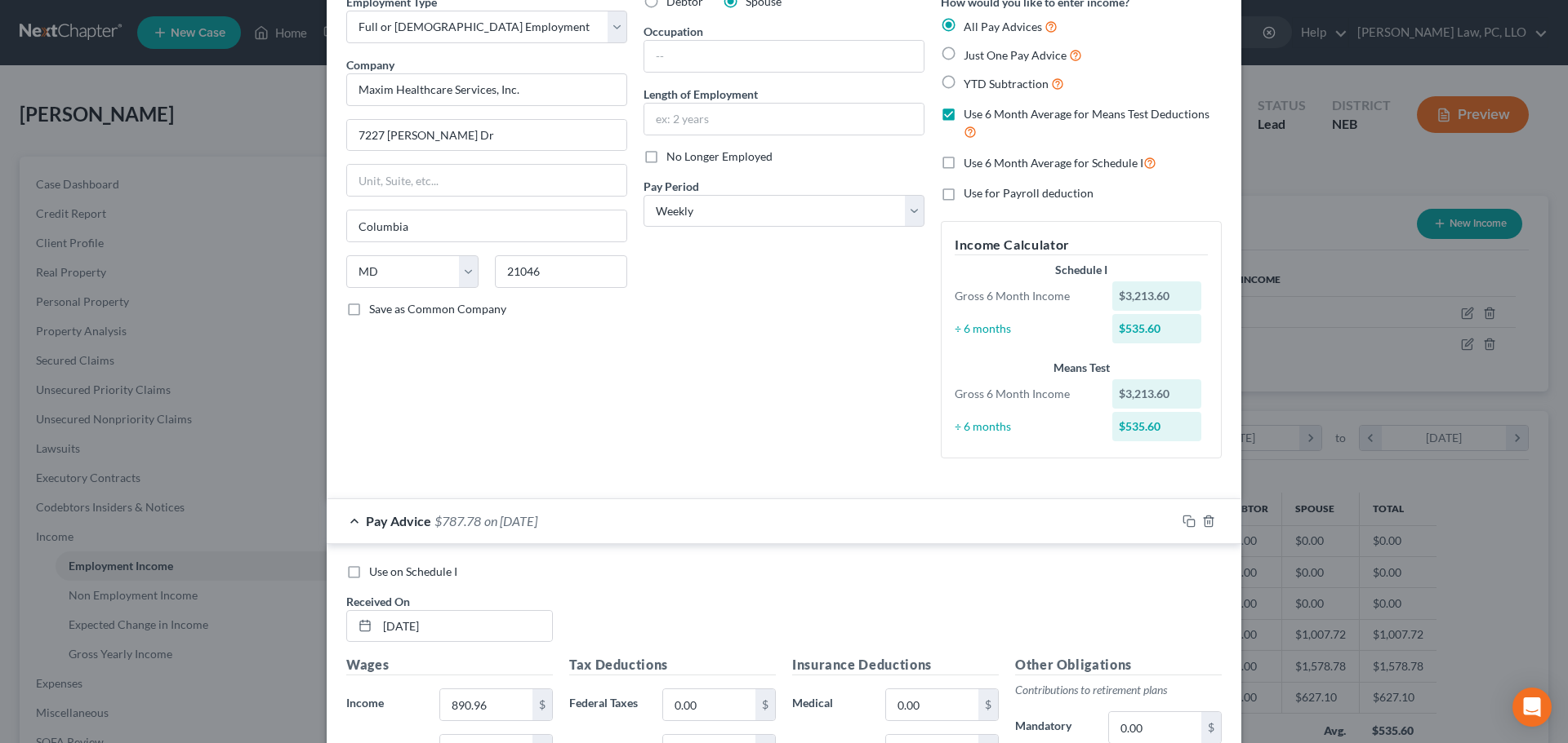
click at [391, 576] on span "Use on Schedule I" at bounding box center [413, 571] width 88 height 14
click at [386, 575] on input "Use on Schedule I" at bounding box center [381, 569] width 10 height 10
checkbox input "true"
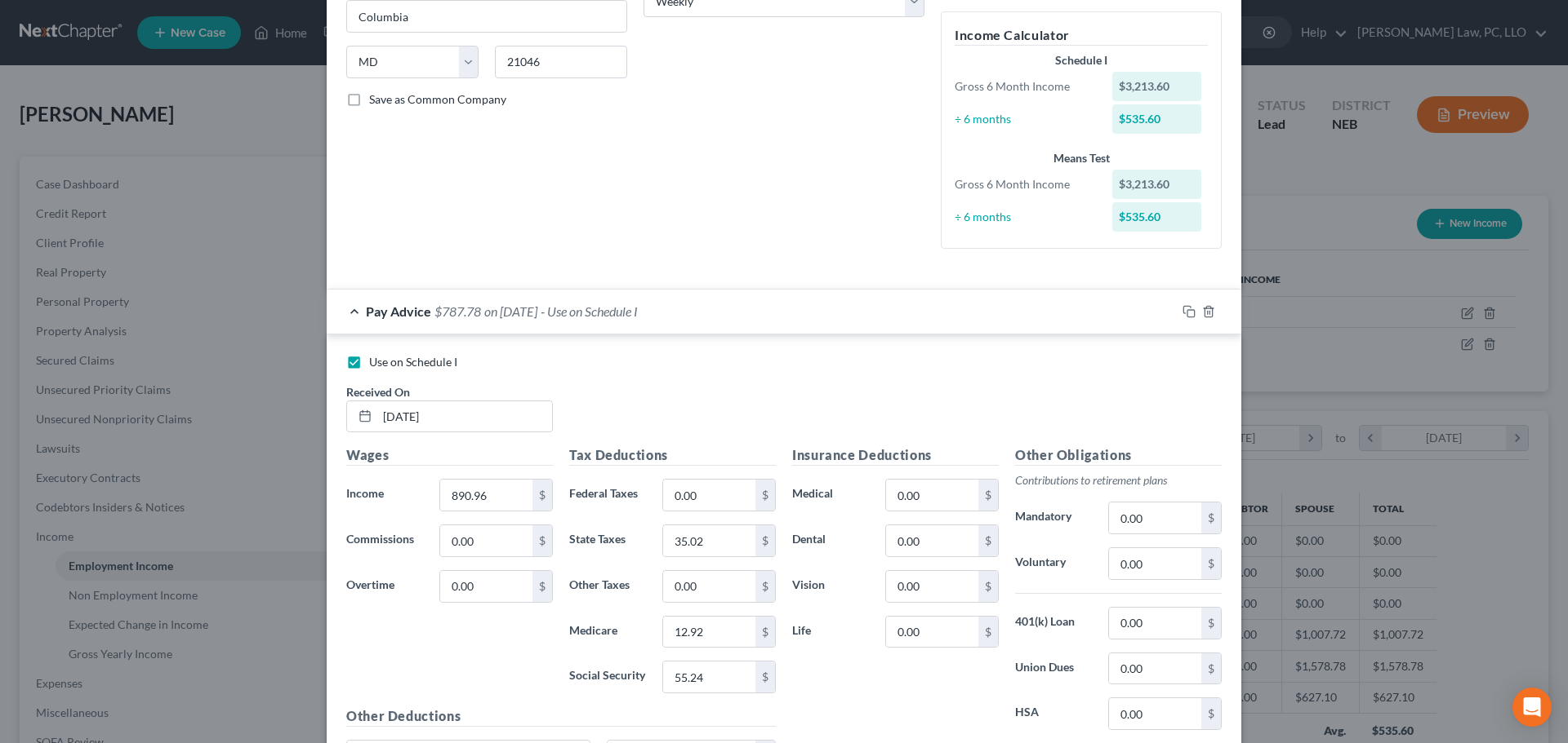
scroll to position [163, 0]
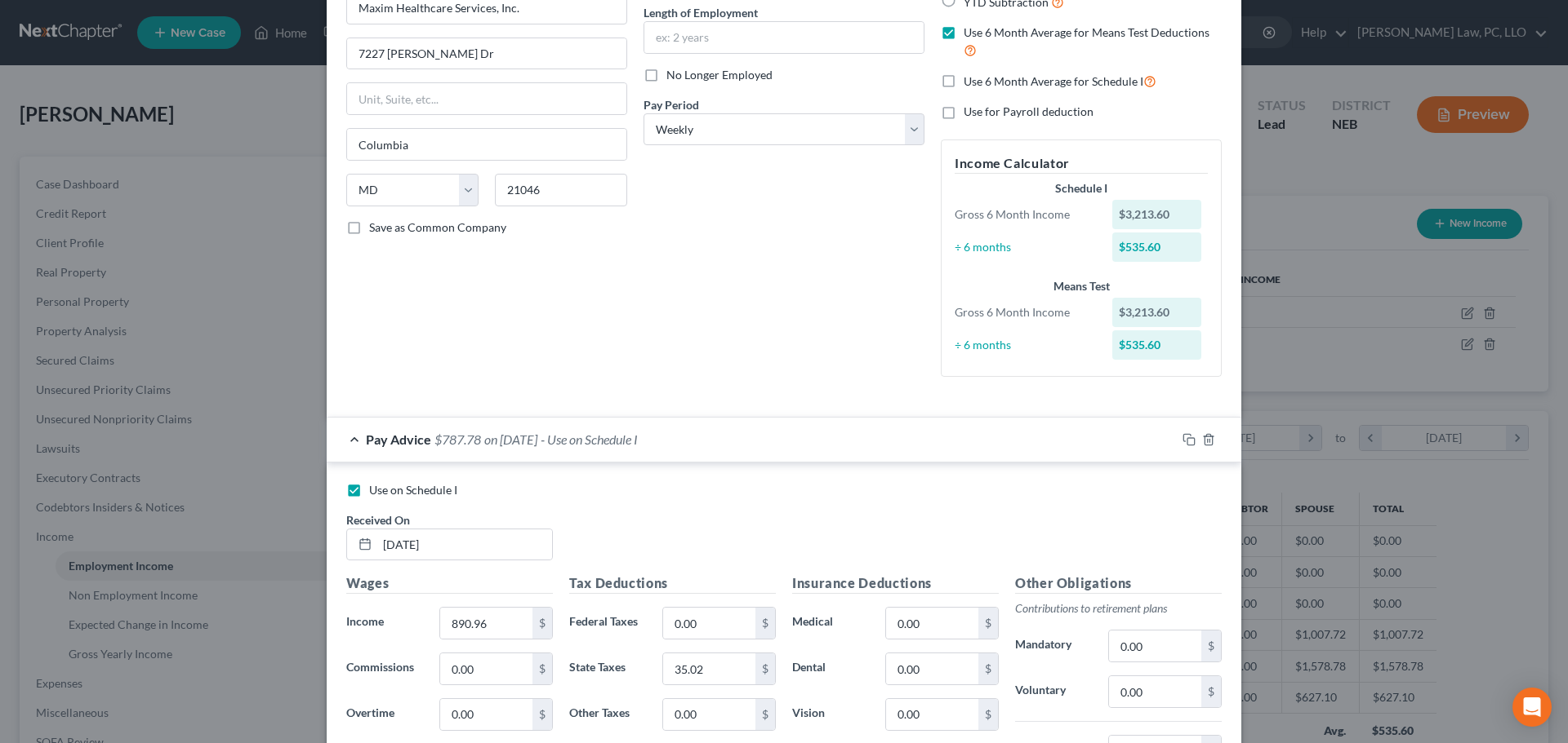
click at [813, 259] on div "Debtor Spouse Occupation Length of Employment No Longer Employed Pay Period * S…" at bounding box center [784, 151] width 297 height 478
click at [349, 440] on div "Pay Advice $787.78 on [DATE] - Use on Schedule I" at bounding box center [751, 439] width 849 height 44
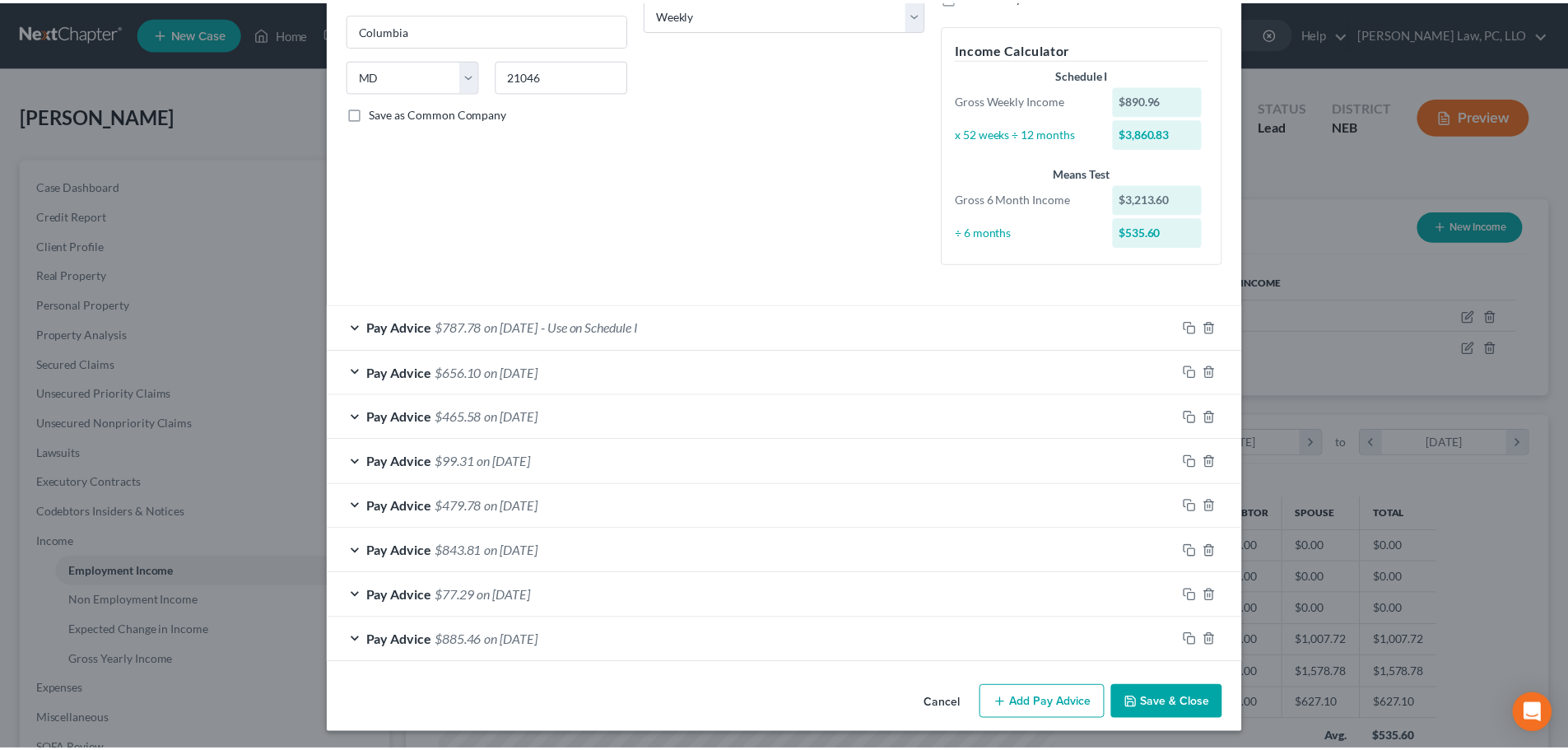
scroll to position [284, 0]
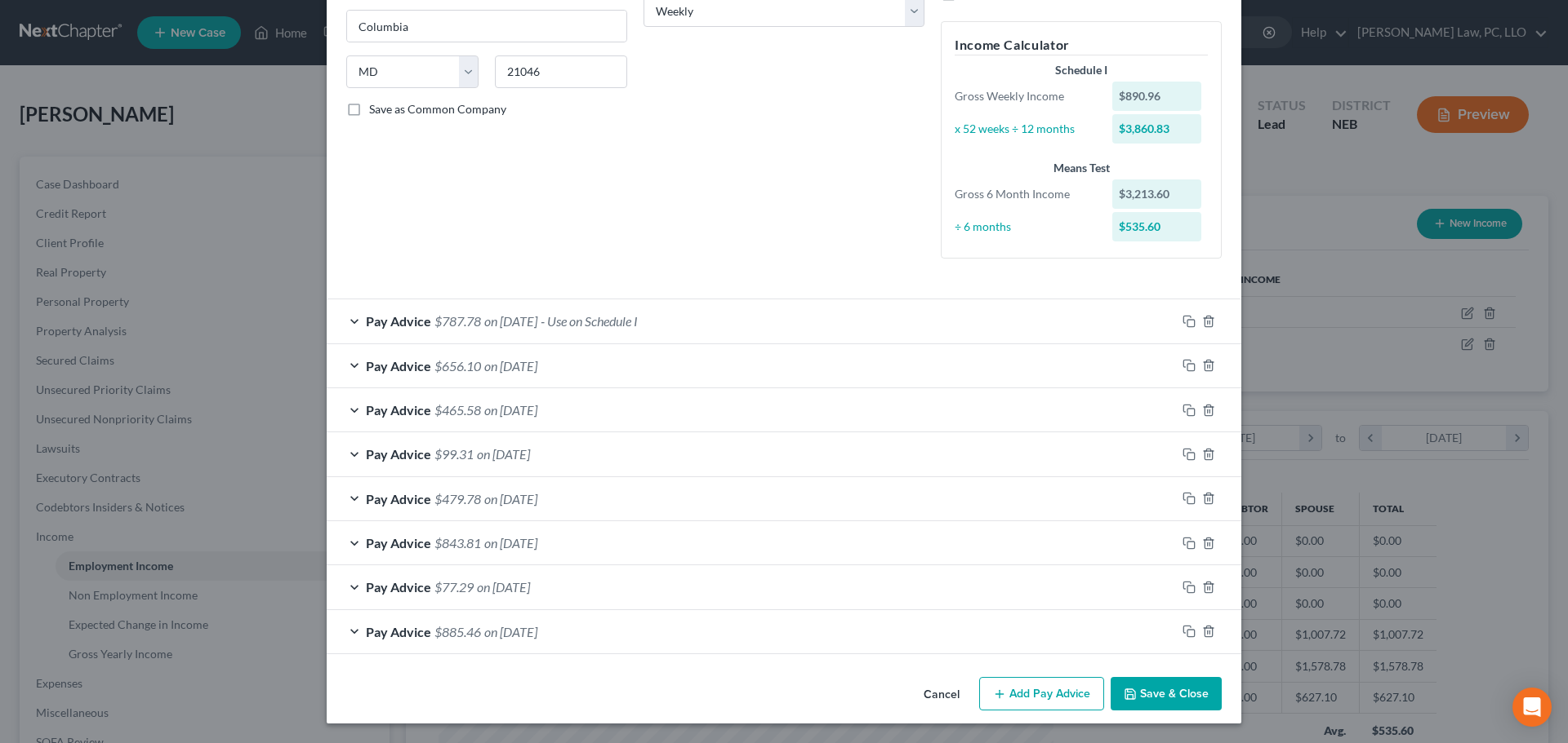
click at [1155, 699] on button "Save & Close" at bounding box center [1166, 694] width 111 height 34
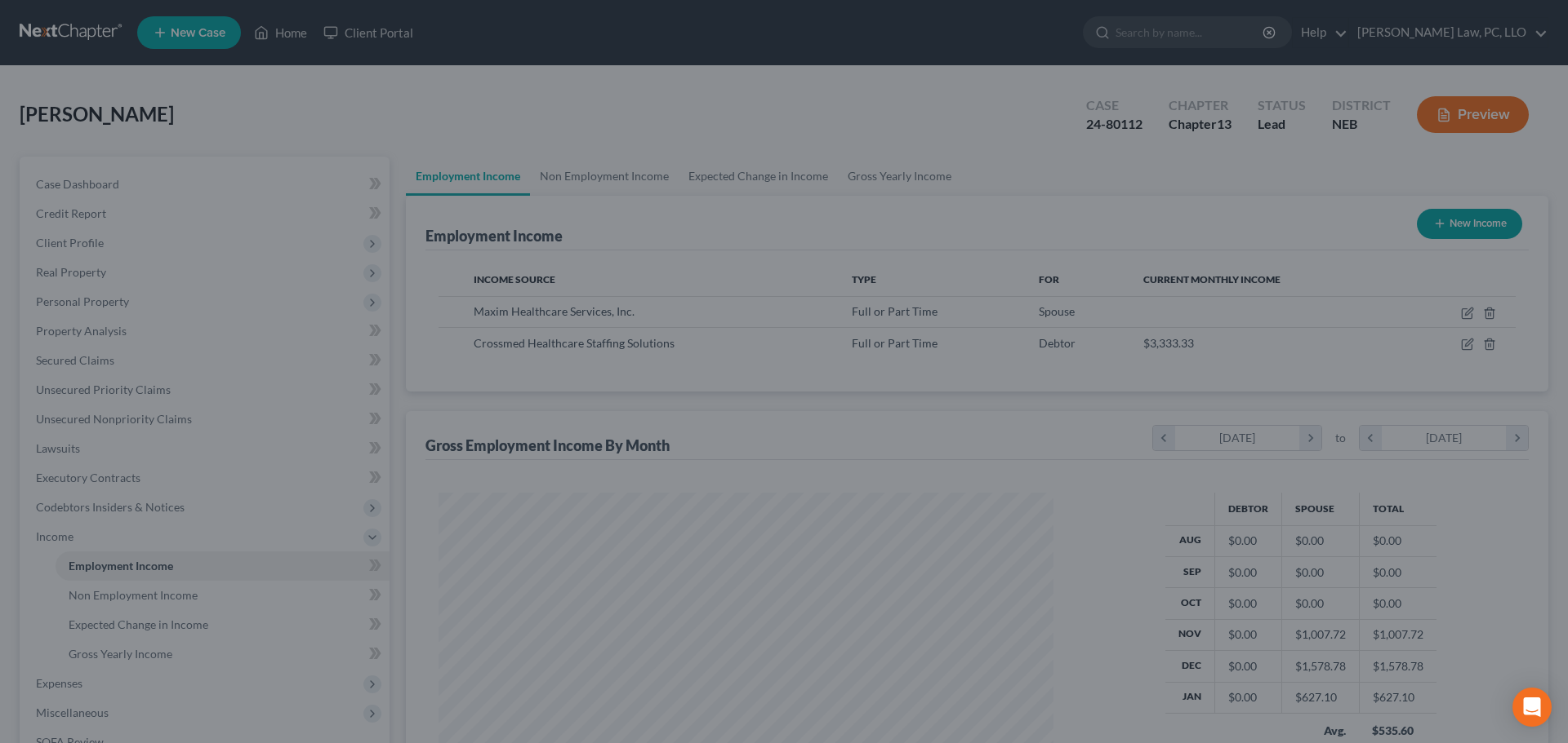
scroll to position [815749, 815863]
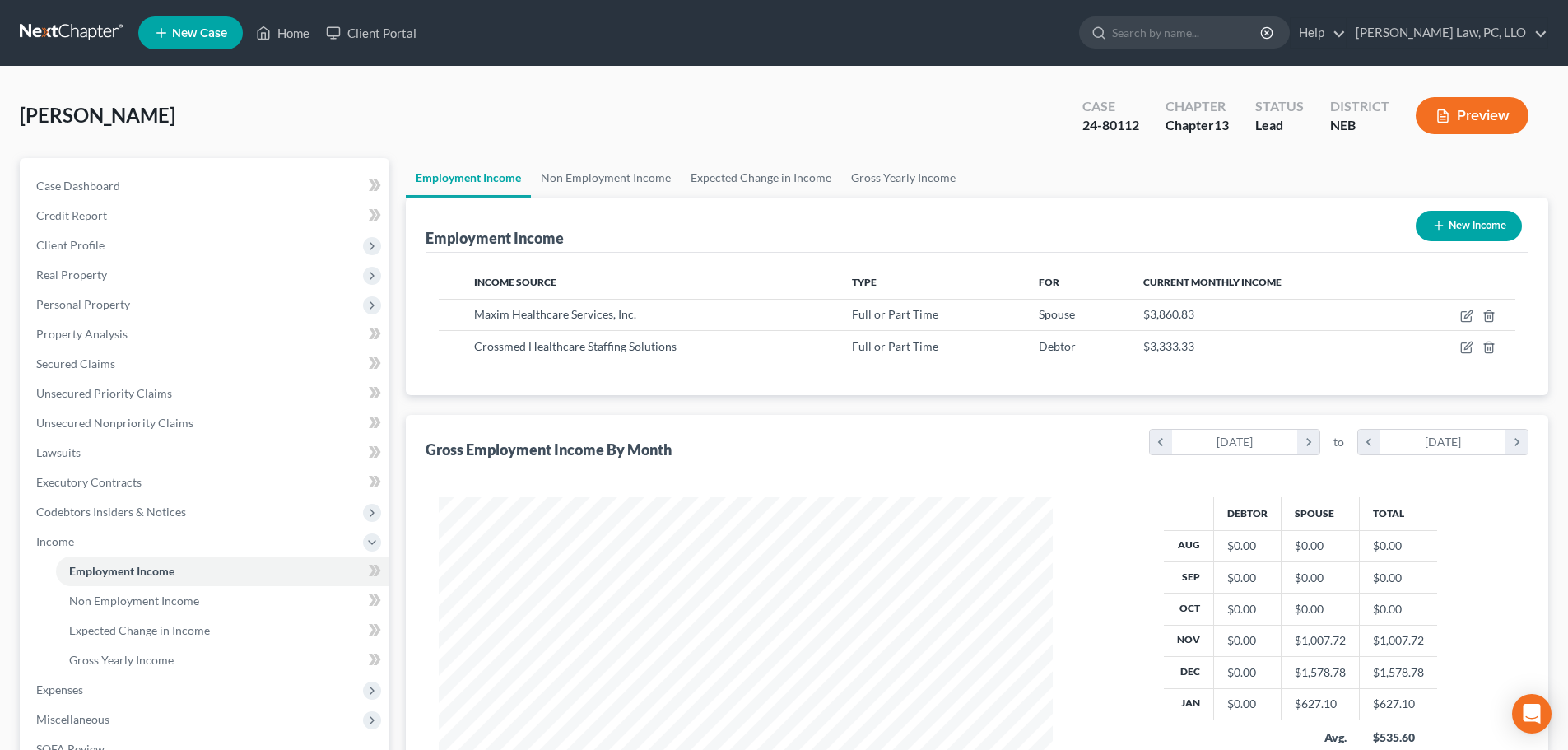
click at [1458, 228] on button "New Income" at bounding box center [1469, 226] width 106 height 30
select select "0"
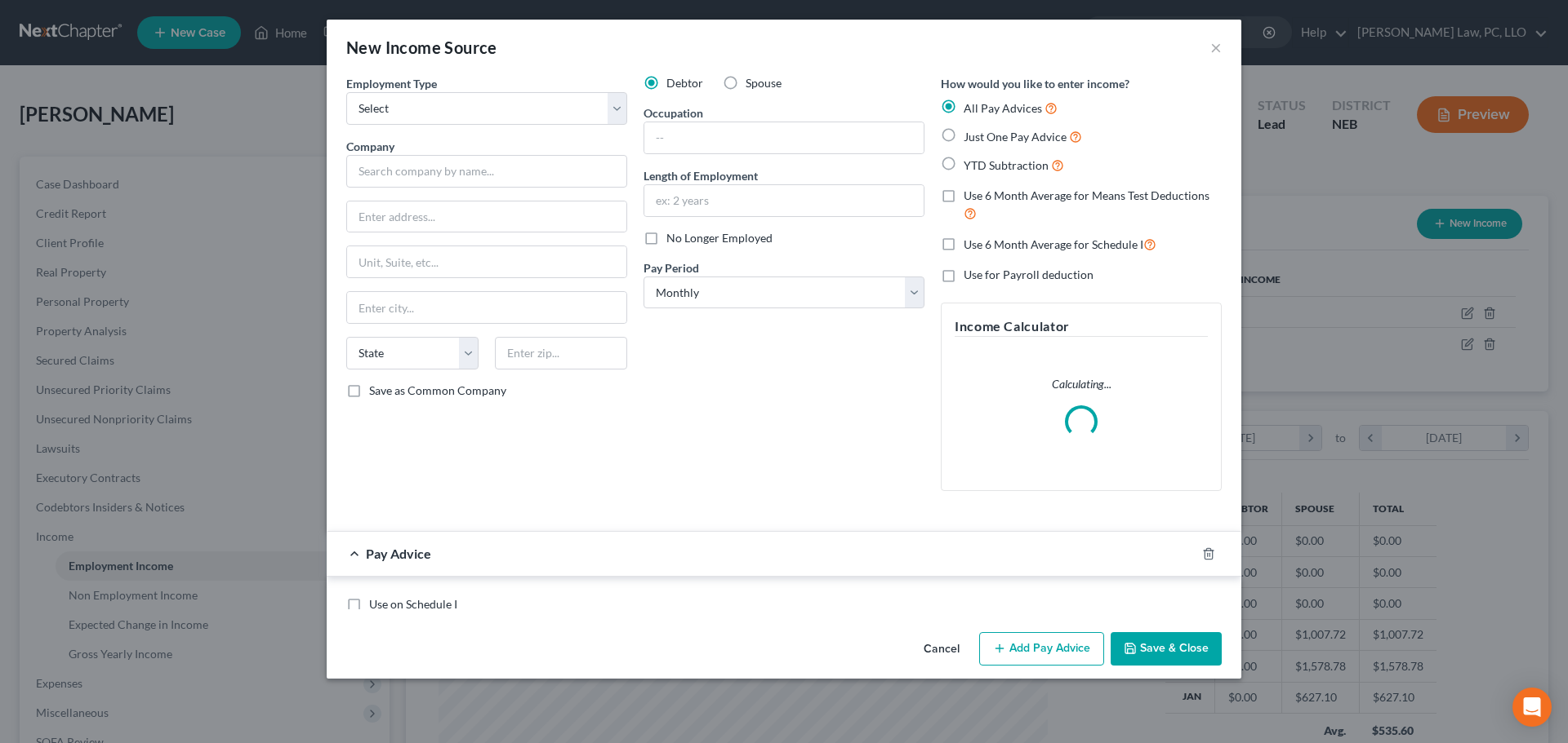
scroll to position [307, 648]
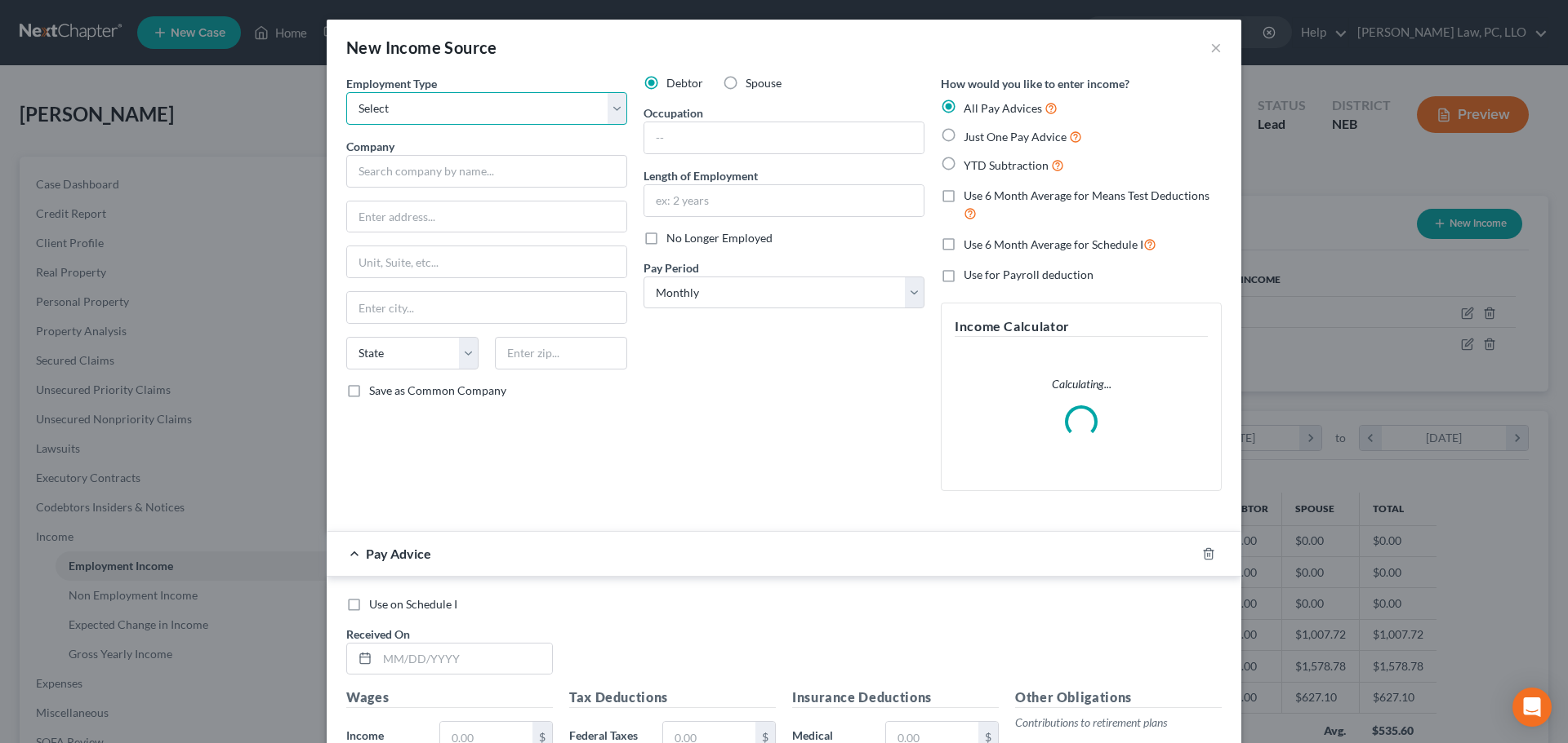
drag, startPoint x: 501, startPoint y: 108, endPoint x: 493, endPoint y: 123, distance: 17.0
click at [501, 108] on select "Select Full or [DEMOGRAPHIC_DATA] Employment Self Employment" at bounding box center [486, 108] width 281 height 32
select select "0"
click at [346, 92] on select "Select Full or [DEMOGRAPHIC_DATA] Employment Self Employment" at bounding box center [486, 108] width 281 height 32
click at [463, 180] on input "text" at bounding box center [486, 172] width 281 height 32
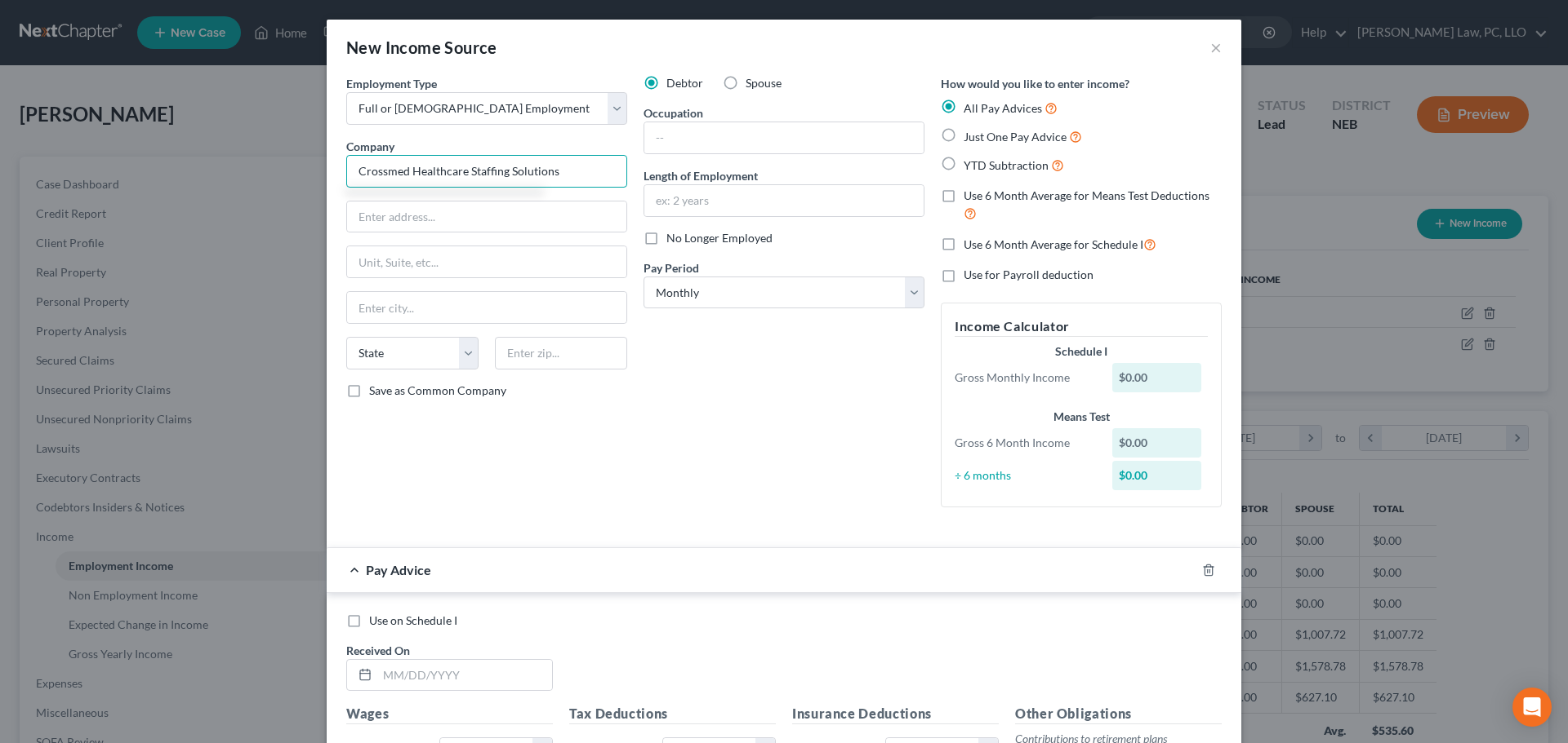
type input "Crossmed Healthcare Staffing Solutions"
type input "COMMISSION CHECKS"
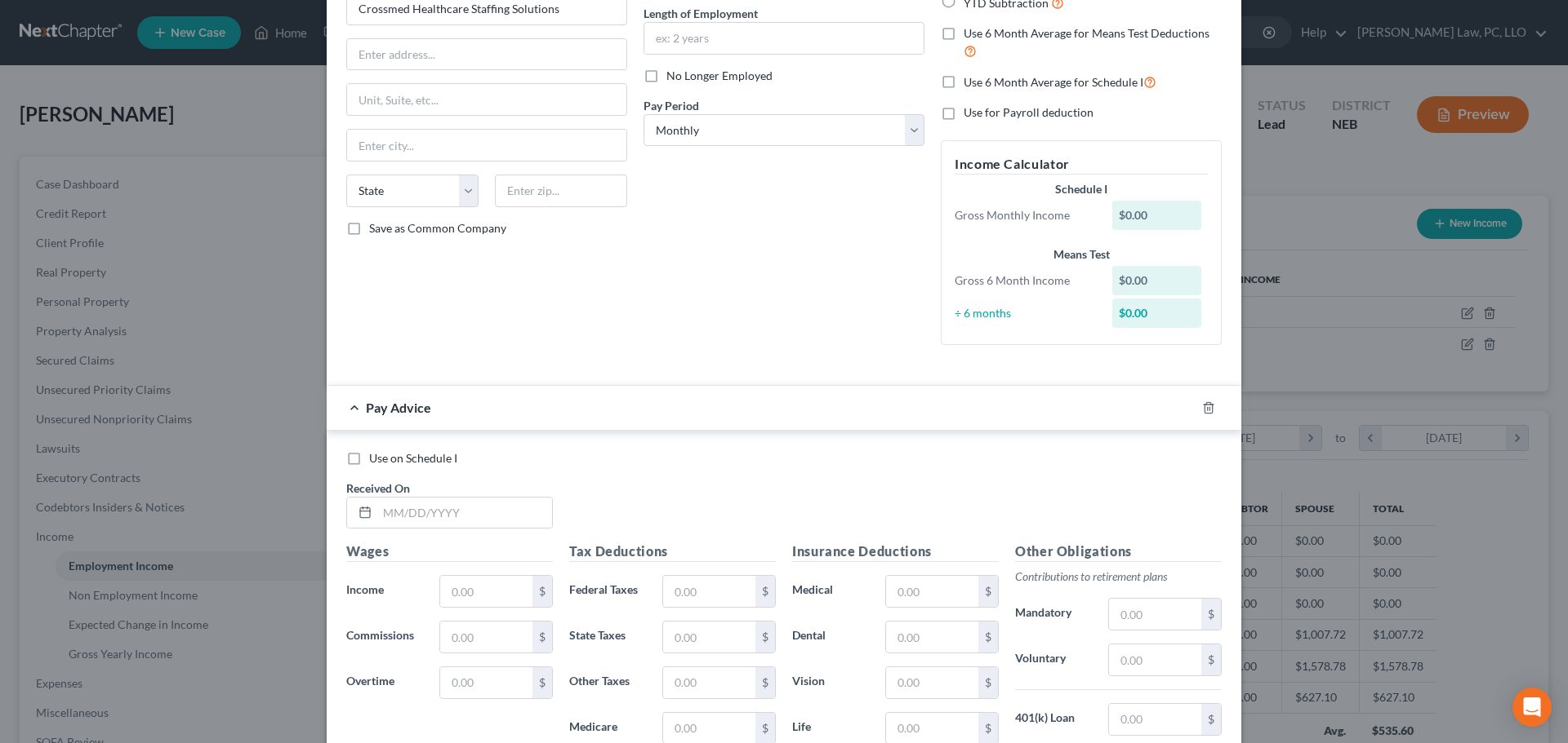
scroll to position [163, 0]
click at [450, 513] on input "text" at bounding box center [464, 512] width 174 height 31
type input "[DATE]"
type input "4,491.09"
type input "988.04"
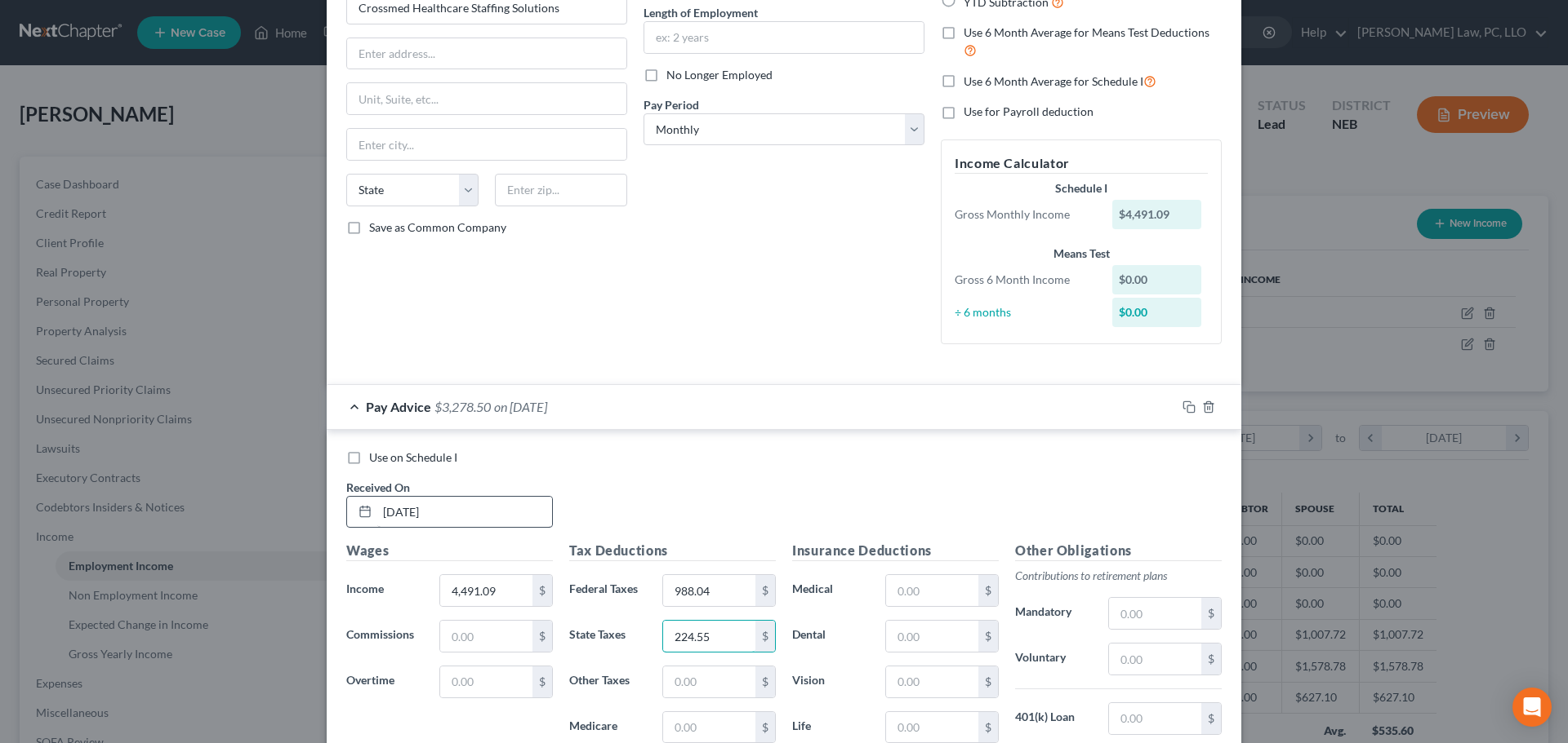
type input "224.55"
type input "65.12"
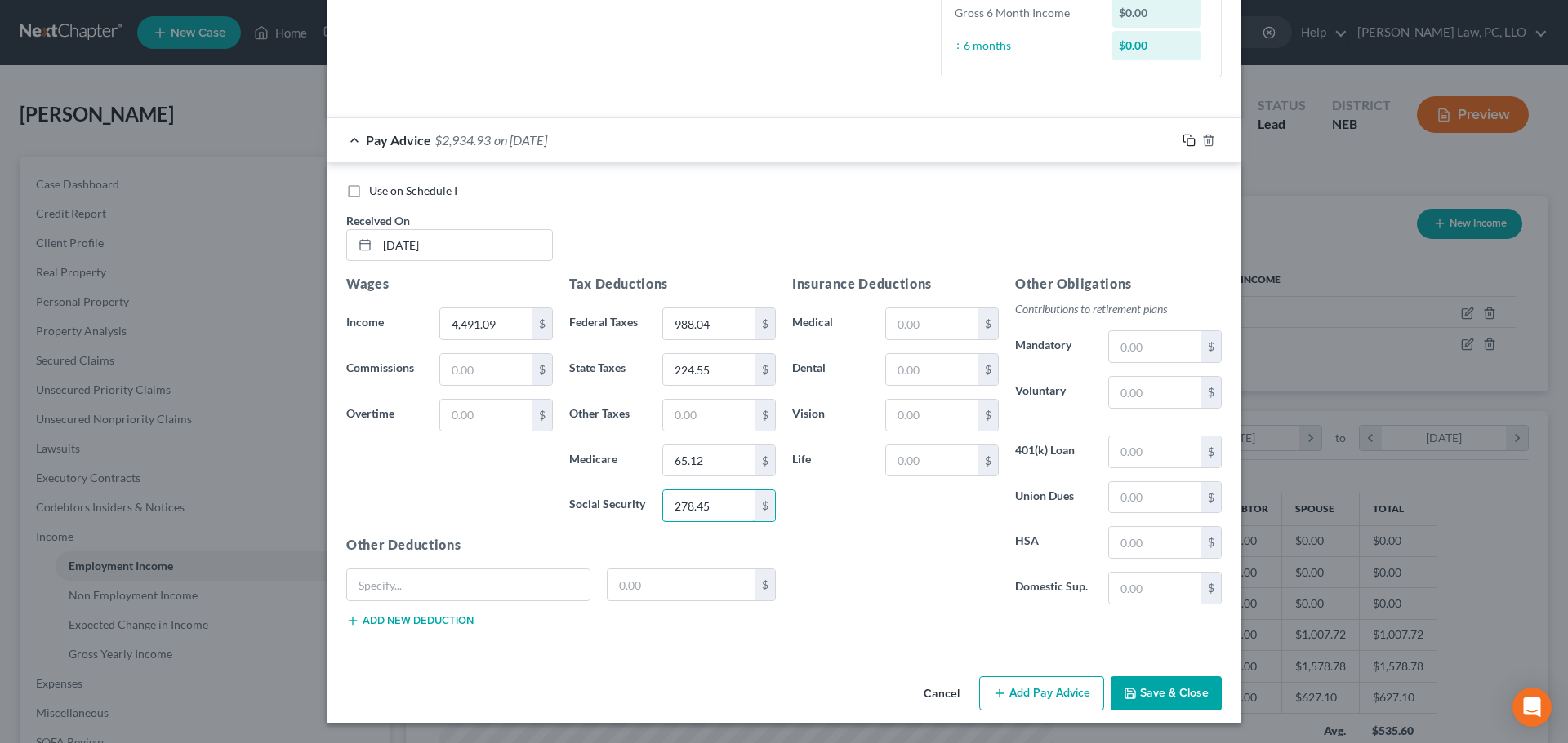
type input "278.45"
click at [1183, 143] on icon "button" at bounding box center [1189, 140] width 13 height 13
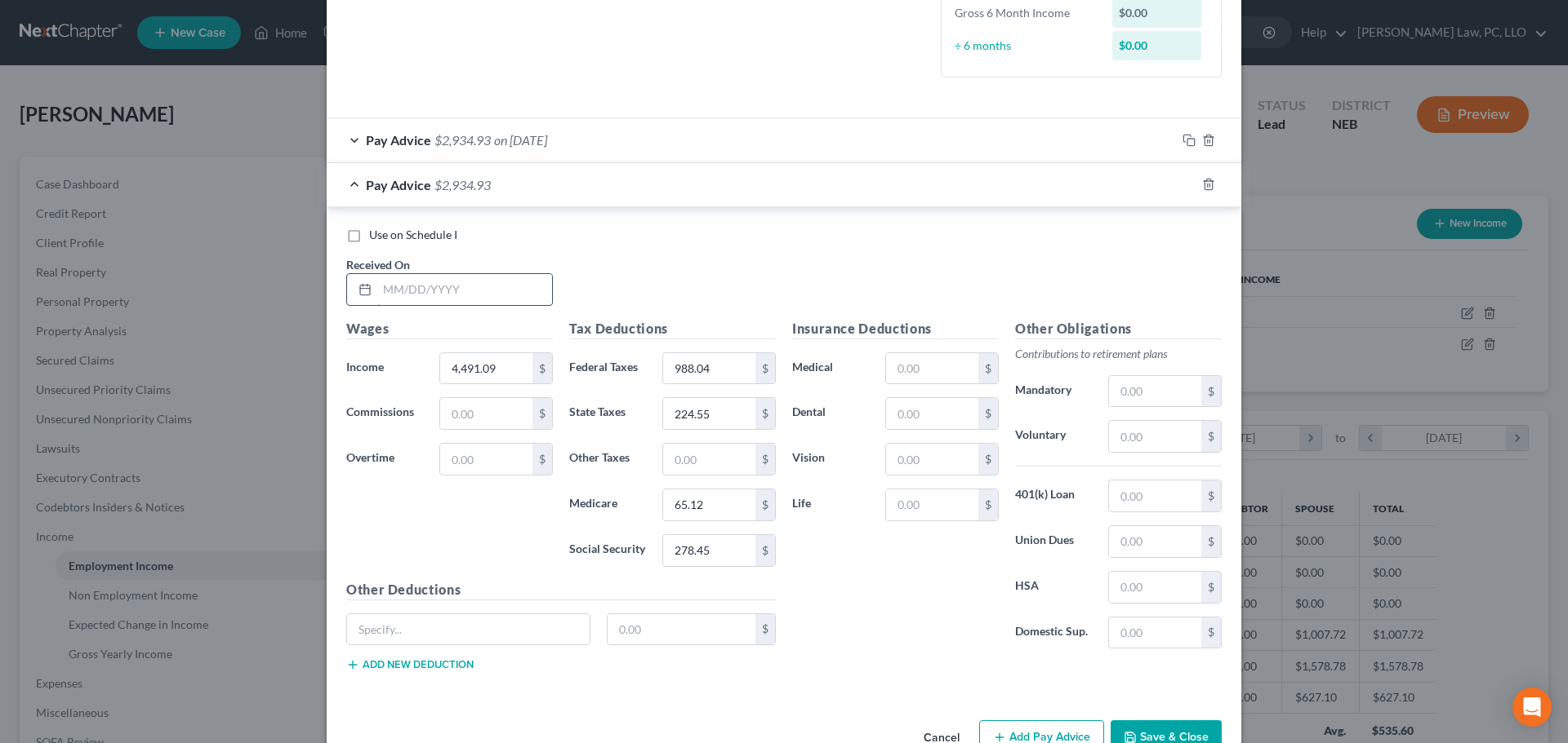
click at [503, 278] on input "text" at bounding box center [464, 290] width 174 height 31
type input "[DATE]"
type input "4,000.00"
type input "880.00"
type input "200.00"
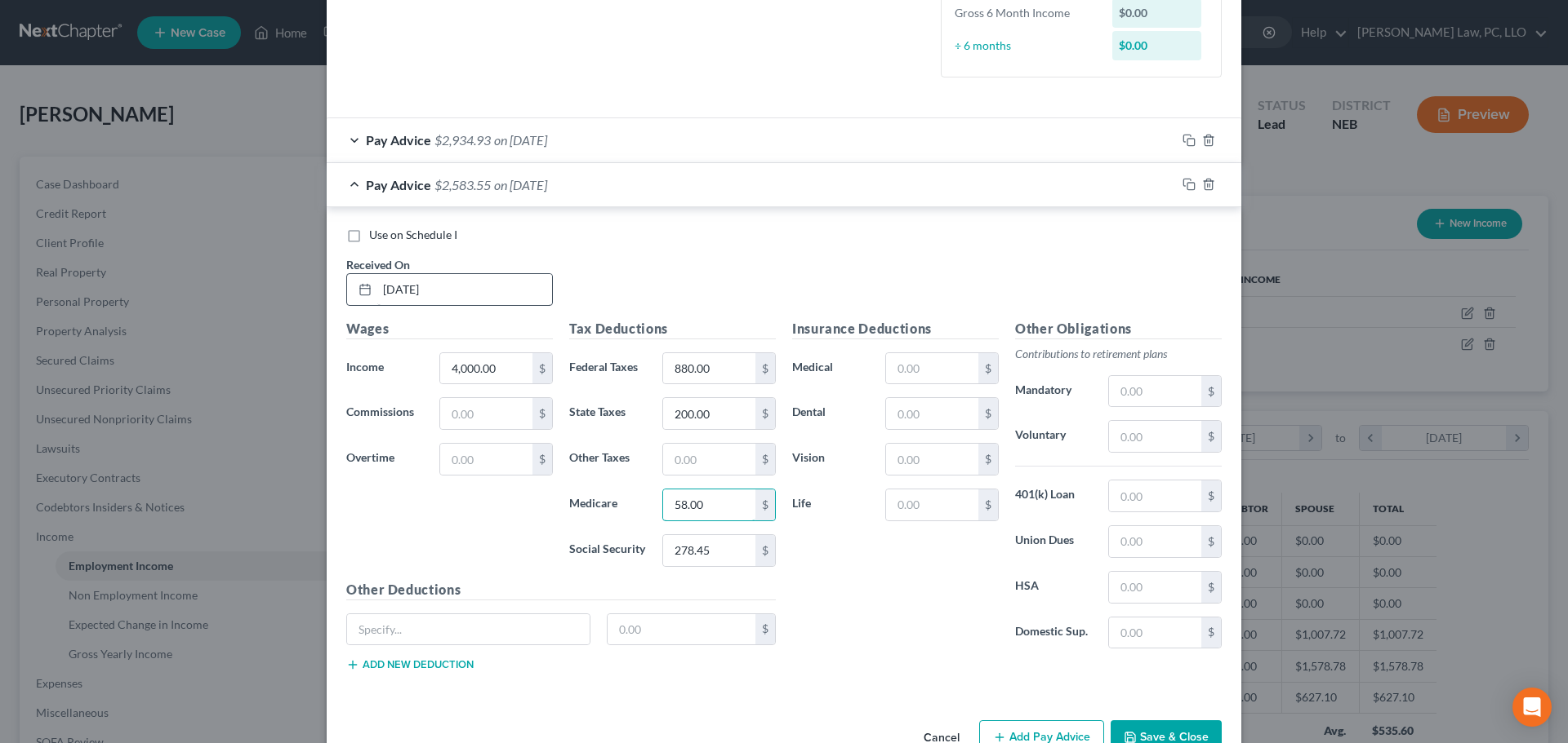
type input "58.00"
type input "248.00"
click at [1183, 179] on icon "button" at bounding box center [1187, 183] width 8 height 8
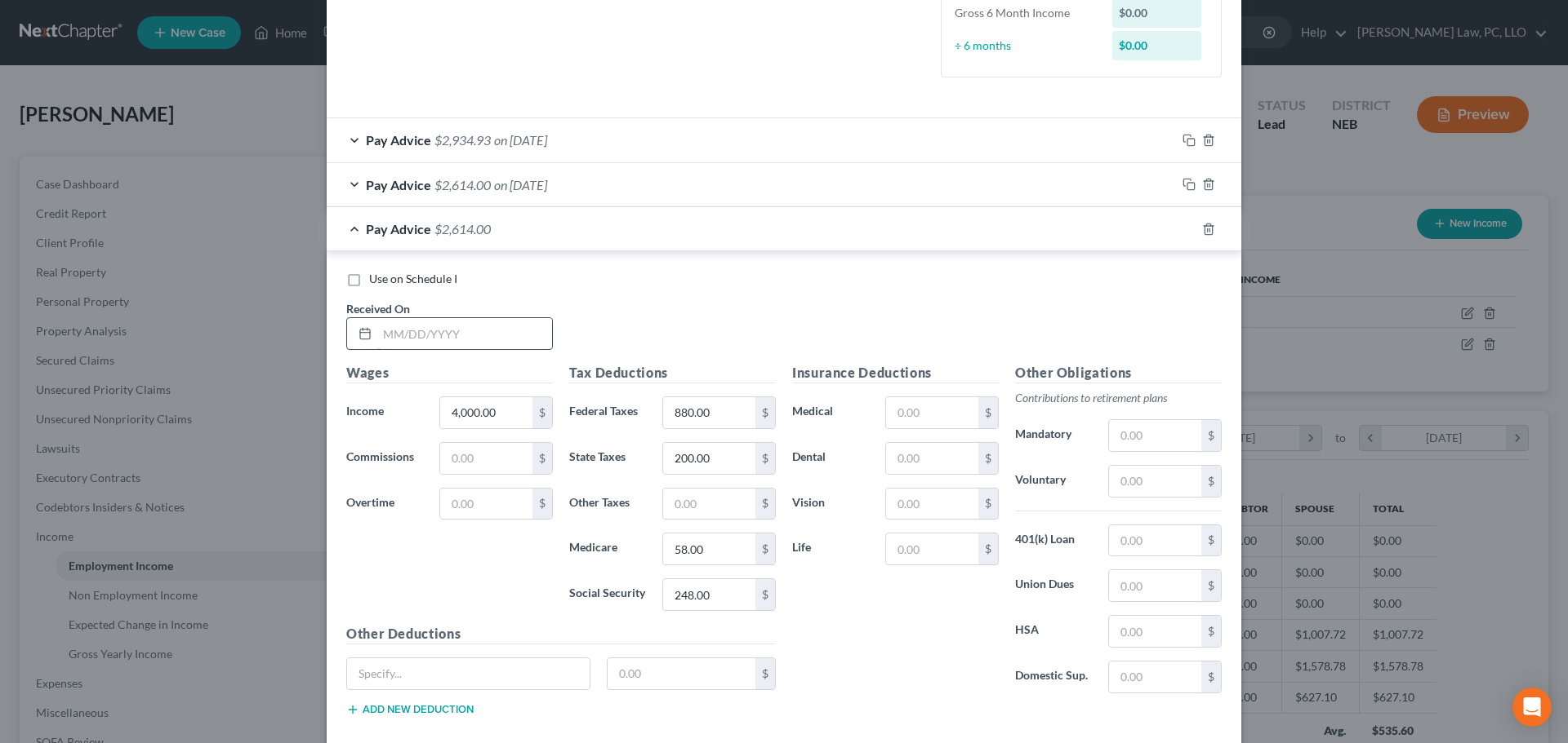
click at [484, 324] on input "text" at bounding box center [464, 334] width 174 height 31
type input "[DATE]"
type input "7.43"
type input "0.00"
type input "0.37"
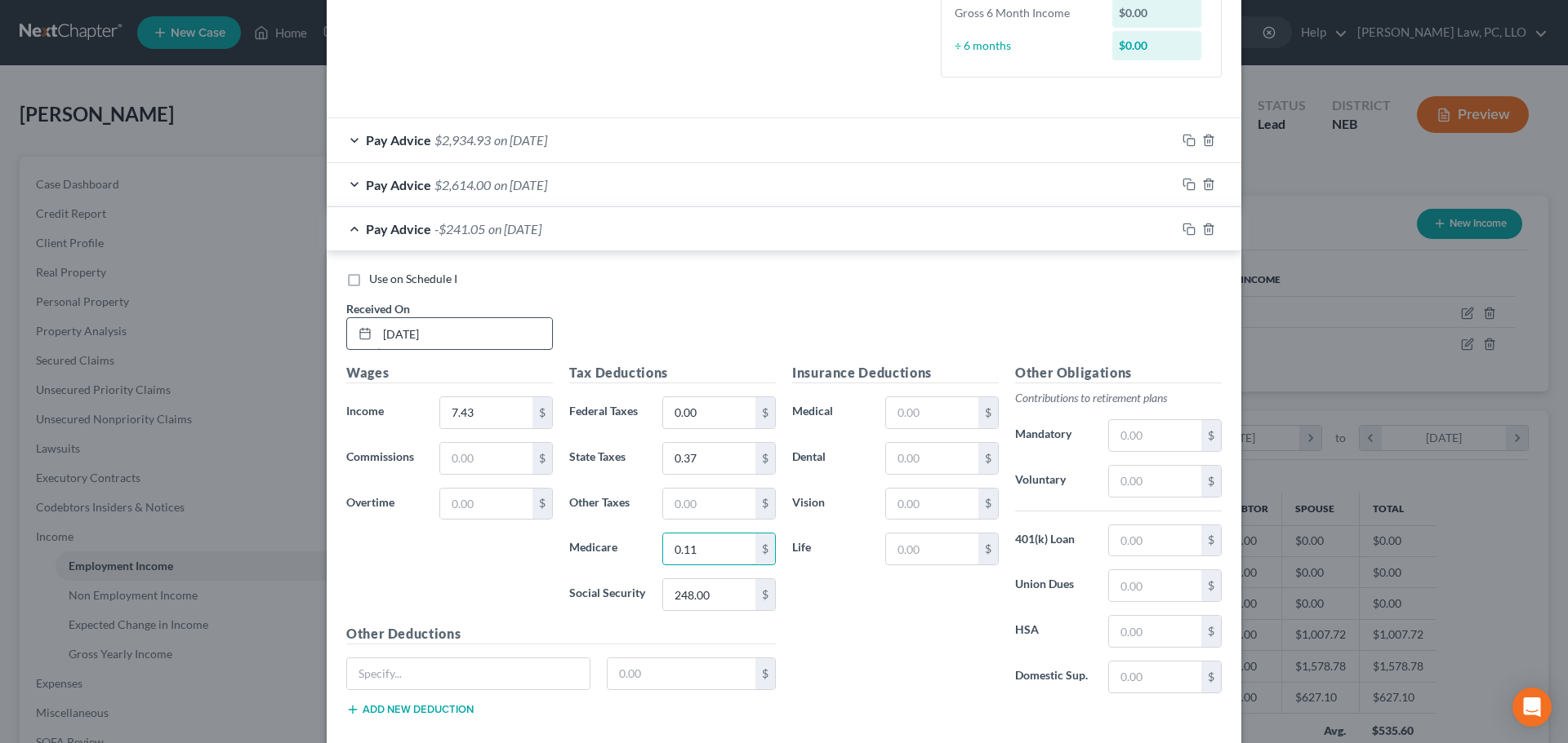
type input "0.11"
type input "0.46"
click at [712, 403] on input "0.00" at bounding box center [709, 412] width 92 height 31
type input "1.63"
click at [349, 229] on div "Pay Advice $4.86 on [DATE]" at bounding box center [751, 229] width 849 height 44
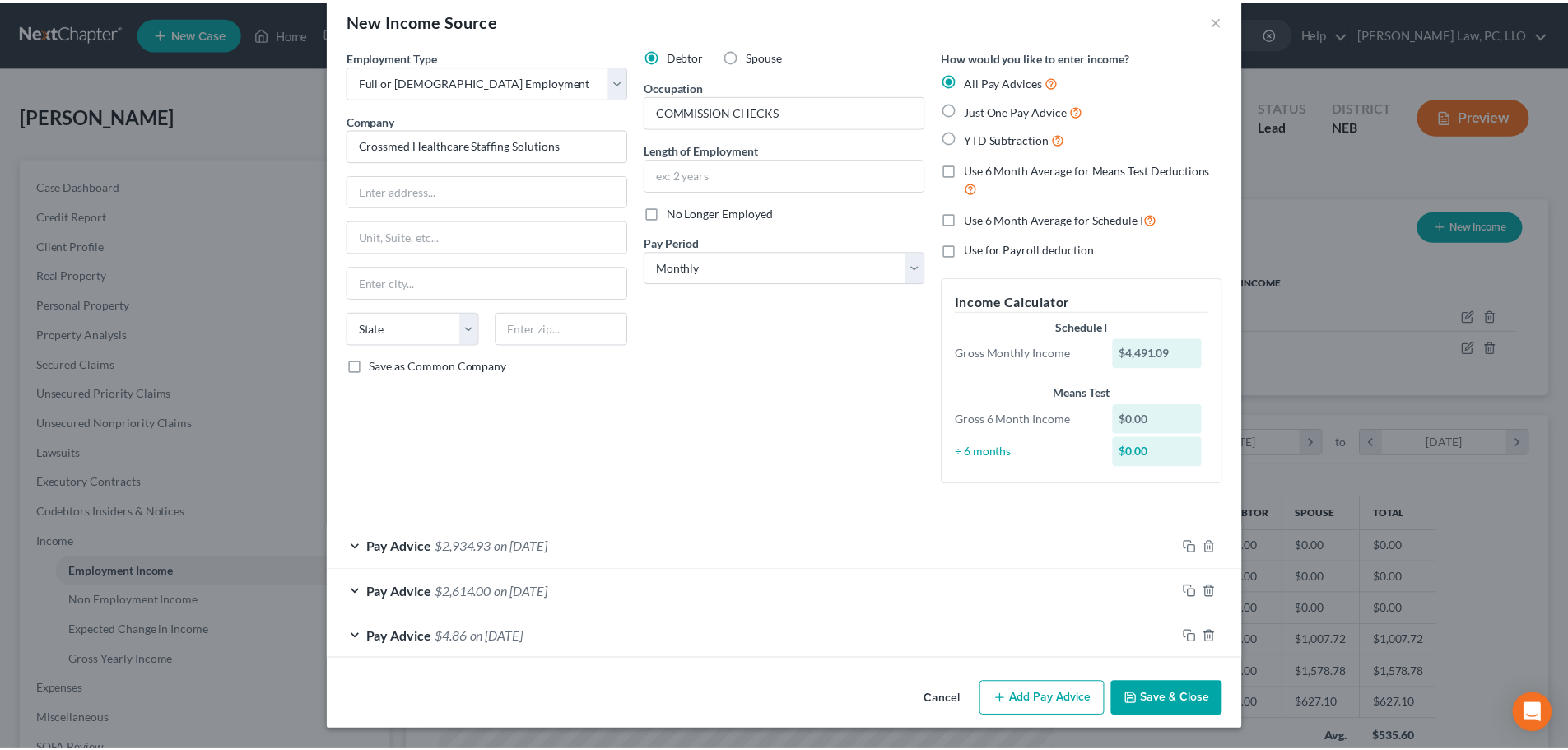
scroll to position [28, 0]
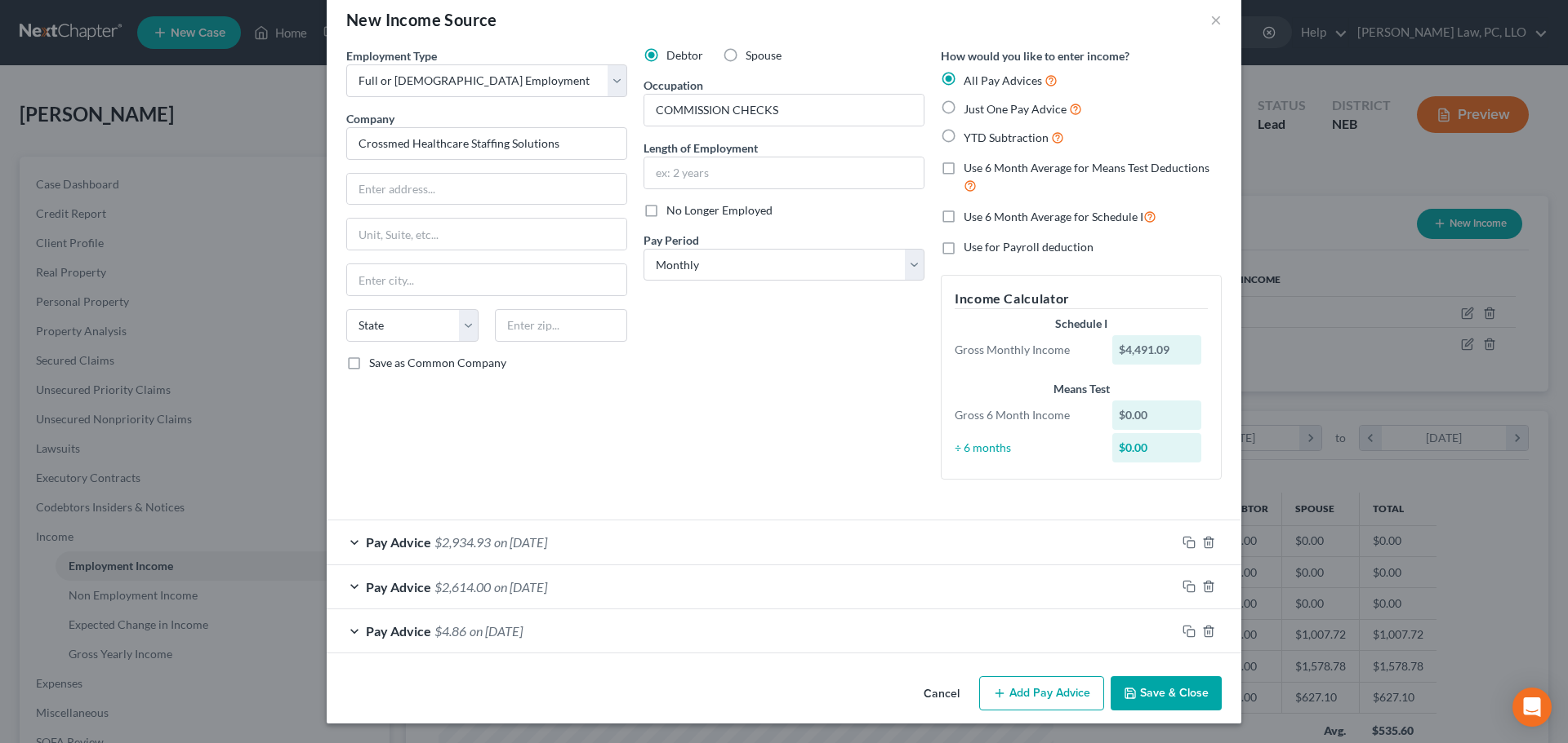
click at [964, 216] on label "Use 6 Month Average for Schedule I" at bounding box center [1060, 217] width 193 height 19
click at [970, 216] on input "Use 6 Month Average for Schedule I" at bounding box center [975, 213] width 10 height 10
checkbox input "true"
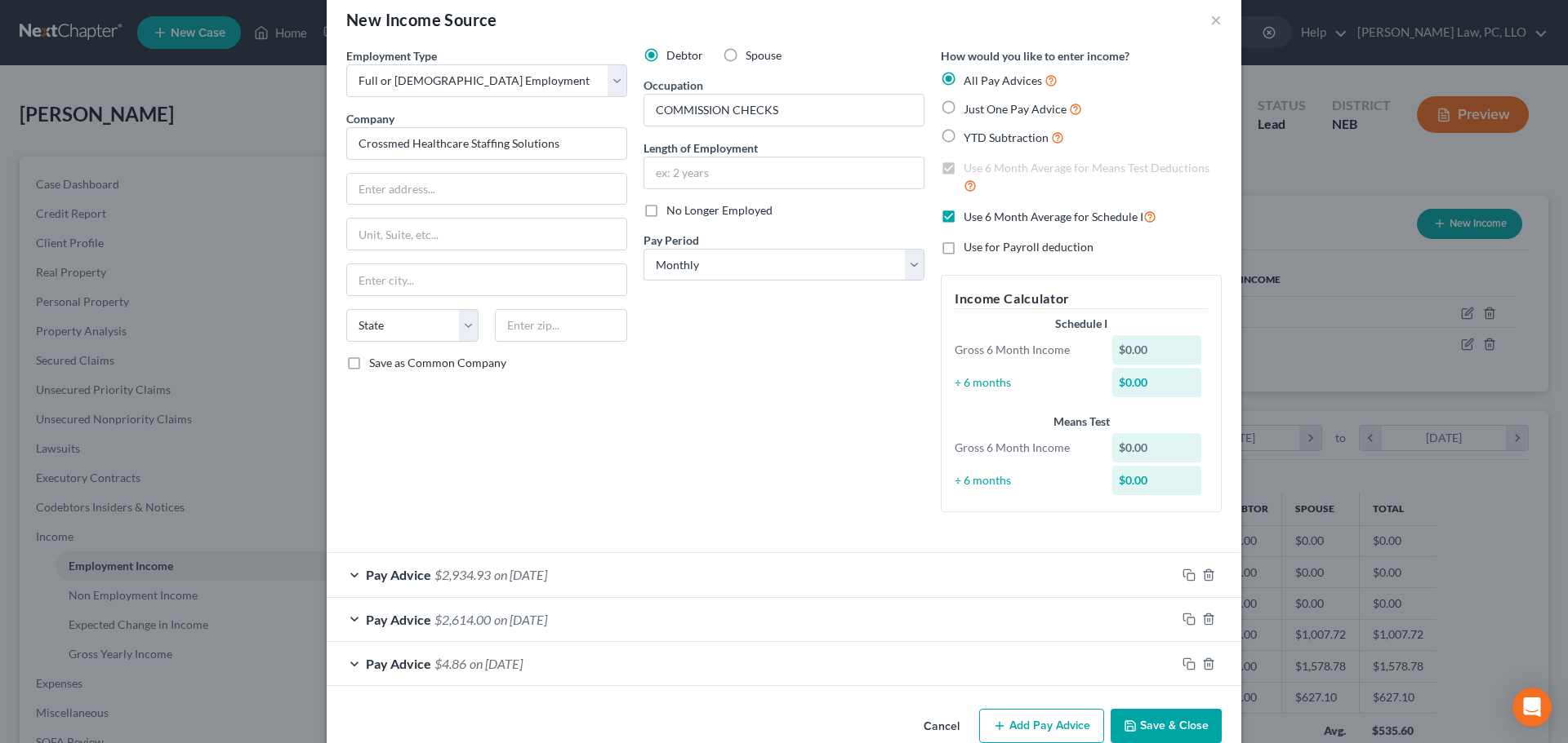
click at [1184, 731] on button "Save & Close" at bounding box center [1166, 726] width 111 height 34
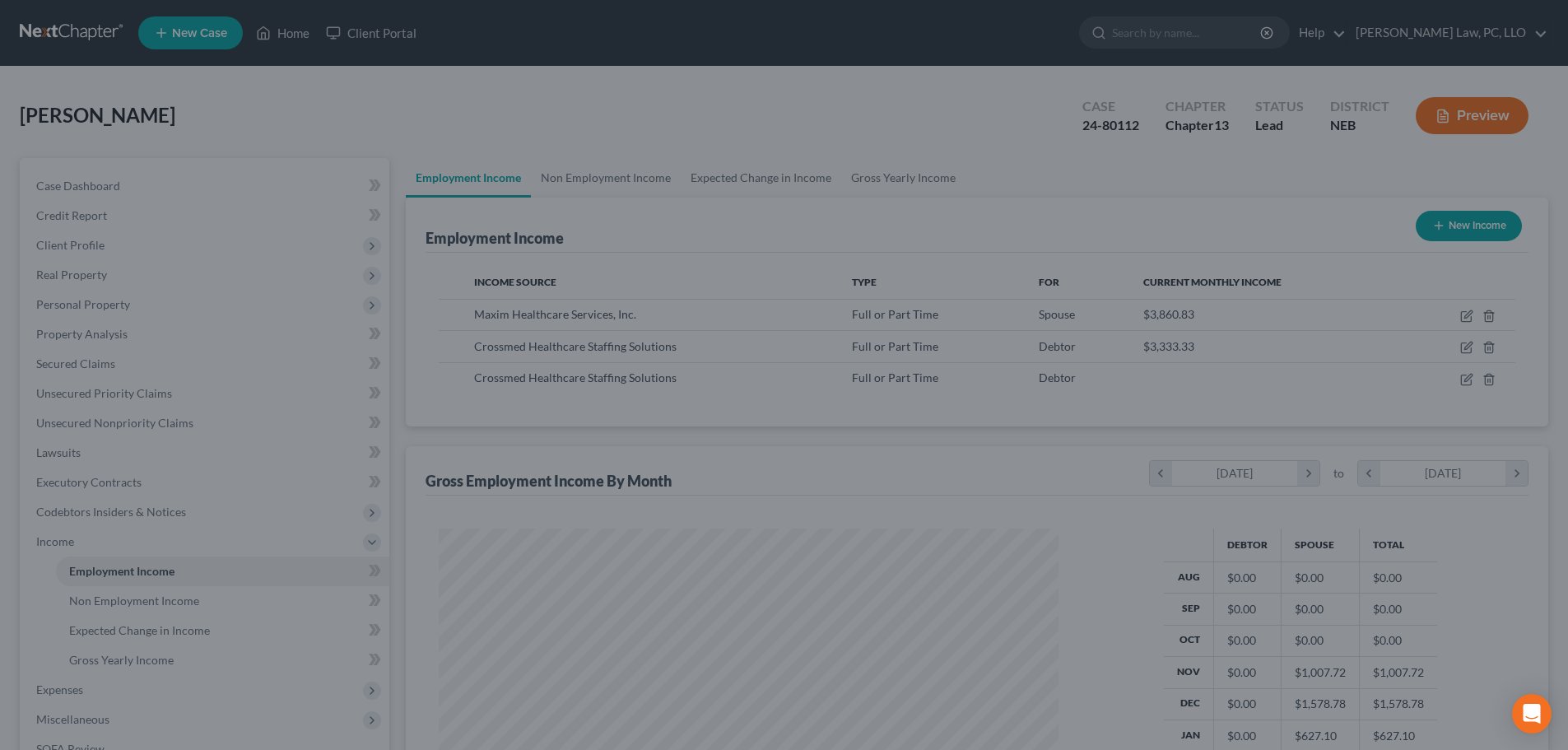
scroll to position [823434, 822587]
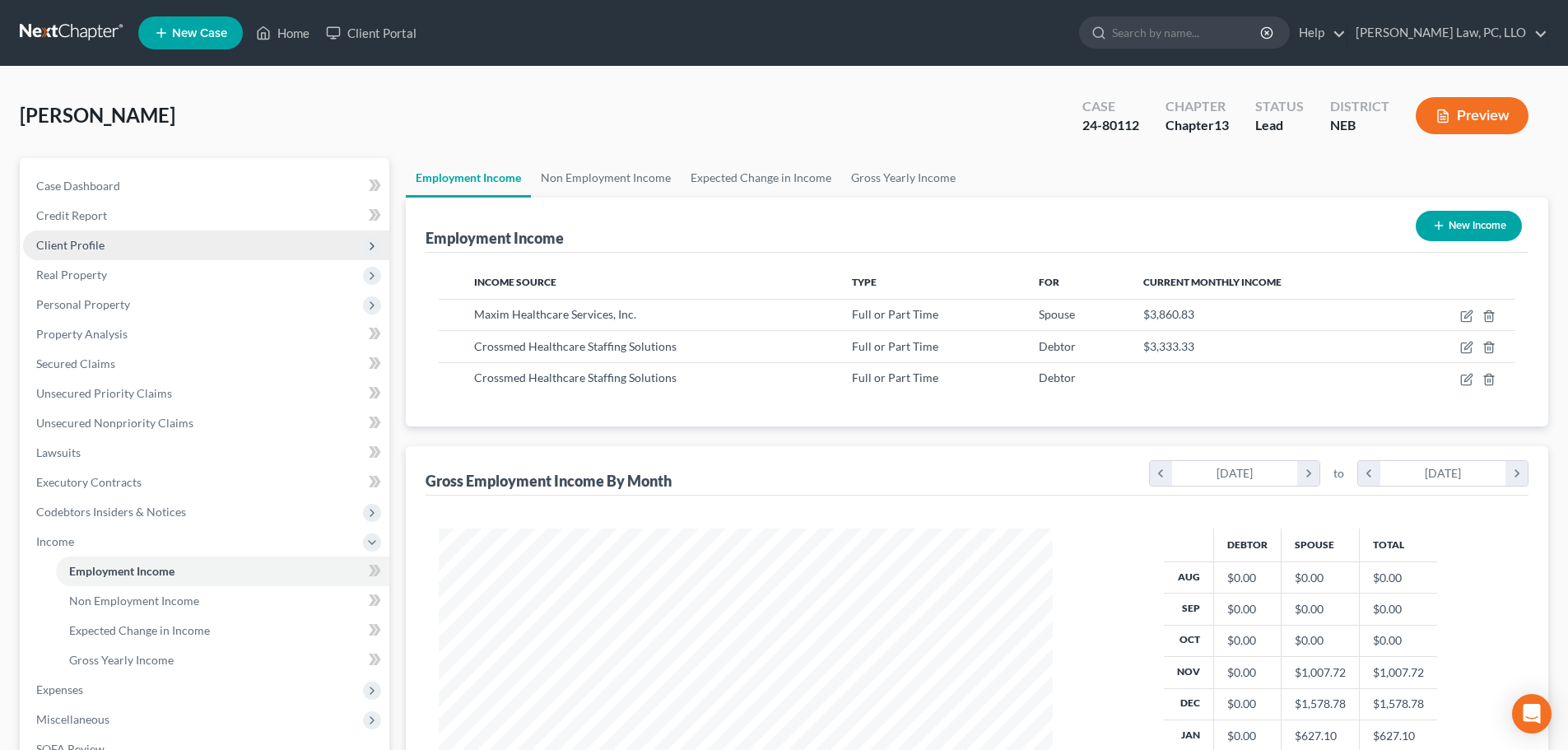
click at [109, 249] on span "Client Profile" at bounding box center [206, 246] width 366 height 29
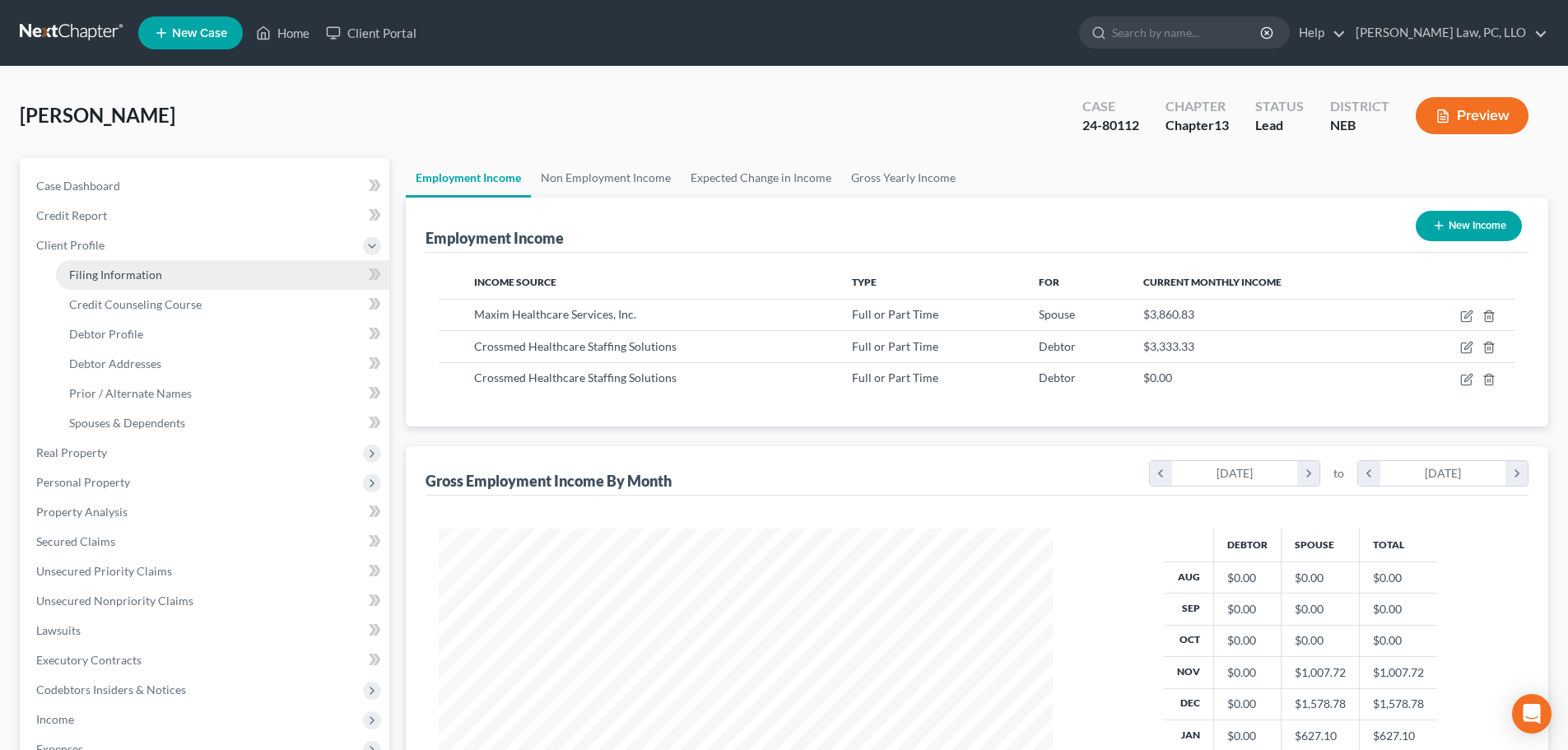
click at [118, 275] on span "Filing Information" at bounding box center [115, 275] width 93 height 14
select select "1"
select select "0"
select select "3"
select select "48"
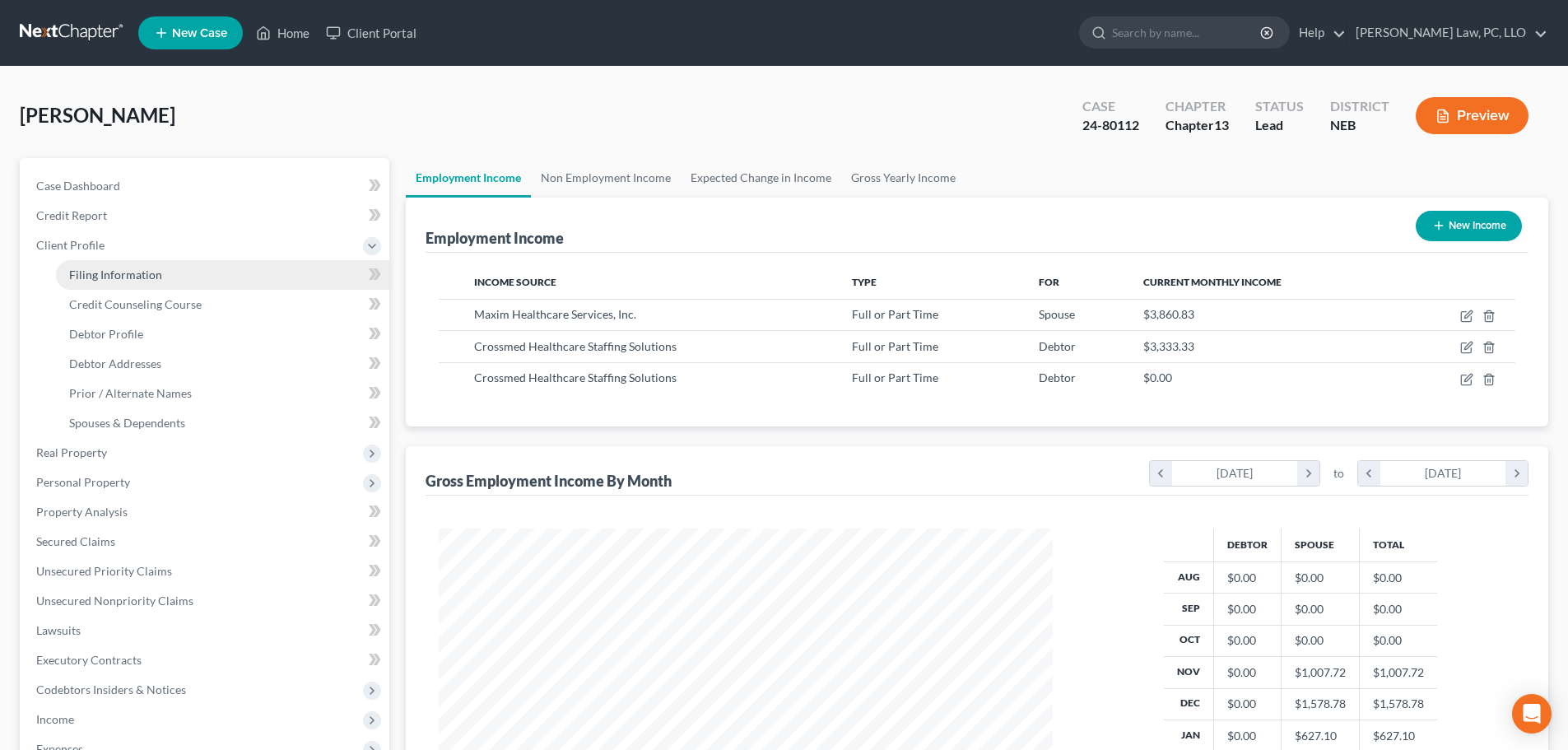
select select "0"
select select "30"
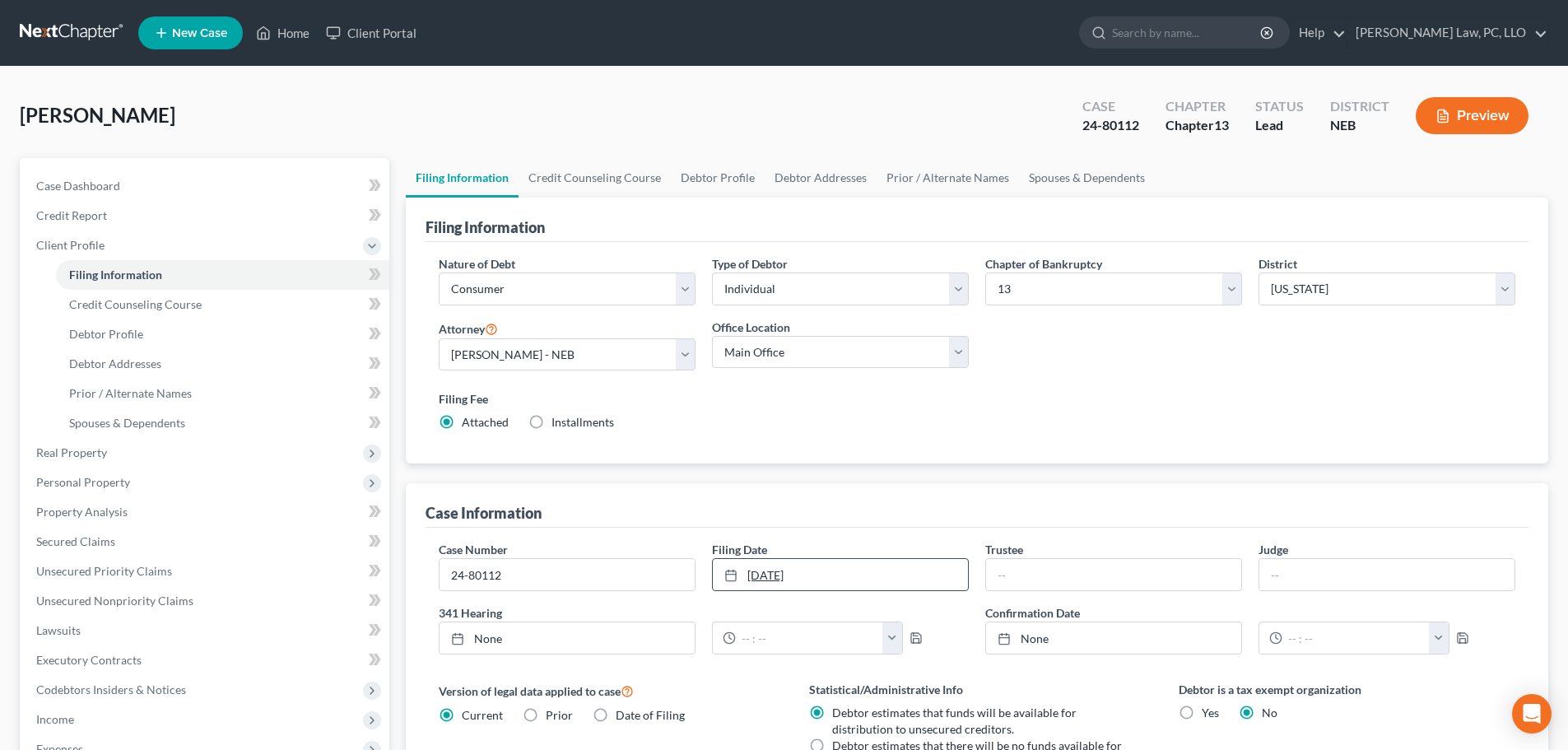
click at [875, 577] on link "[DATE]" at bounding box center [840, 575] width 255 height 31
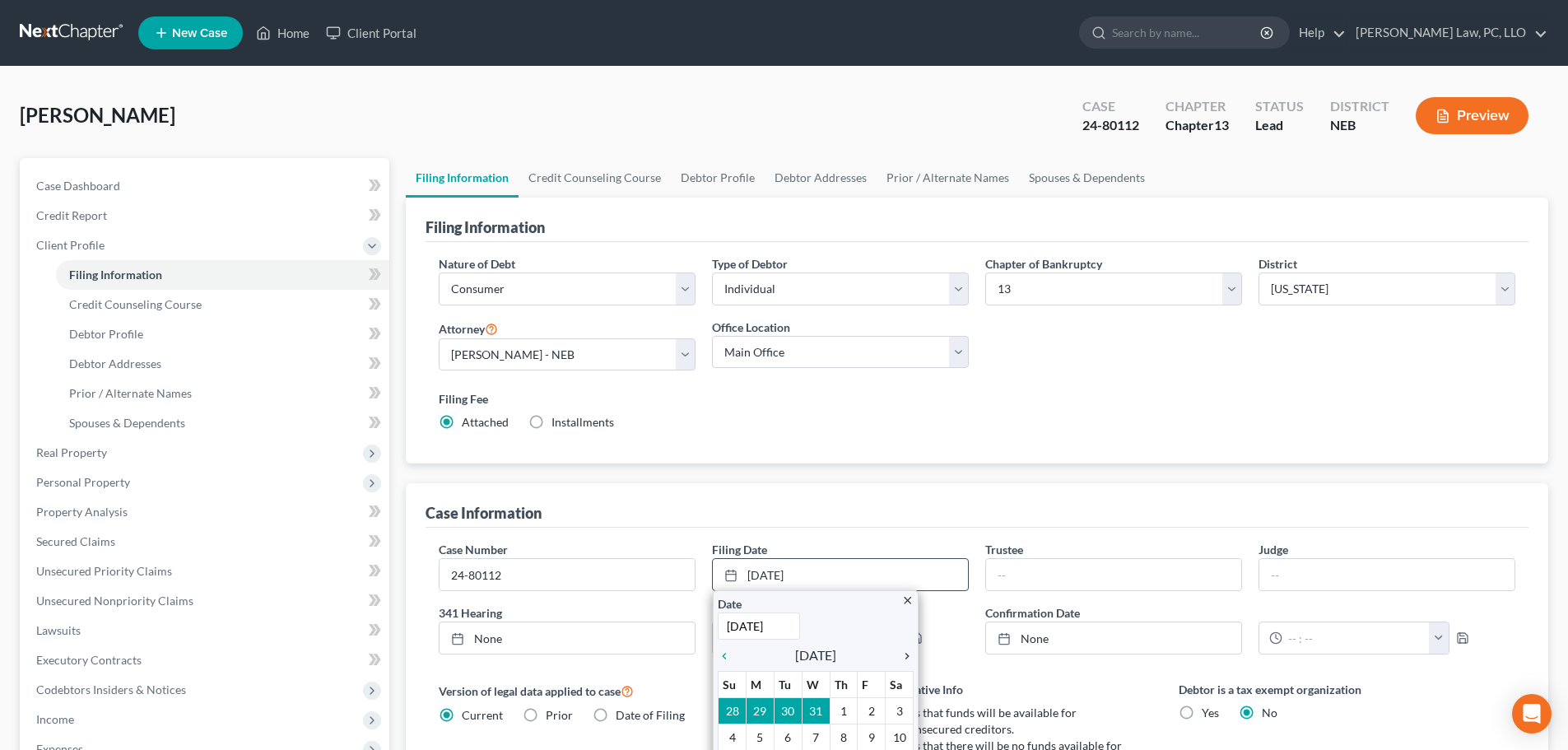
click at [907, 655] on icon "chevron_right" at bounding box center [903, 656] width 22 height 13
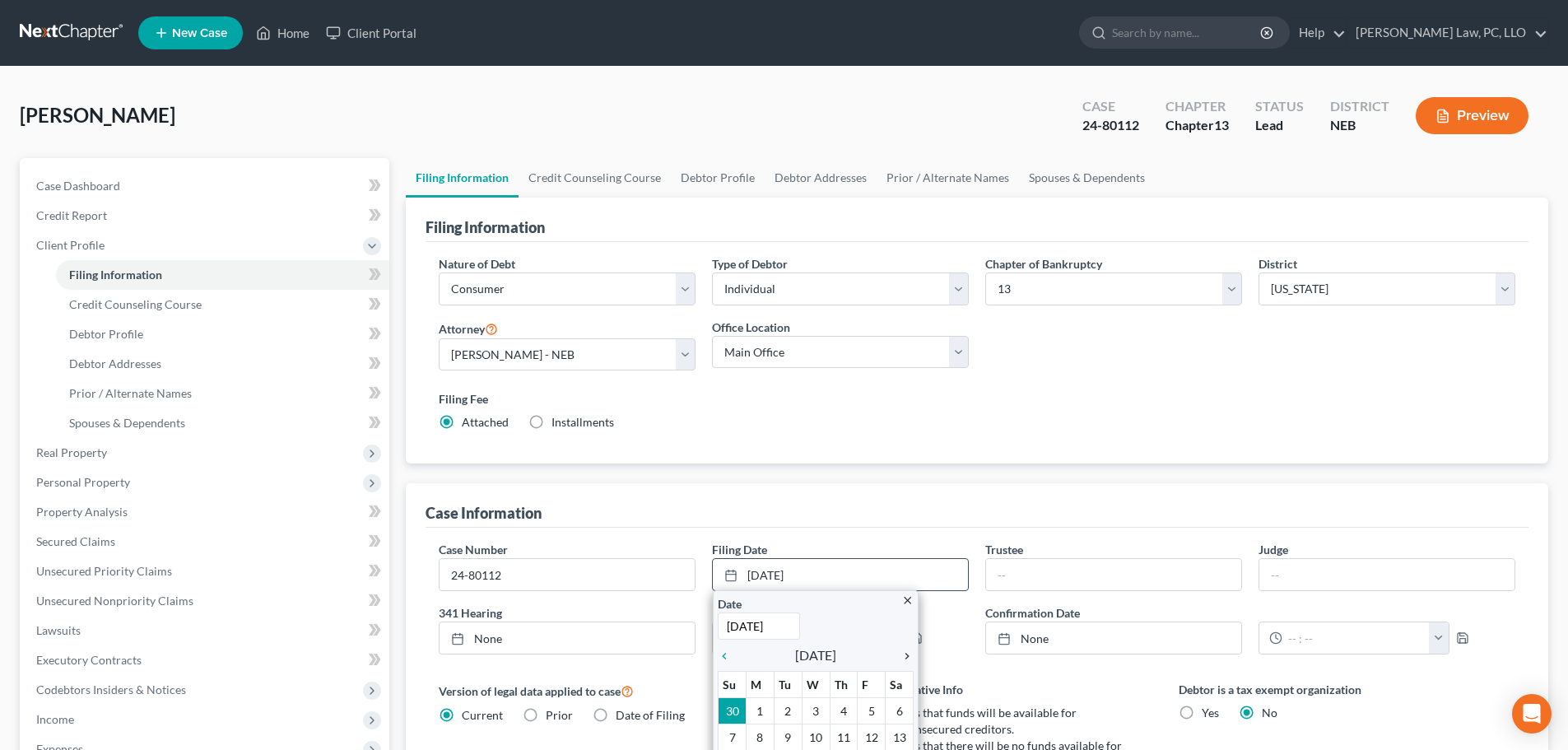
click at [907, 655] on icon "chevron_right" at bounding box center [903, 656] width 22 height 13
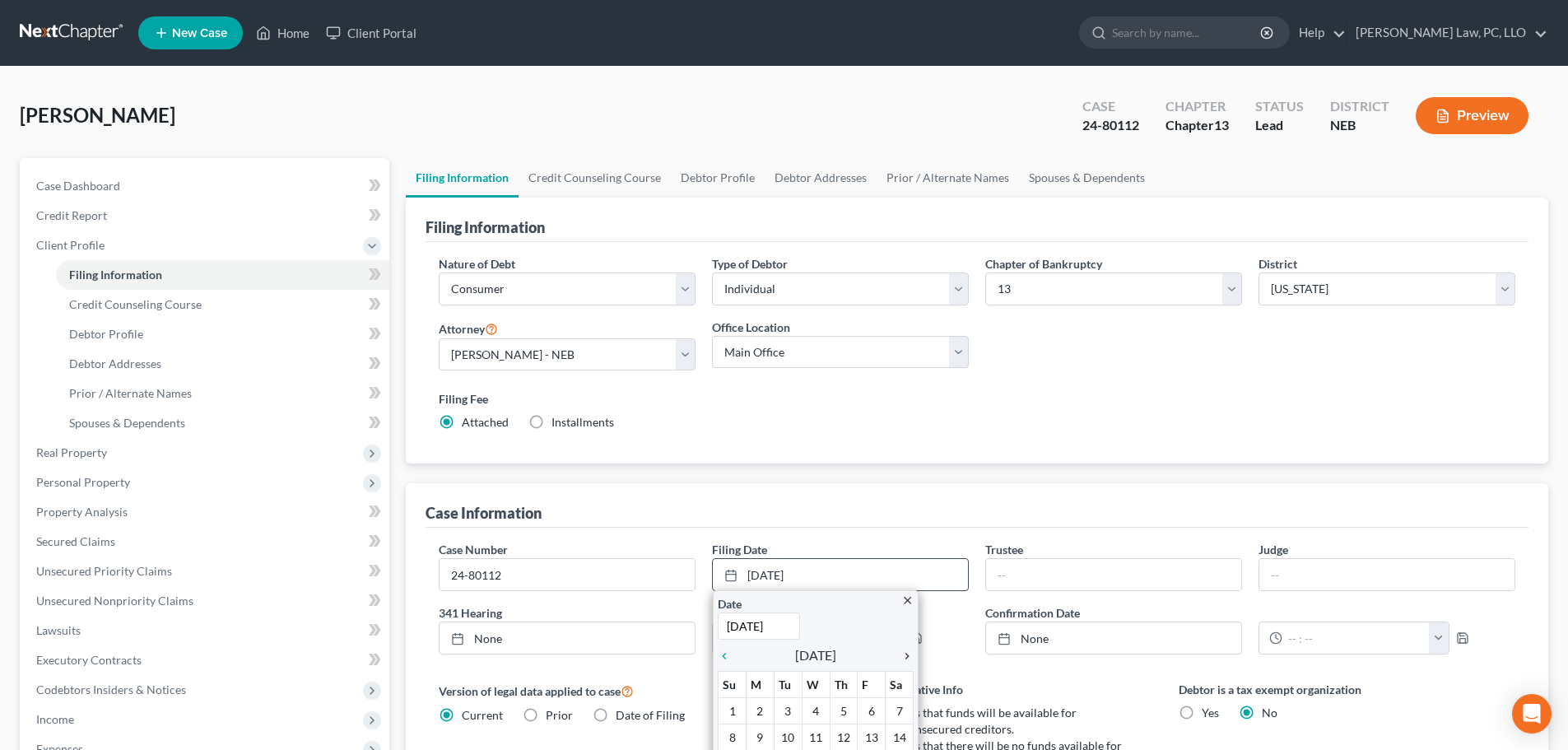
click at [907, 655] on icon "chevron_right" at bounding box center [903, 656] width 22 height 13
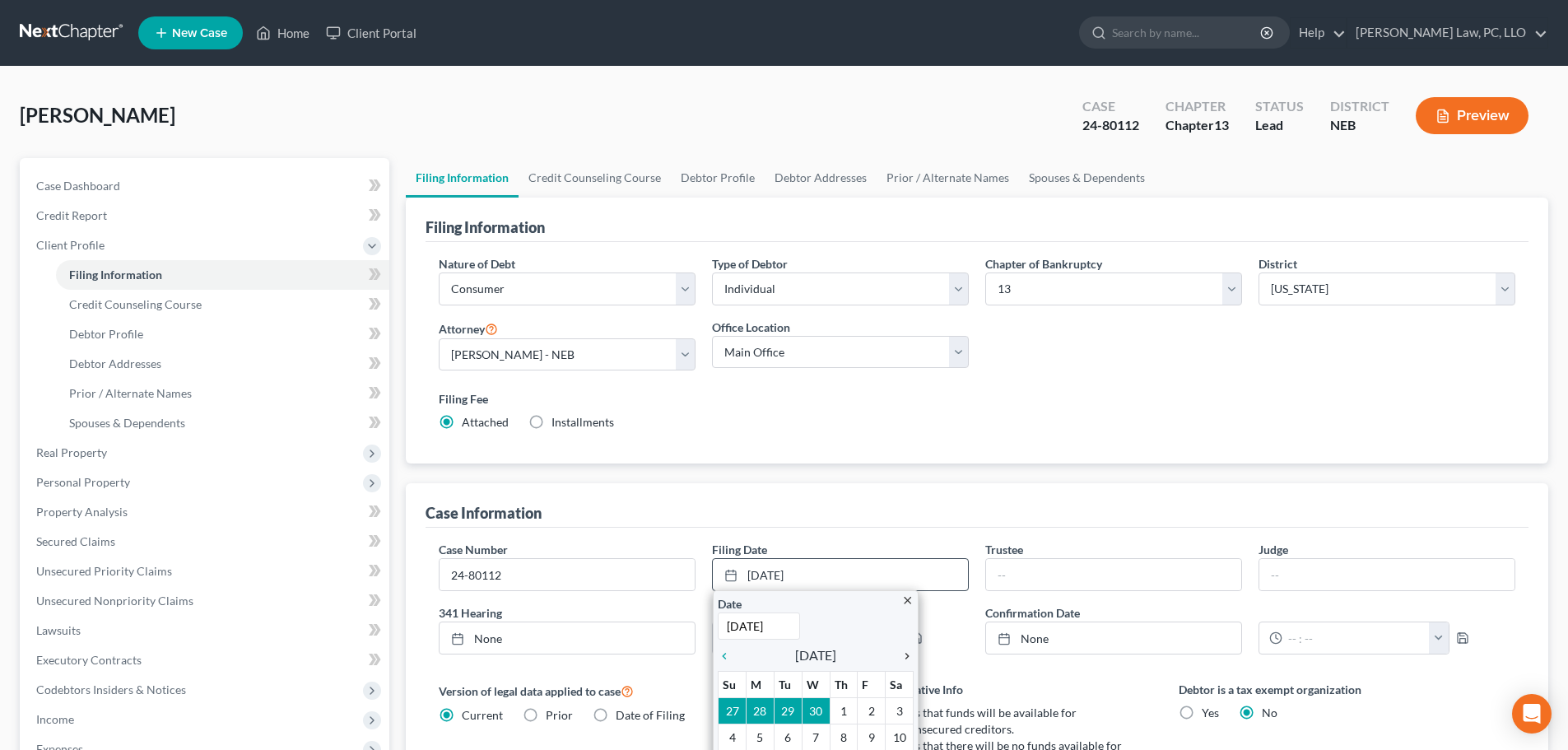
click at [907, 655] on icon "chevron_right" at bounding box center [903, 656] width 22 height 13
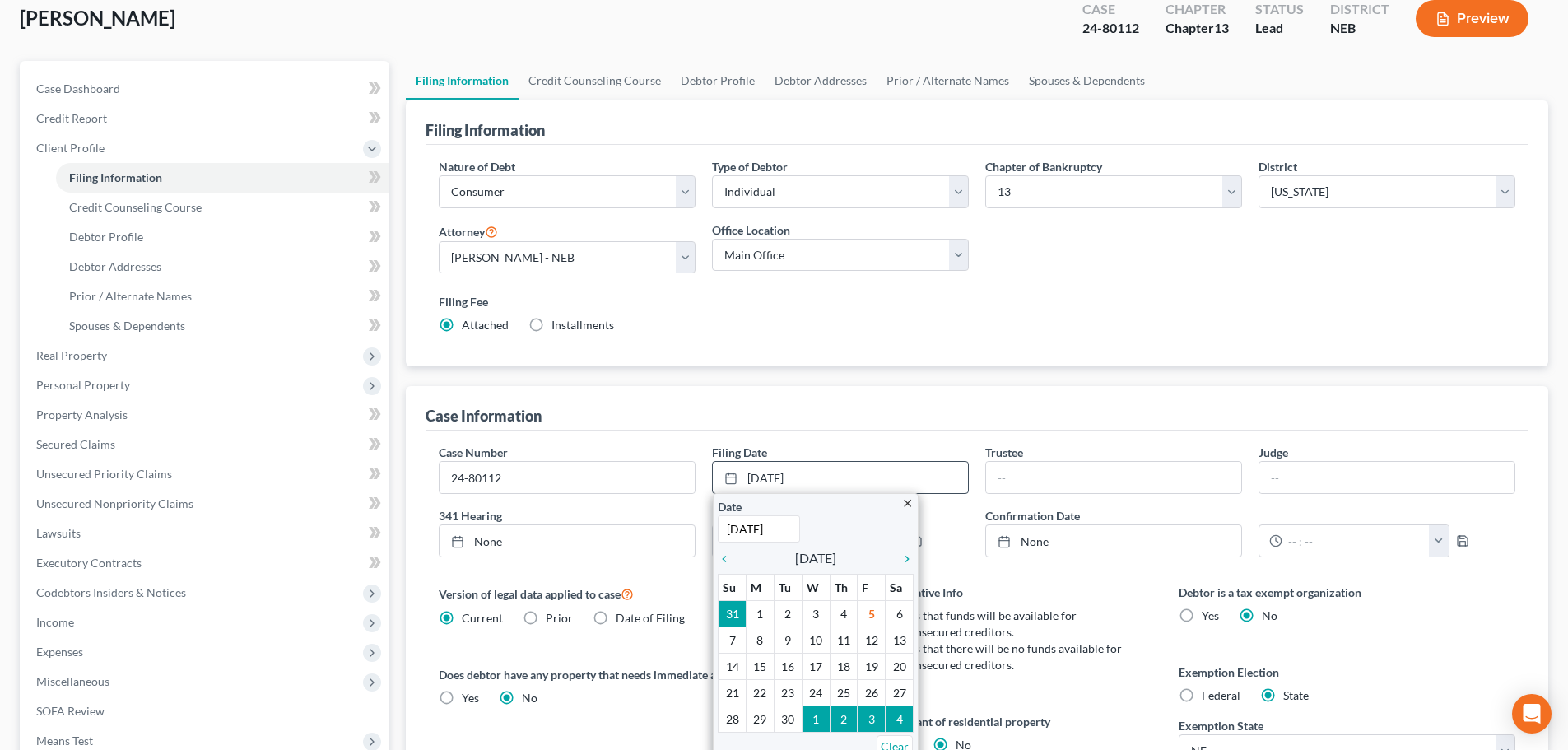
scroll to position [247, 0]
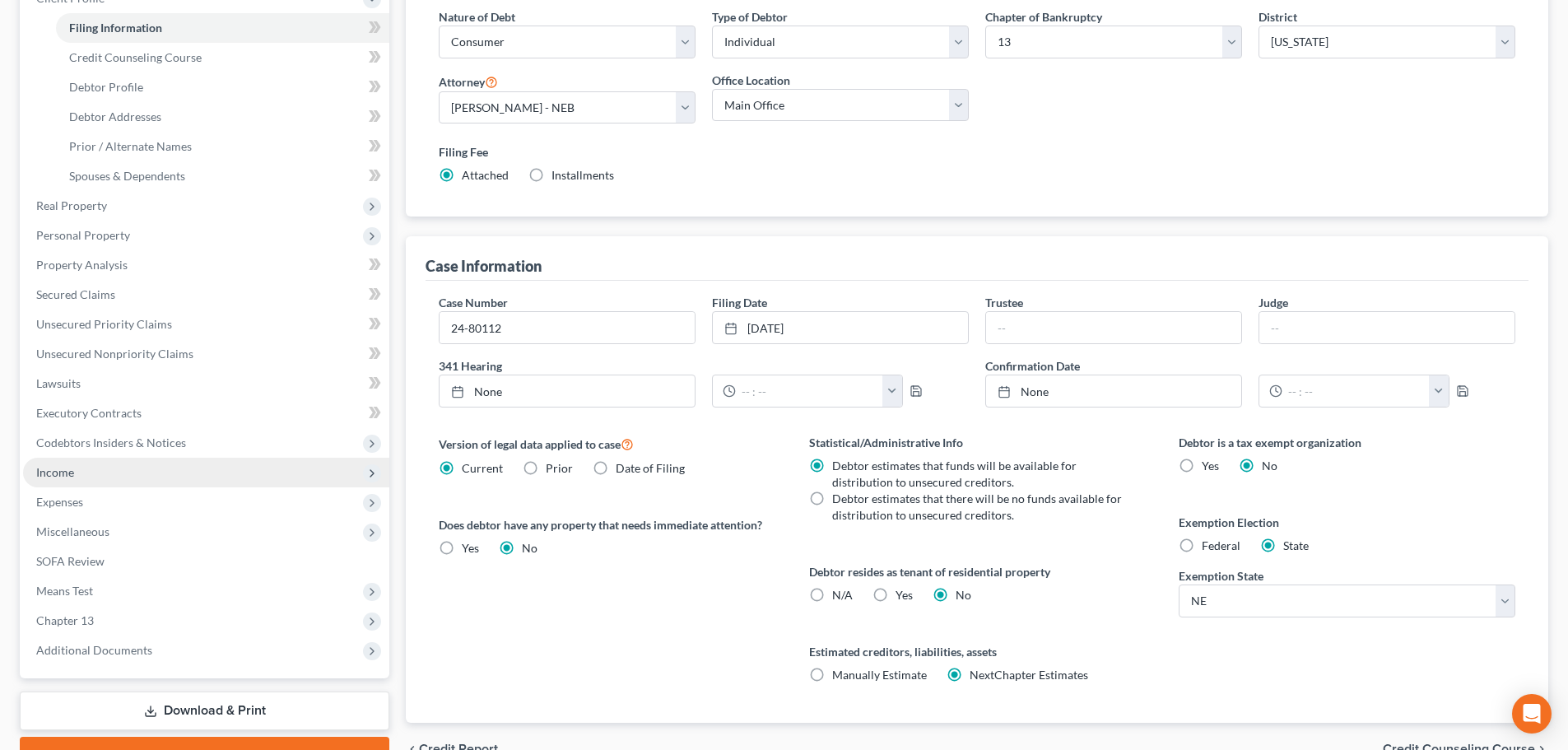
click at [115, 475] on span "Income" at bounding box center [206, 472] width 366 height 29
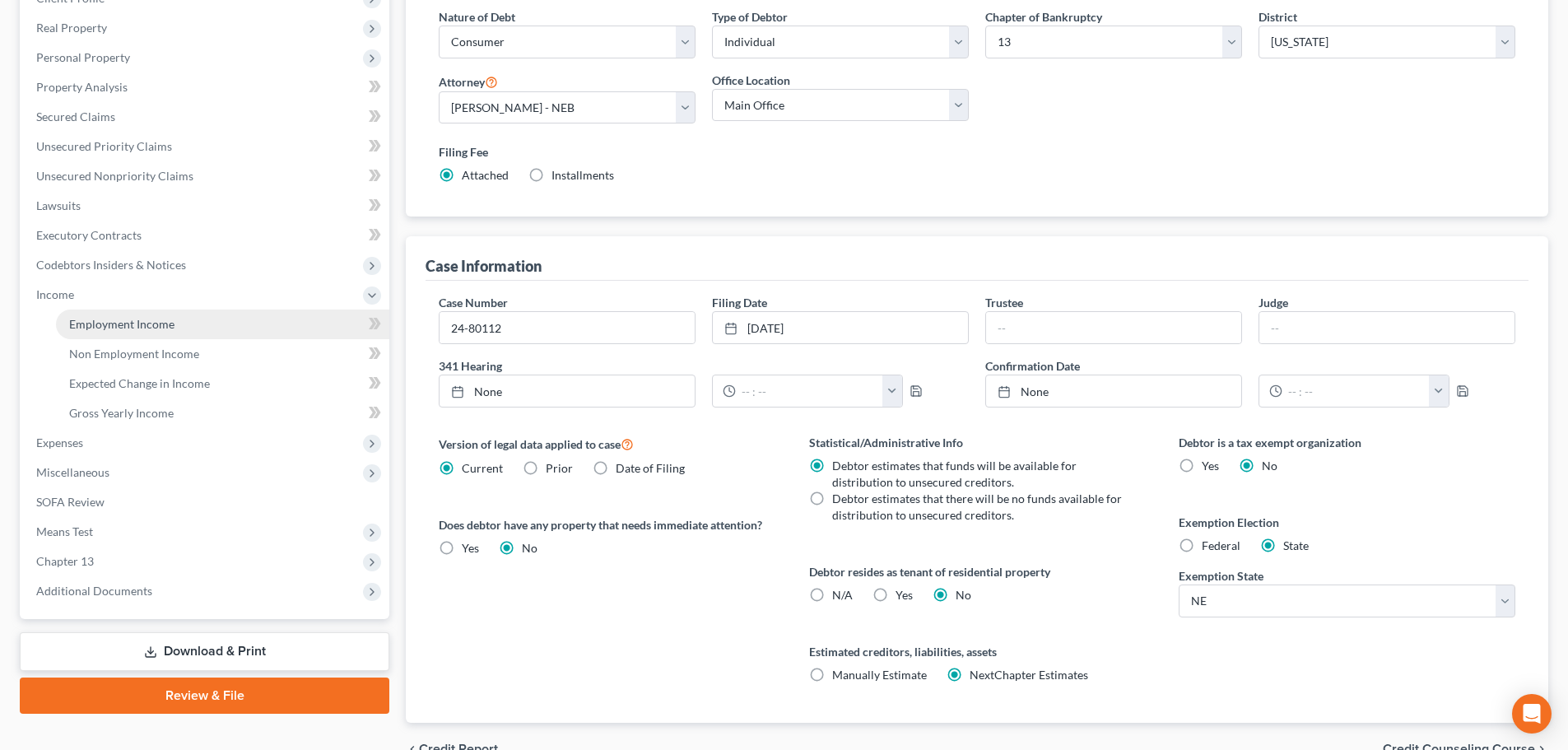
click at [106, 335] on link "Employment Income" at bounding box center [222, 324] width 333 height 29
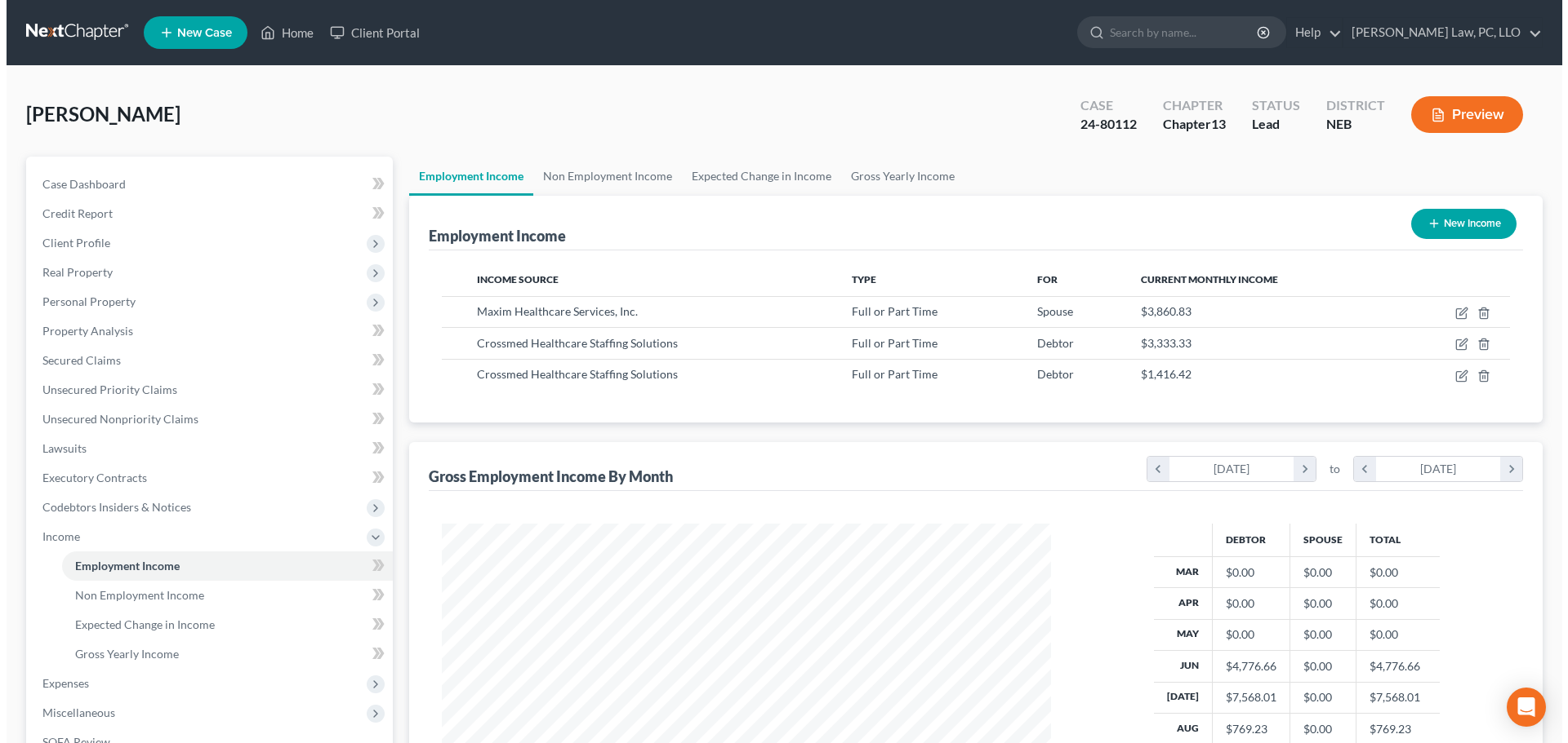
scroll to position [304, 642]
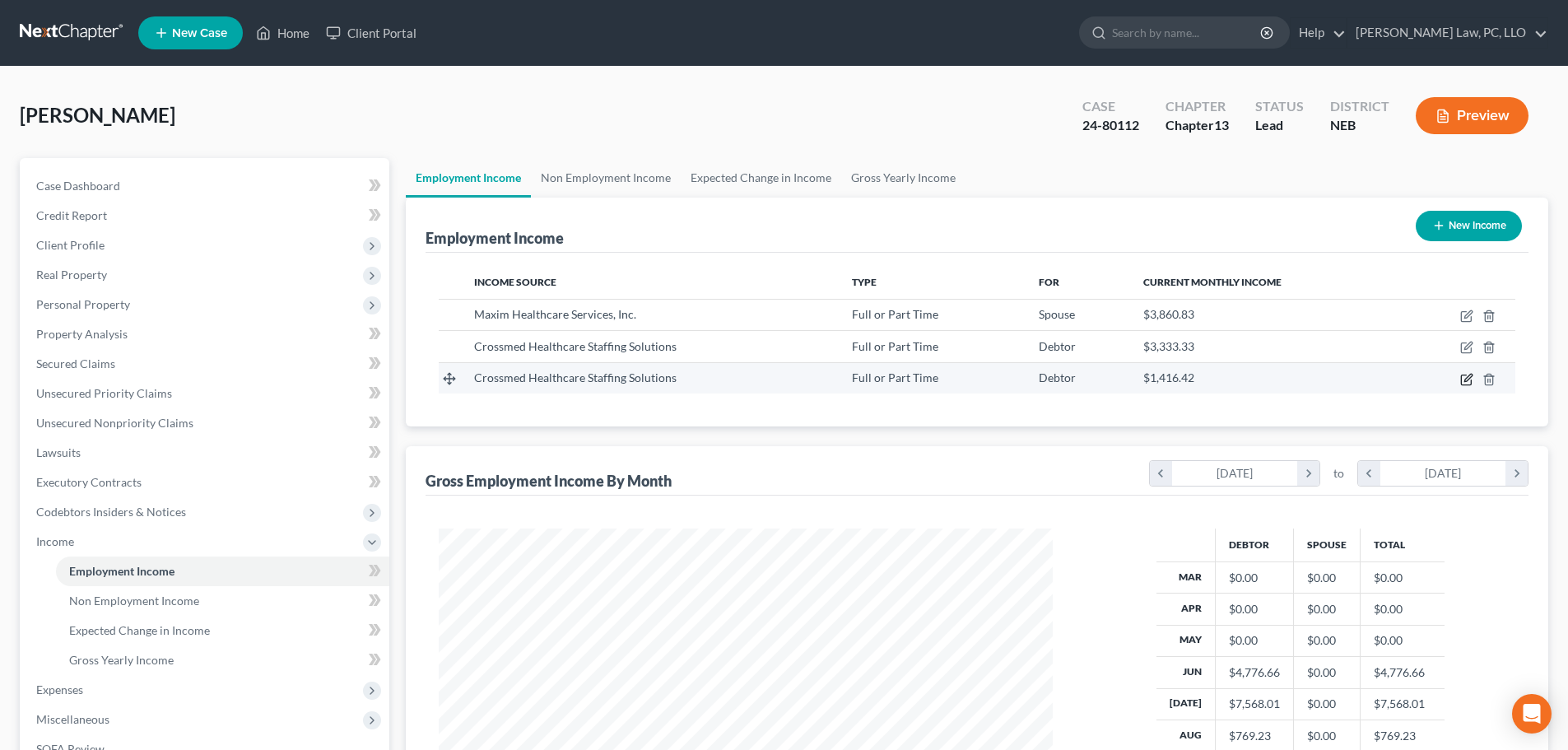
click at [1469, 380] on icon "button" at bounding box center [1468, 378] width 8 height 8
select select "0"
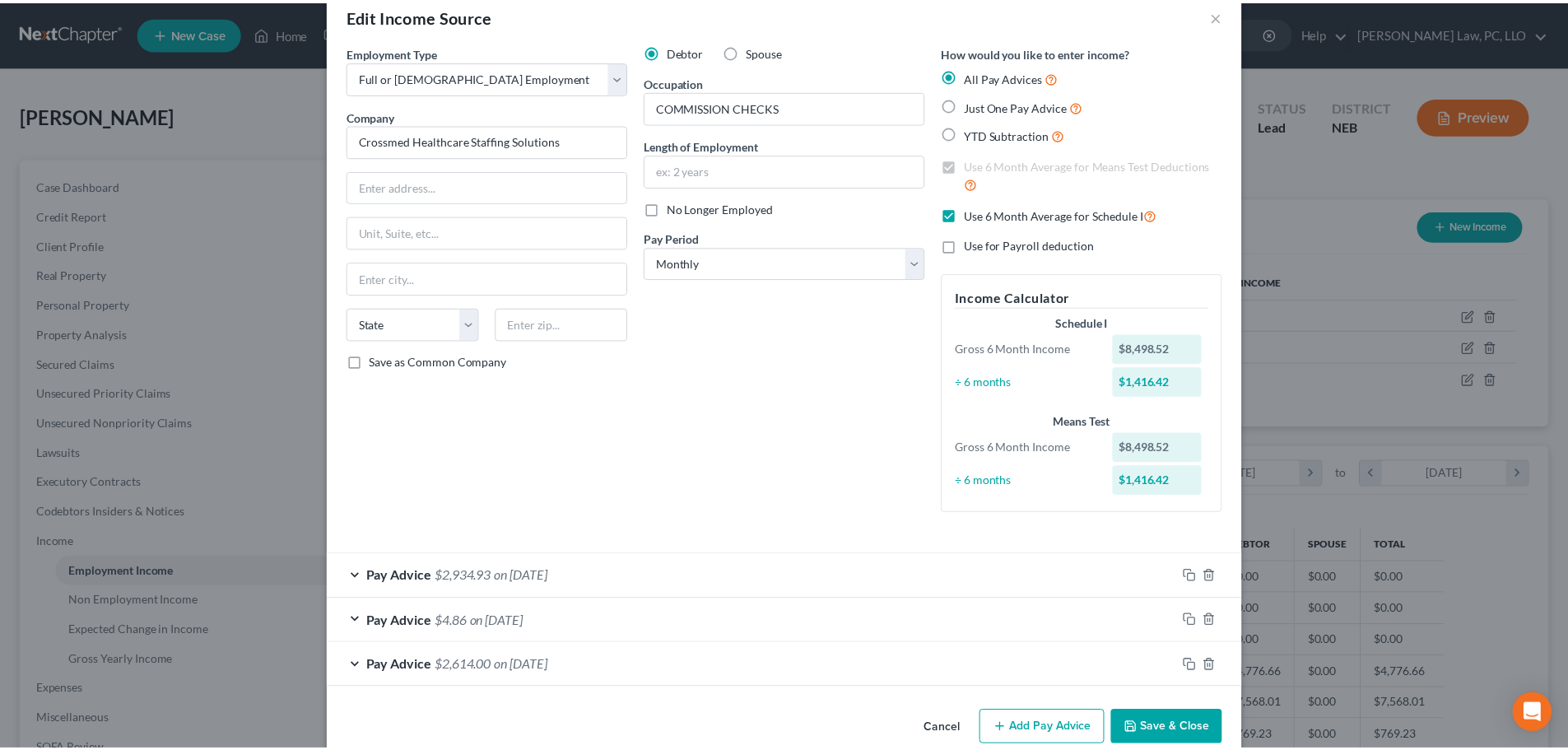
scroll to position [61, 0]
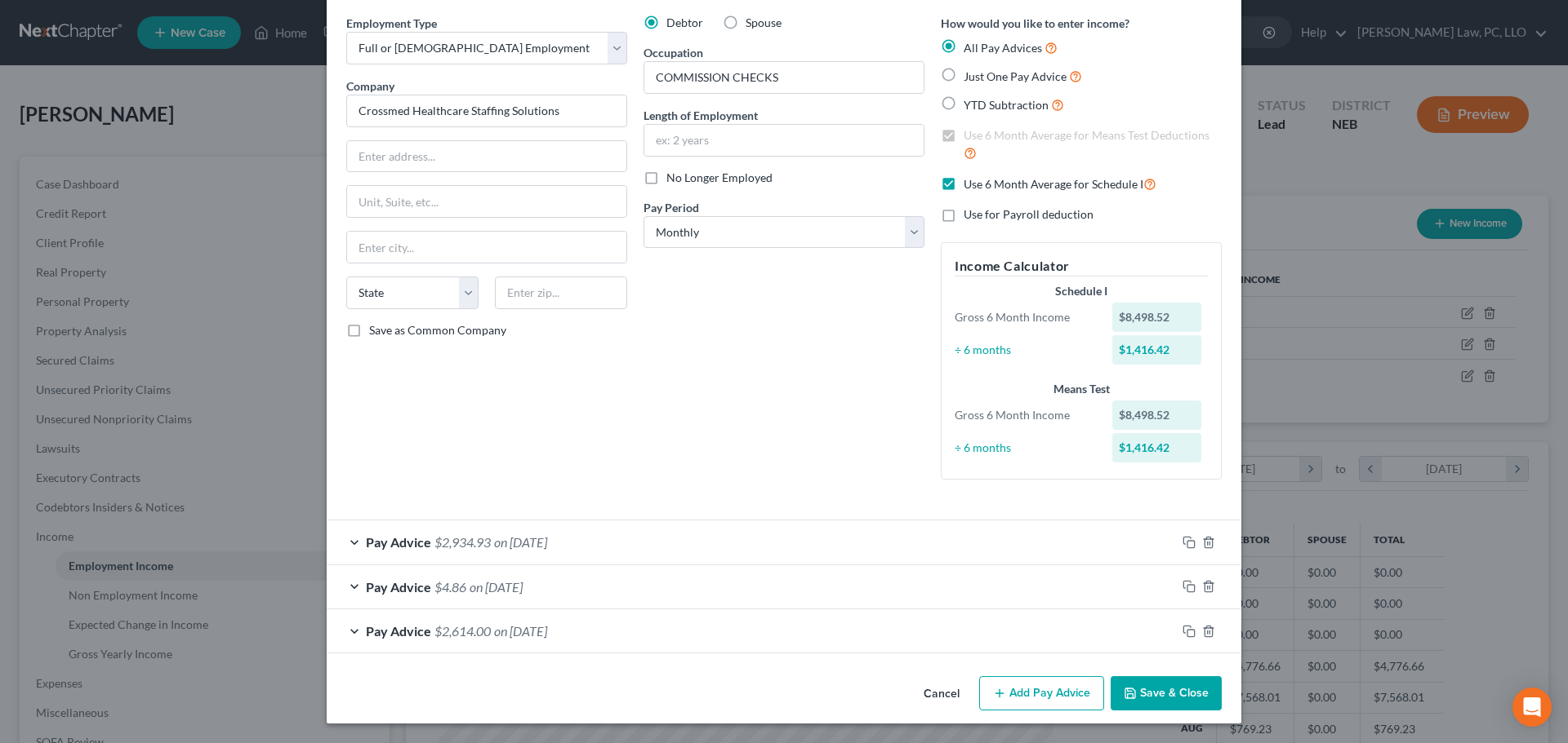
click at [1128, 691] on polyline "button" at bounding box center [1130, 689] width 4 height 3
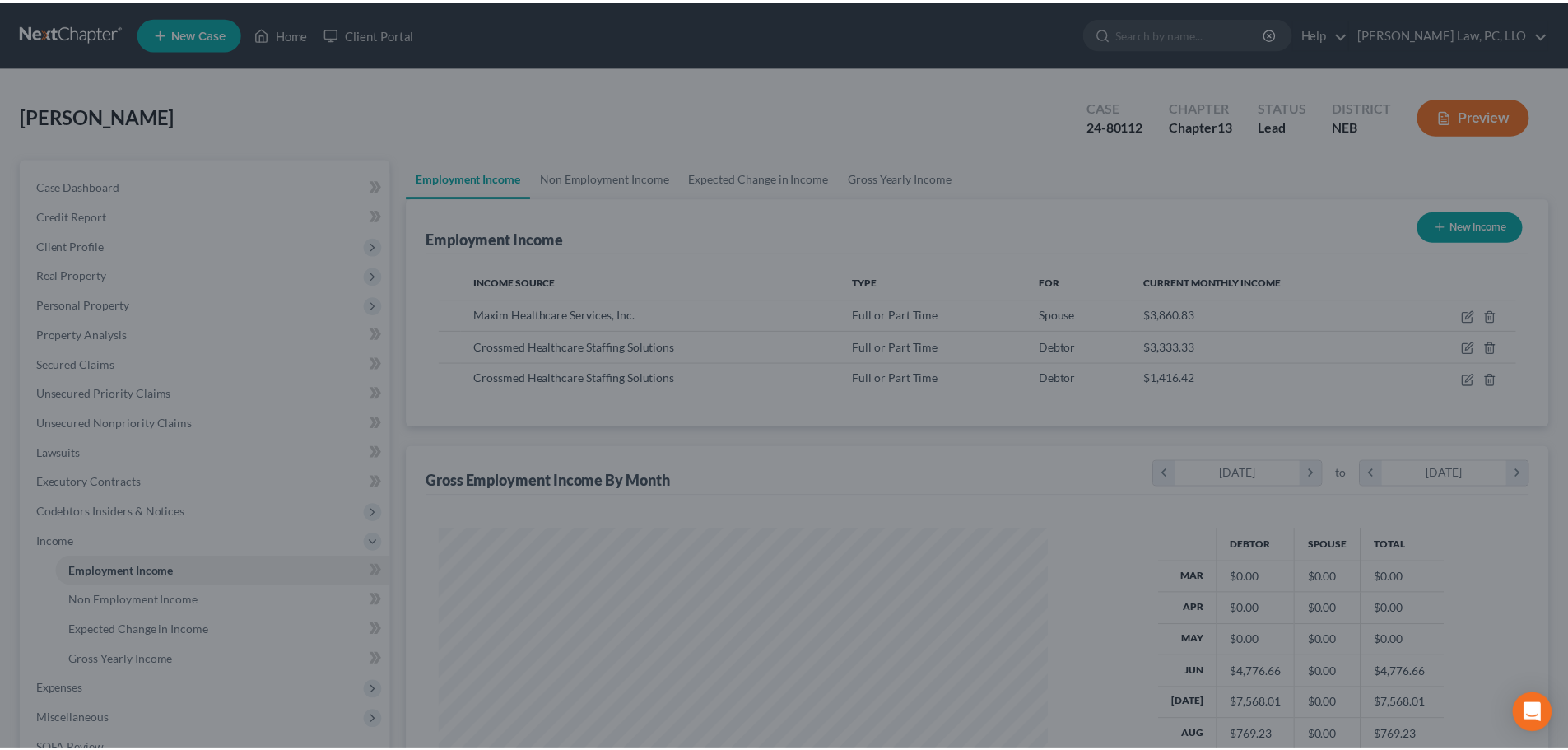
scroll to position [823434, 822587]
